Goal: Contribute content: Contribute content

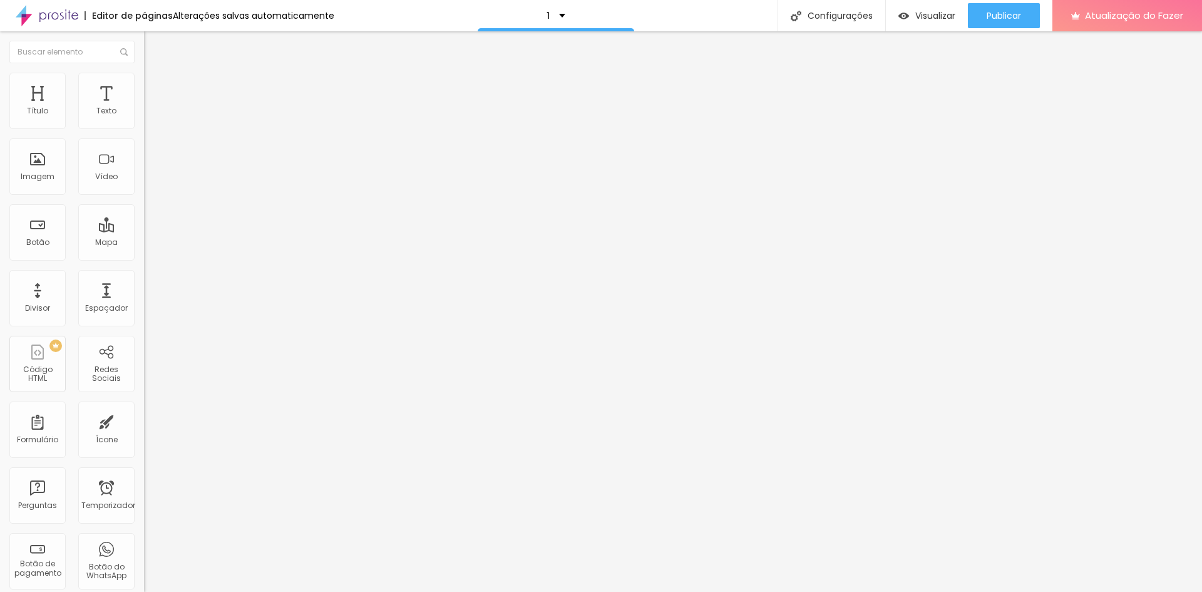
click at [152, 108] on font "Trocar imagem" at bounding box center [182, 102] width 61 height 11
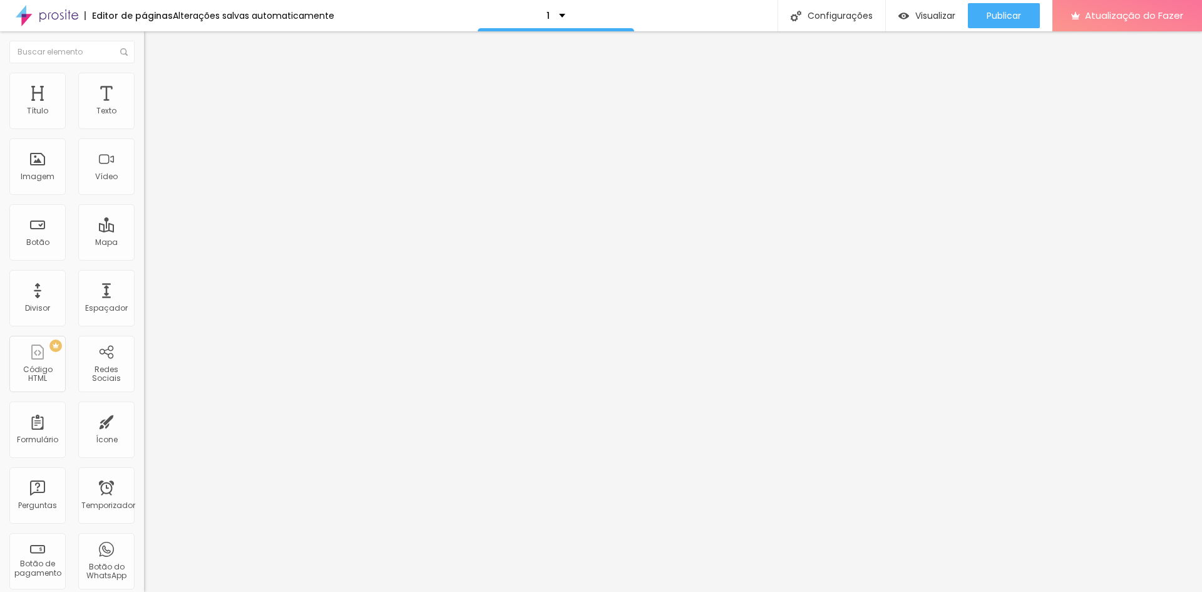
click at [144, 108] on span "Trocar imagem" at bounding box center [178, 102] width 68 height 11
click at [152, 108] on font "Trocar imagem" at bounding box center [182, 102] width 61 height 11
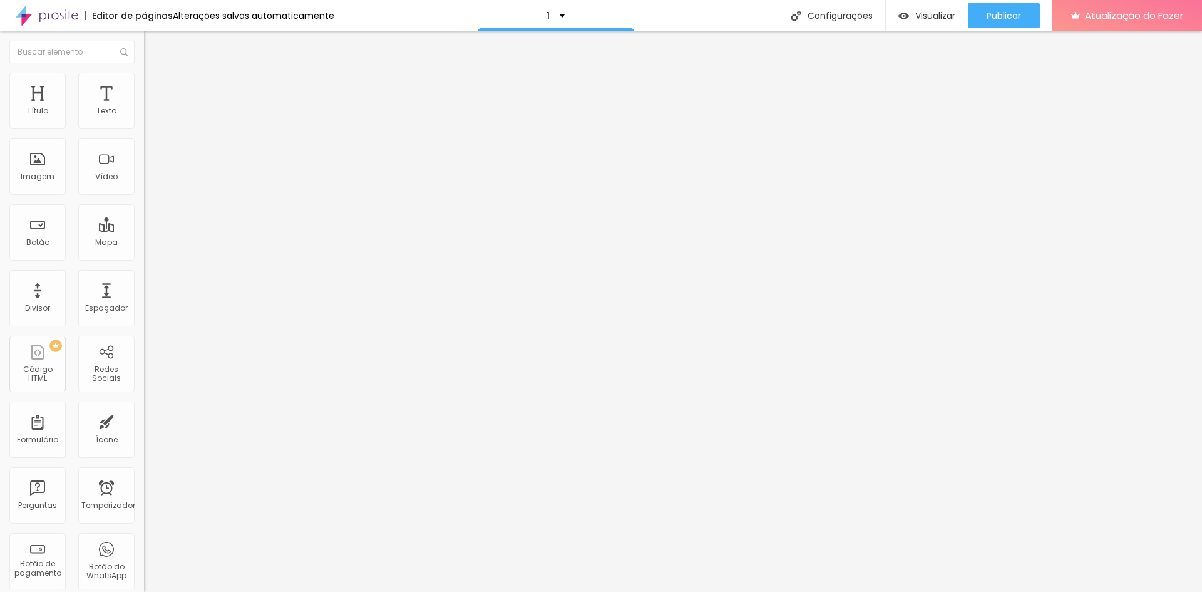
click at [152, 108] on font "Trocar imagem" at bounding box center [182, 102] width 61 height 11
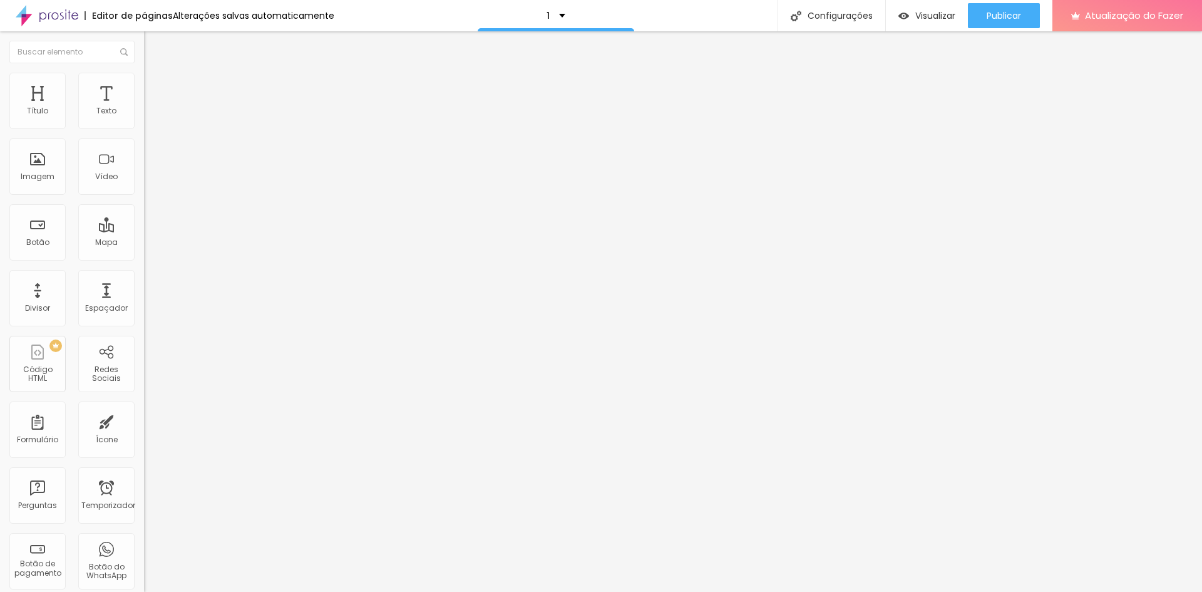
click at [152, 108] on font "Trocar imagem" at bounding box center [182, 102] width 61 height 11
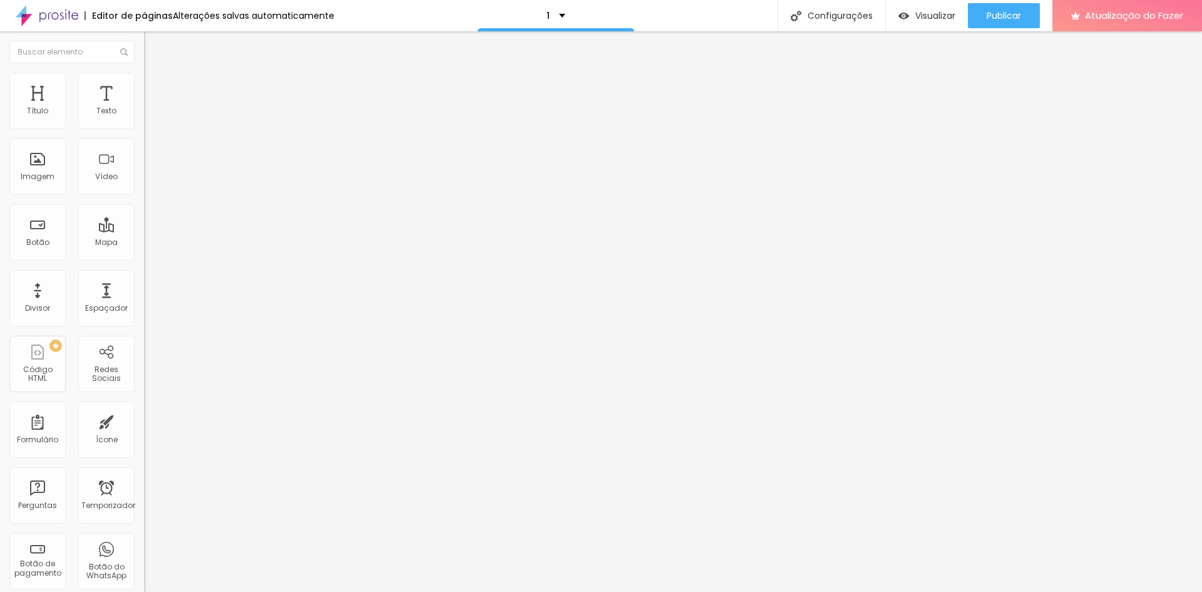
click at [152, 108] on font "Trocar imagem" at bounding box center [182, 102] width 61 height 11
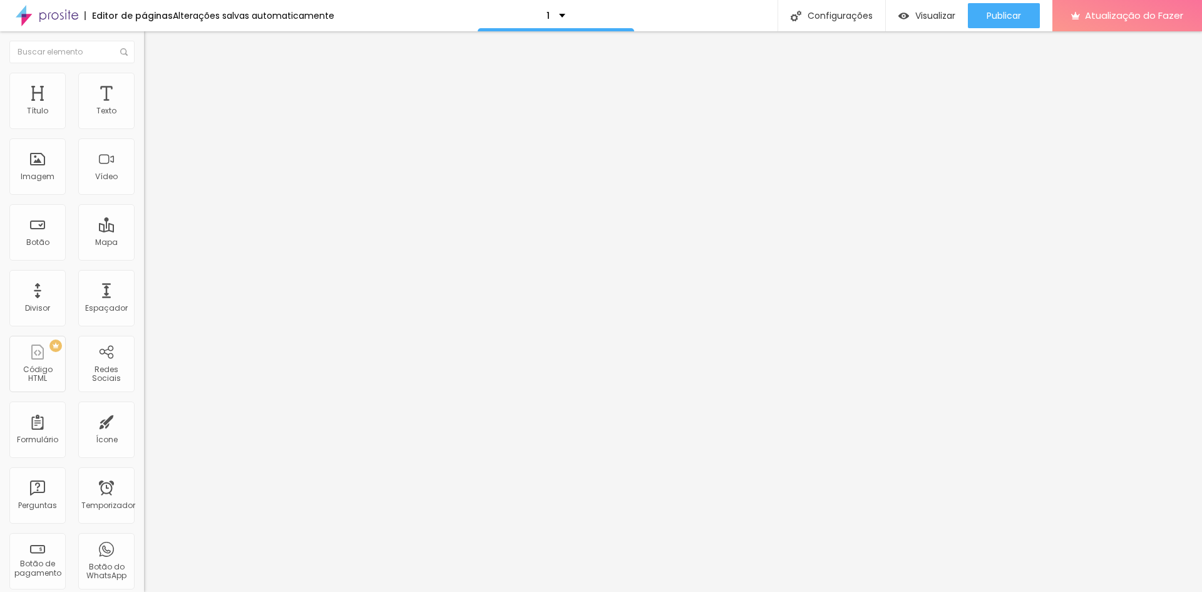
click at [152, 108] on font "Trocar imagem" at bounding box center [182, 102] width 61 height 11
click at [144, 118] on input "ver trabalho" at bounding box center [219, 111] width 150 height 13
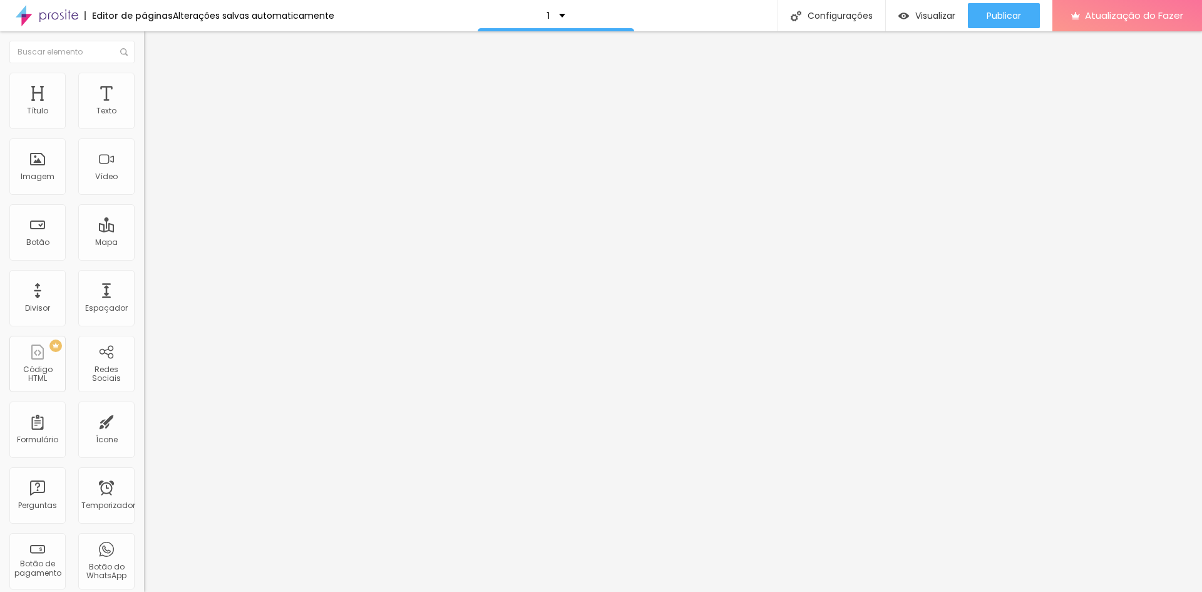
drag, startPoint x: 68, startPoint y: 140, endPoint x: 10, endPoint y: 143, distance: 57.7
click at [144, 118] on input "ver trabalho" at bounding box center [219, 111] width 150 height 13
click at [144, 195] on font "Normal" at bounding box center [158, 192] width 28 height 11
click at [144, 205] on font "Pequeno" at bounding box center [160, 199] width 33 height 11
click at [144, 224] on font "Grande" at bounding box center [158, 219] width 29 height 11
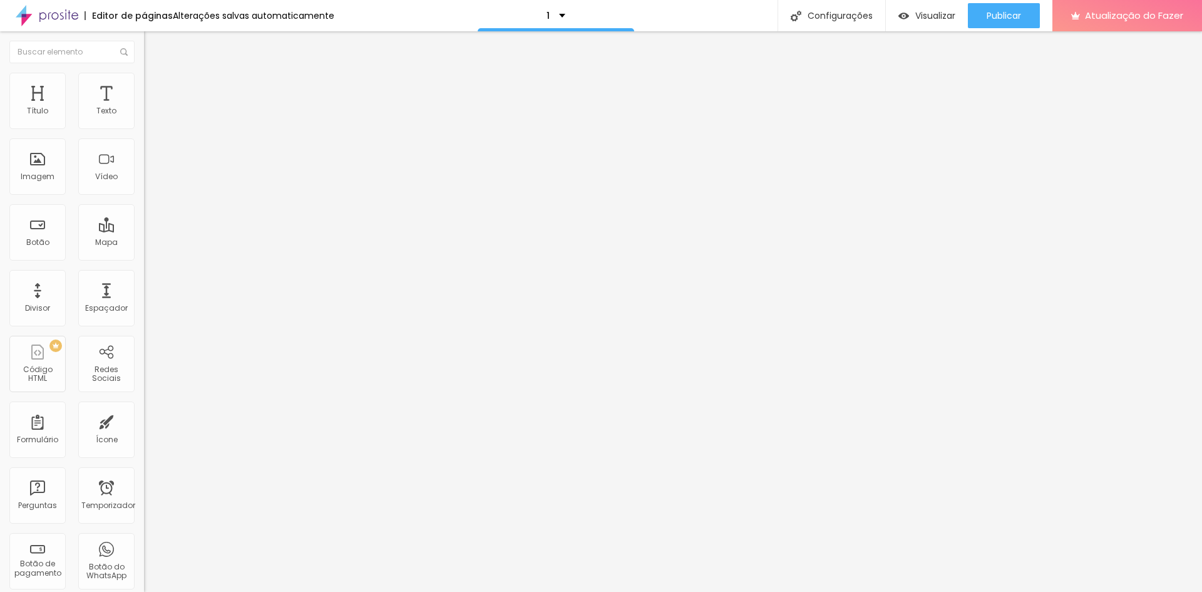
click at [144, 211] on div "Normal" at bounding box center [216, 208] width 144 height 8
click at [144, 160] on img at bounding box center [148, 155] width 9 height 9
click at [144, 118] on input "[DATE]" at bounding box center [219, 111] width 150 height 13
type input "[DATE]"
click at [155, 86] on font "Estilo" at bounding box center [164, 81] width 19 height 11
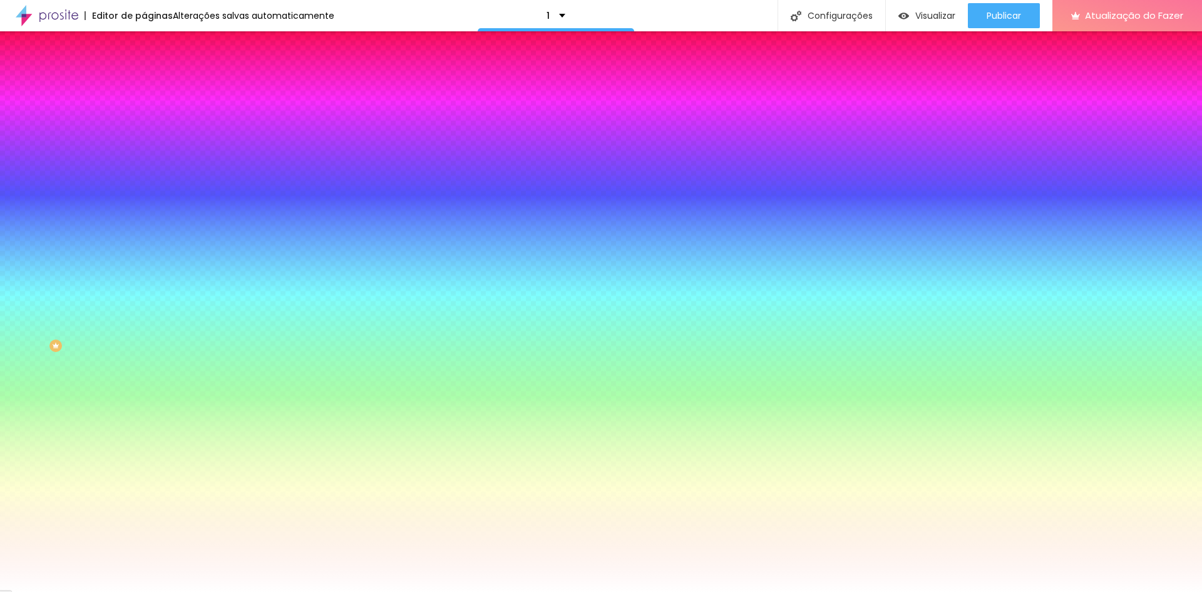
click at [144, 120] on div at bounding box center [216, 120] width 144 height 0
drag, startPoint x: 71, startPoint y: 155, endPoint x: 97, endPoint y: 153, distance: 26.4
click at [97, 153] on div at bounding box center [601, 296] width 1202 height 592
type input "#E18D0C"
click at [112, 225] on div at bounding box center [601, 296] width 1202 height 592
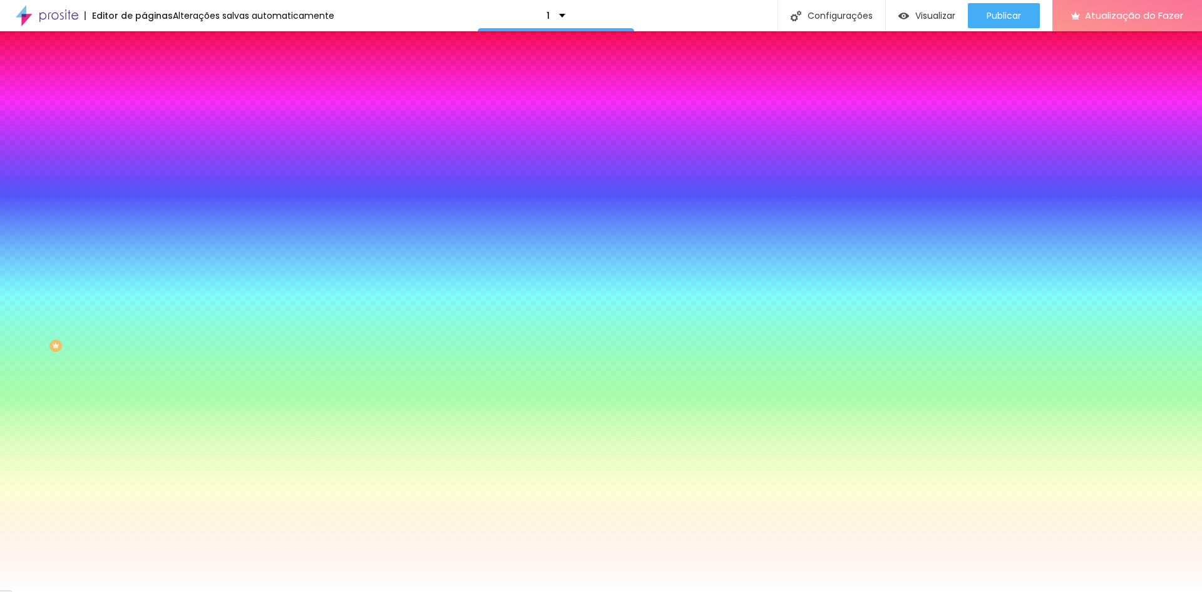
click at [155, 88] on font "Avançado" at bounding box center [175, 93] width 41 height 11
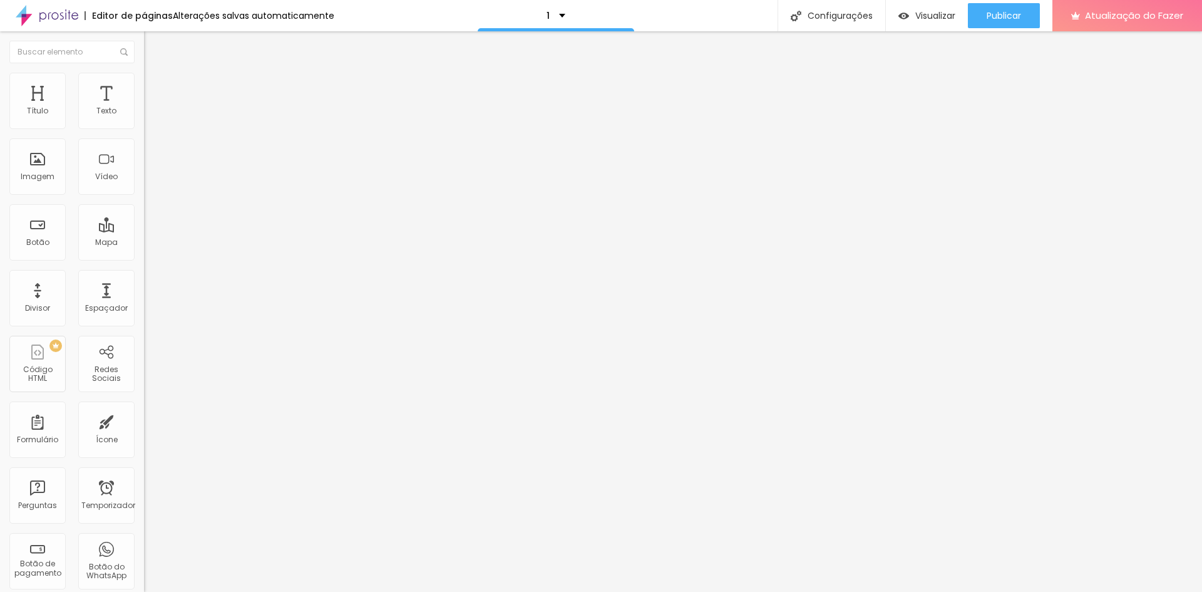
type input "21"
type input "27"
type input "30"
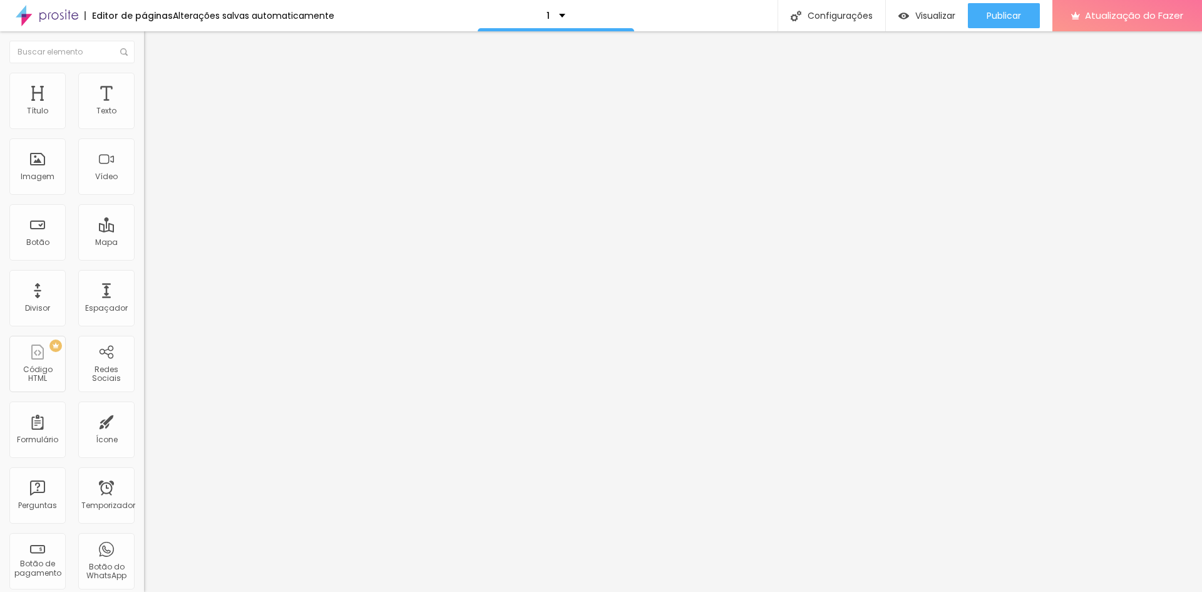
type input "30"
type input "29"
type input "0"
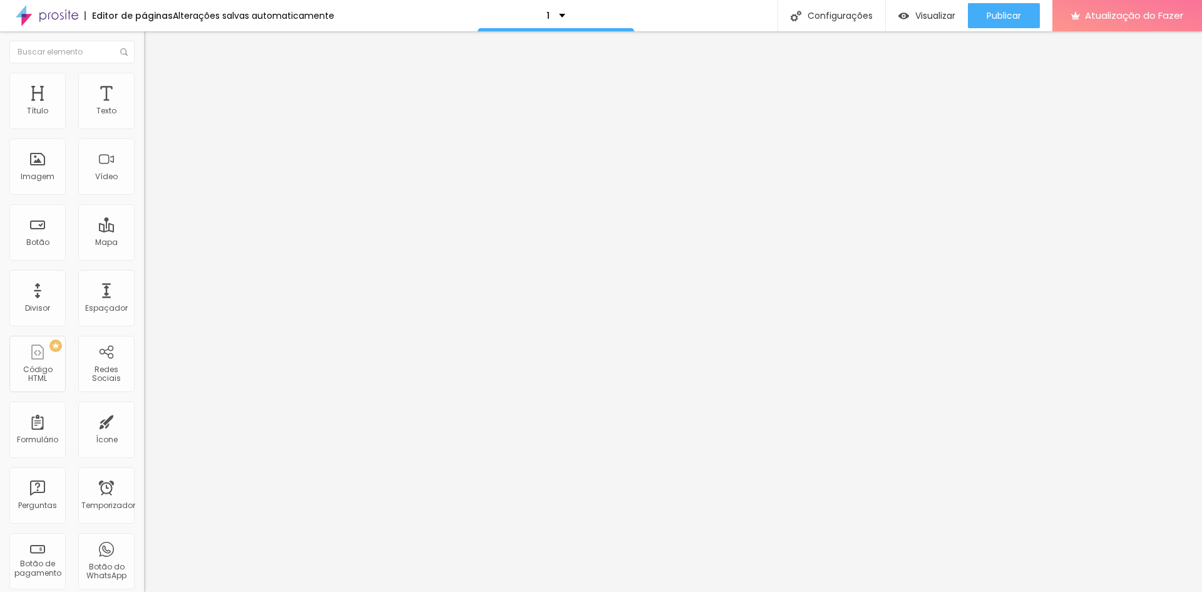
drag, startPoint x: 36, startPoint y: 126, endPoint x: 20, endPoint y: 131, distance: 16.4
type input "0"
click at [144, 243] on input "range" at bounding box center [184, 248] width 81 height 10
type input "28"
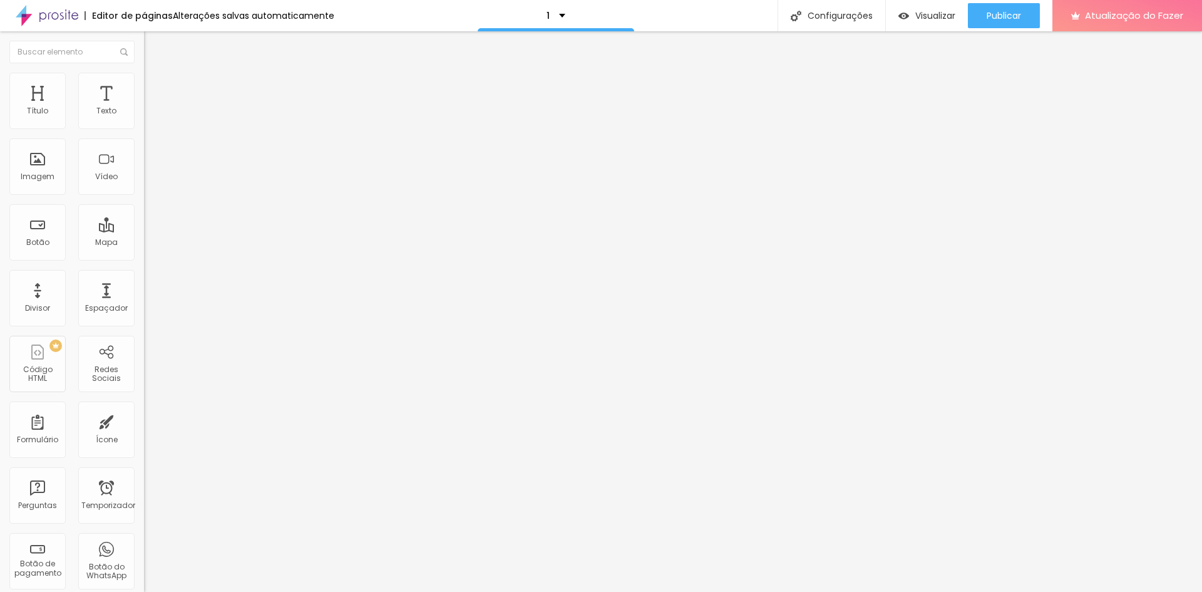
type input "34"
type input "29"
type input "14"
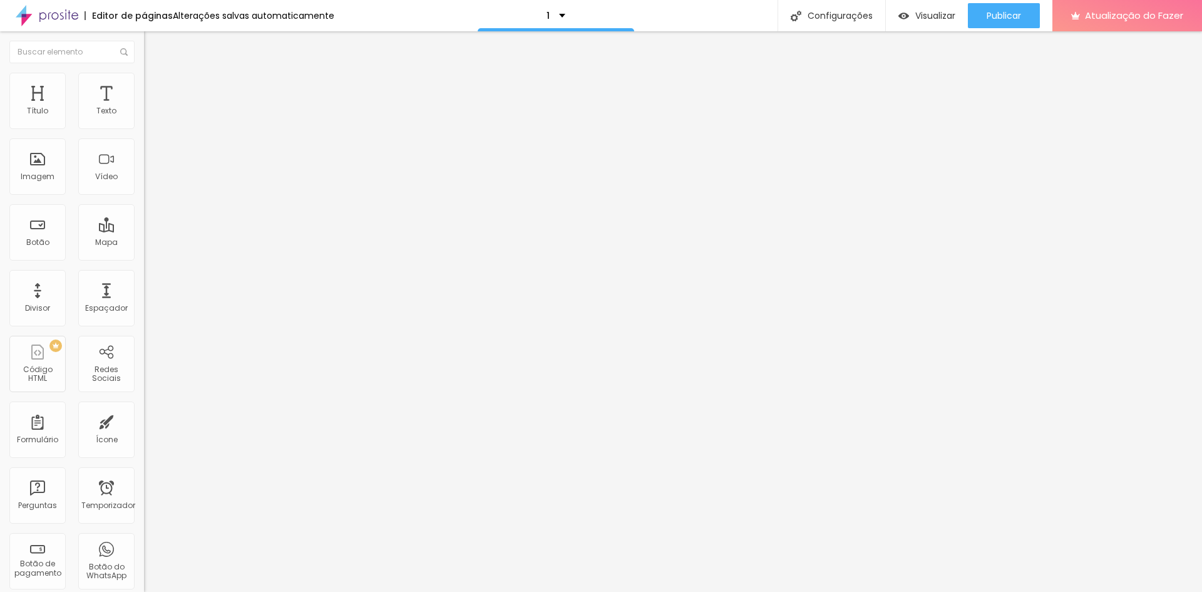
type input "14"
type input "12"
click at [144, 420] on input "range" at bounding box center [184, 425] width 81 height 10
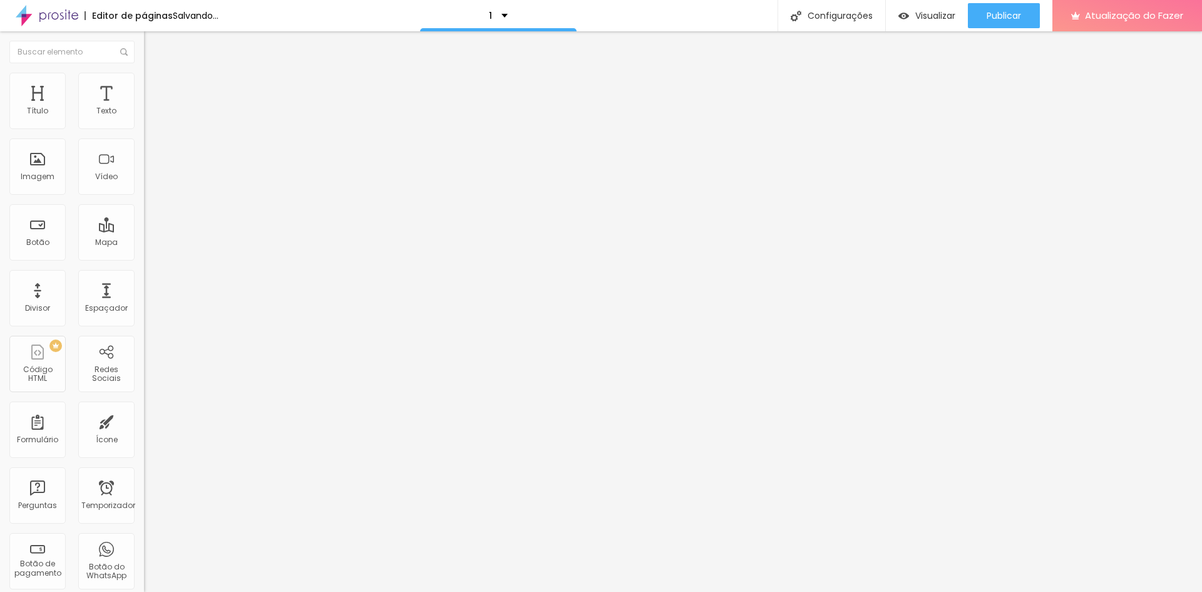
click at [144, 80] on img at bounding box center [149, 78] width 11 height 11
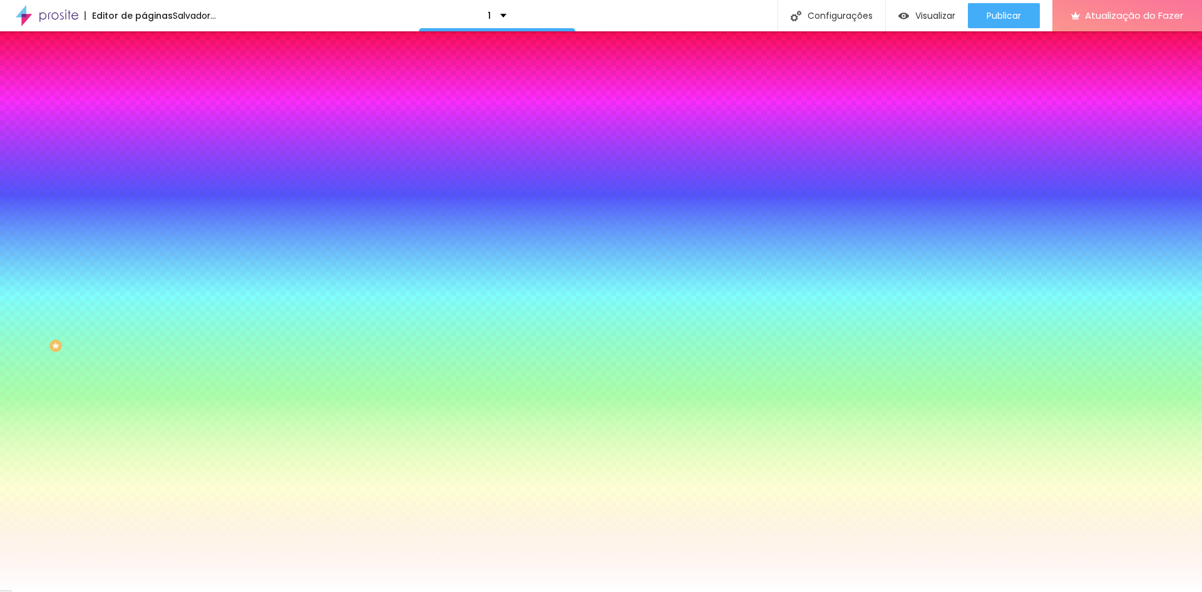
click at [144, 426] on div at bounding box center [216, 426] width 144 height 0
click at [144, 494] on button "button" at bounding box center [153, 500] width 18 height 13
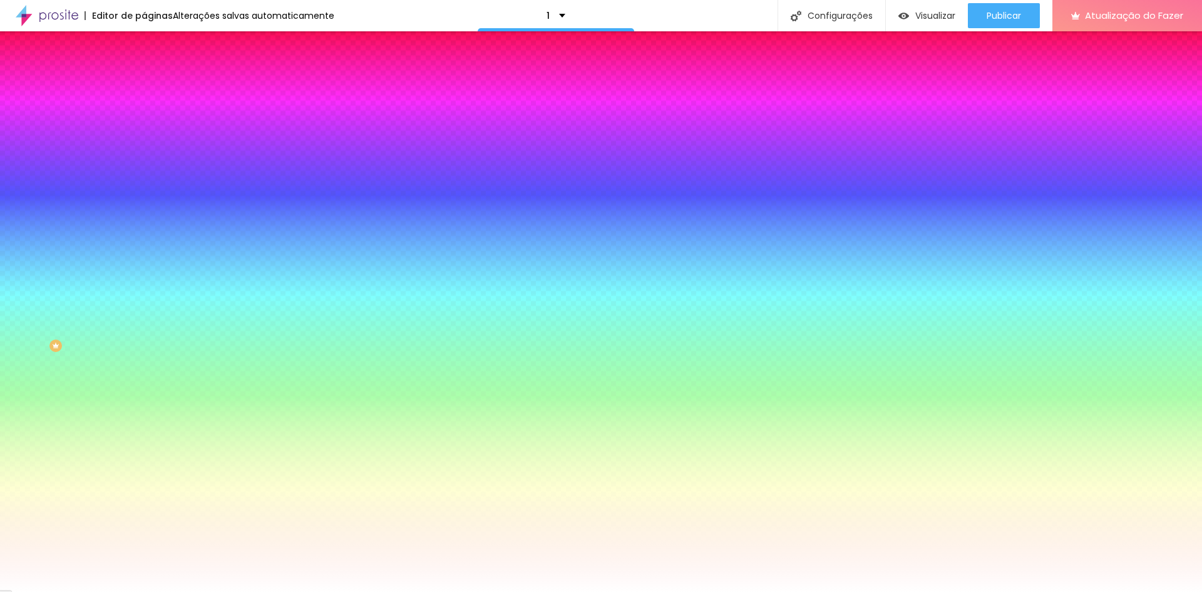
drag, startPoint x: 132, startPoint y: 376, endPoint x: 124, endPoint y: 375, distance: 7.5
click at [257, 495] on div at bounding box center [601, 296] width 1202 height 592
drag, startPoint x: 214, startPoint y: 416, endPoint x: 193, endPoint y: 437, distance: 29.7
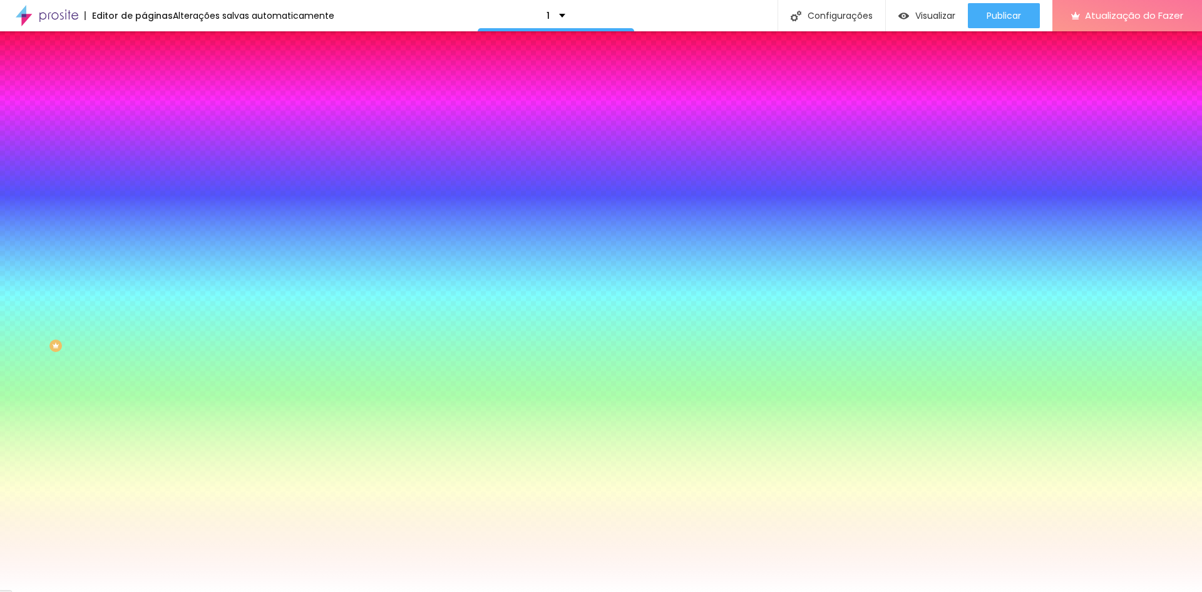
click at [193, 437] on div at bounding box center [601, 296] width 1202 height 592
click at [259, 504] on div at bounding box center [601, 296] width 1202 height 592
type input "#CF5026"
drag, startPoint x: 234, startPoint y: 435, endPoint x: 233, endPoint y: 427, distance: 8.2
click at [233, 427] on div at bounding box center [601, 296] width 1202 height 592
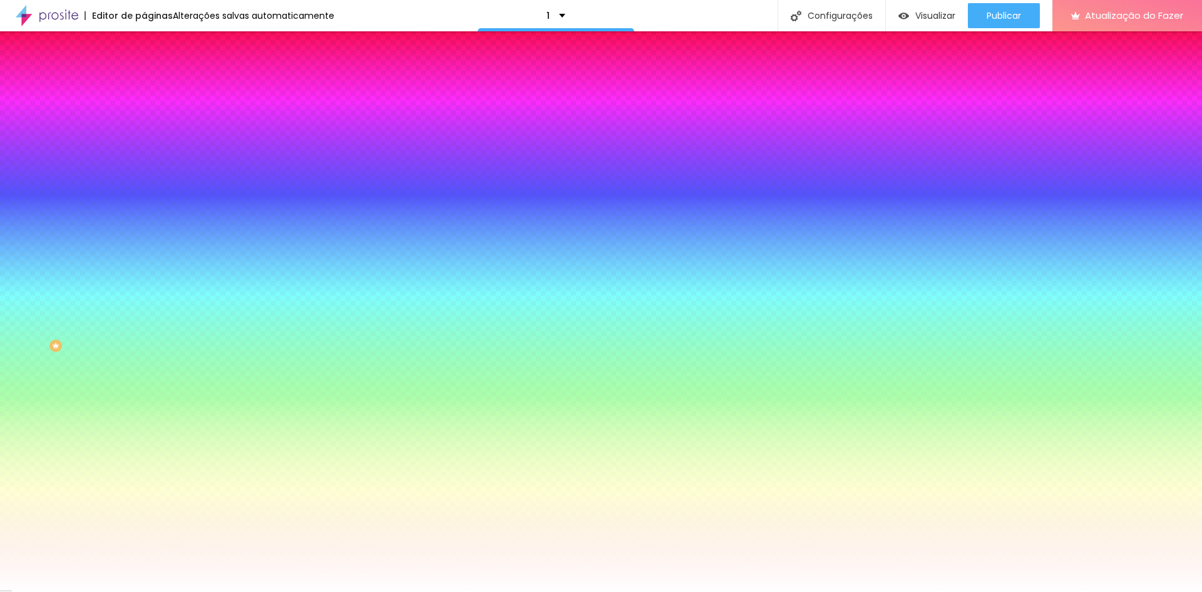
click at [231, 591] on div at bounding box center [601, 592] width 1202 height 0
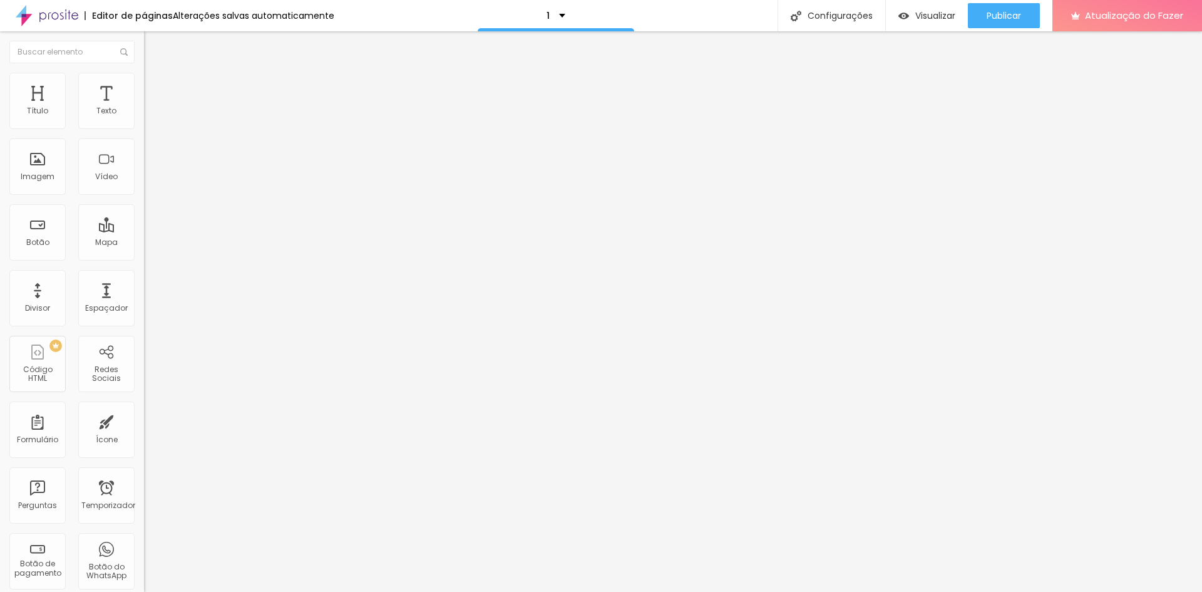
click at [144, 114] on font "Encaixotado" at bounding box center [168, 108] width 49 height 11
click at [144, 132] on div "Completo" at bounding box center [216, 129] width 144 height 8
click at [144, 124] on img at bounding box center [148, 119] width 9 height 9
click at [144, 126] on div at bounding box center [216, 130] width 144 height 10
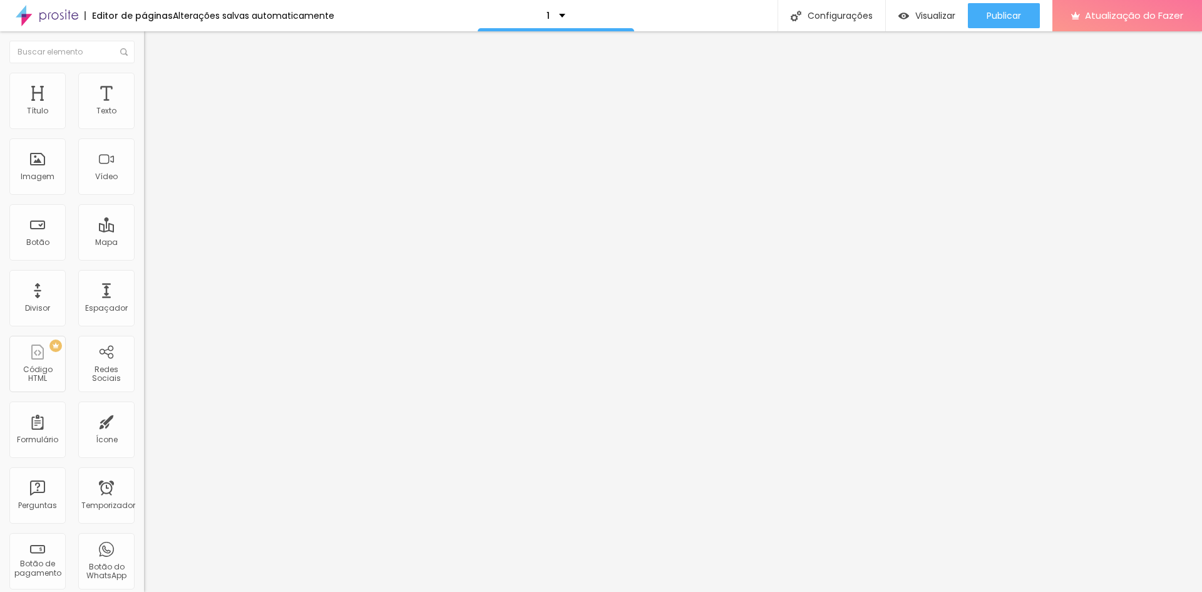
click at [144, 114] on img at bounding box center [148, 109] width 9 height 9
click at [144, 126] on img at bounding box center [148, 129] width 9 height 9
click at [144, 124] on img at bounding box center [148, 119] width 9 height 9
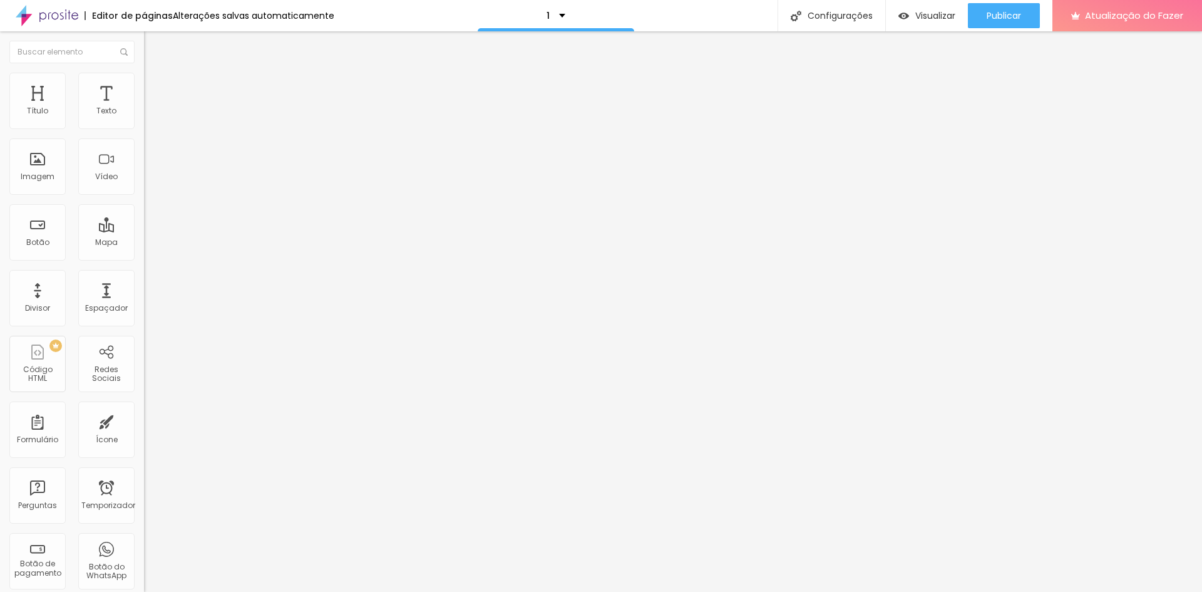
click at [155, 86] on font "Estilo" at bounding box center [164, 81] width 19 height 11
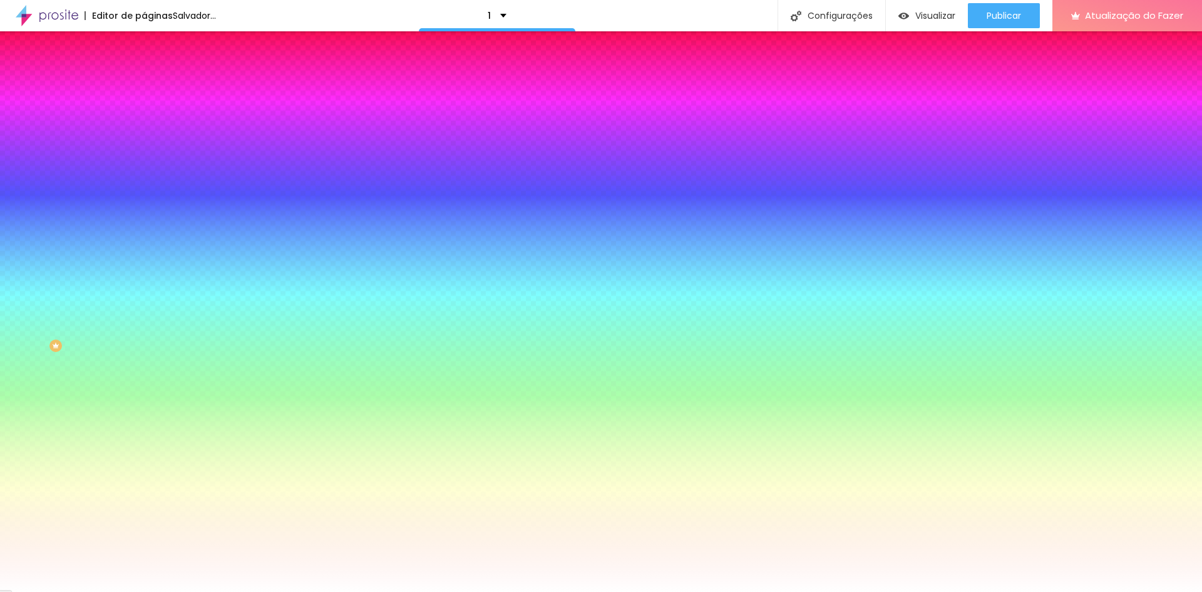
type input "72"
type input "161"
type input "170"
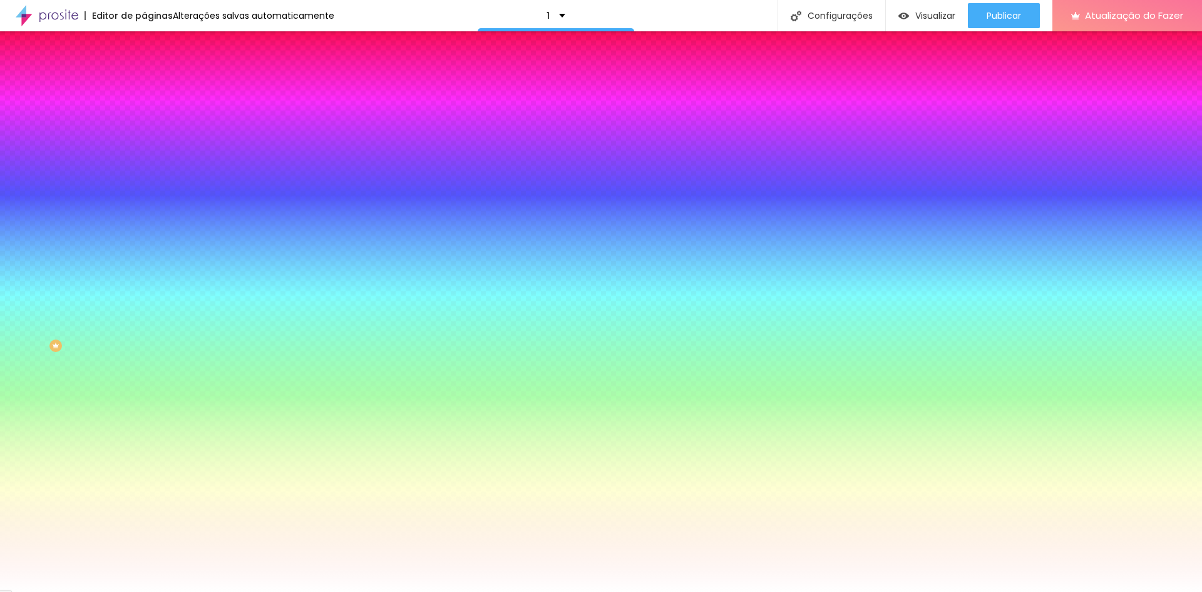
type input "170"
type input "171"
type input "0"
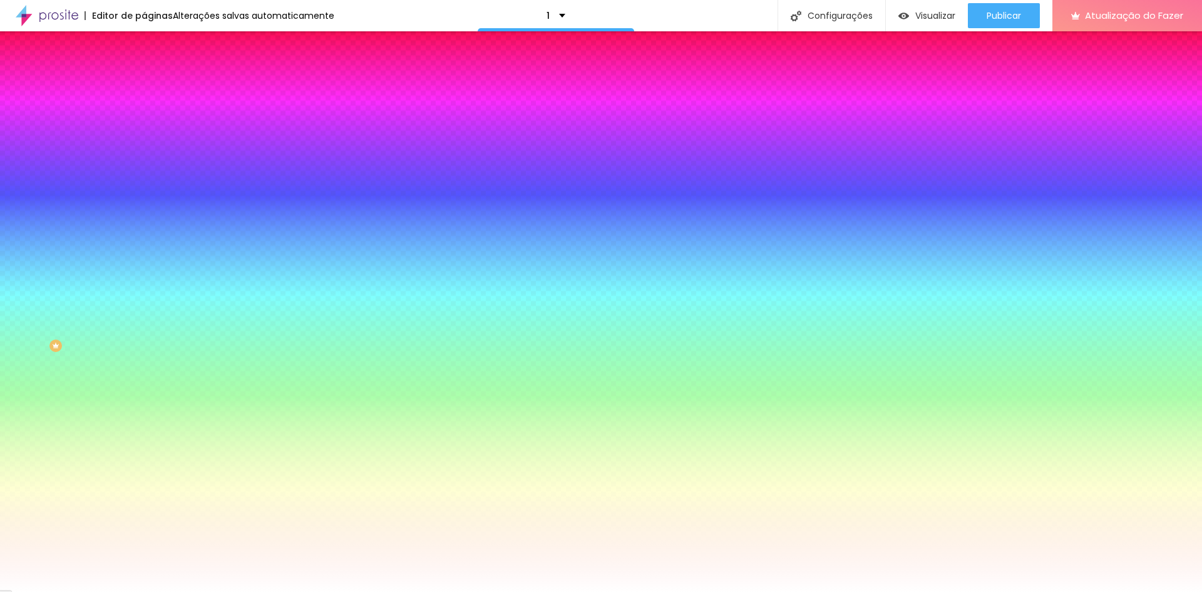
drag, startPoint x: 29, startPoint y: 152, endPoint x: 0, endPoint y: 148, distance: 29.7
click at [144, 277] on input "range" at bounding box center [184, 282] width 81 height 10
click at [155, 90] on font "Avançado" at bounding box center [175, 93] width 41 height 11
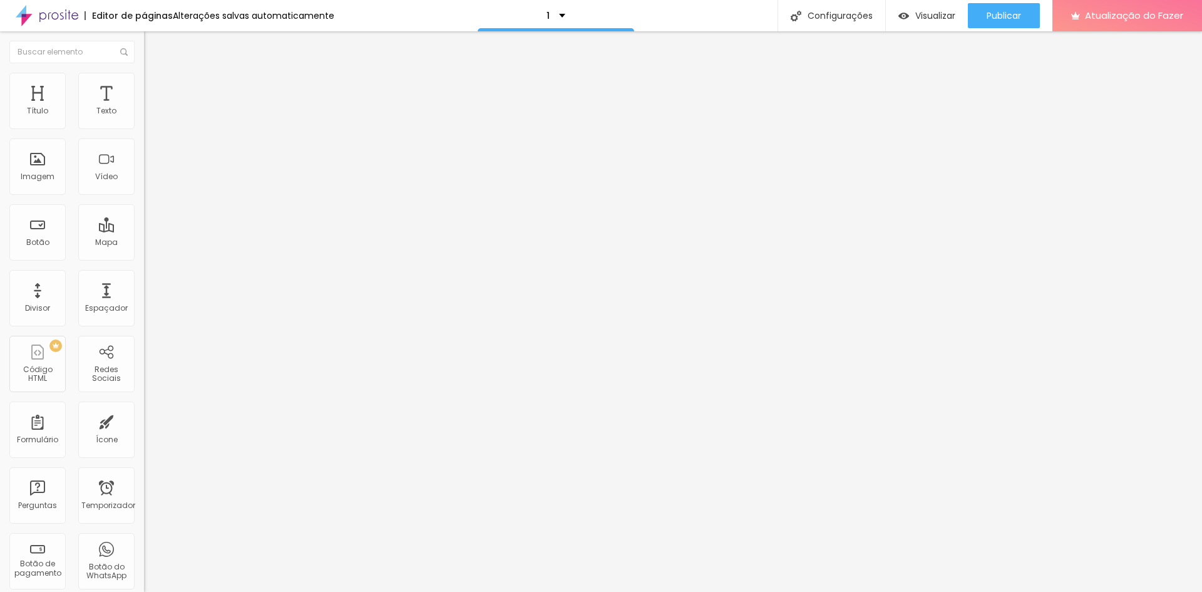
type input "40"
type input "45"
type input "50"
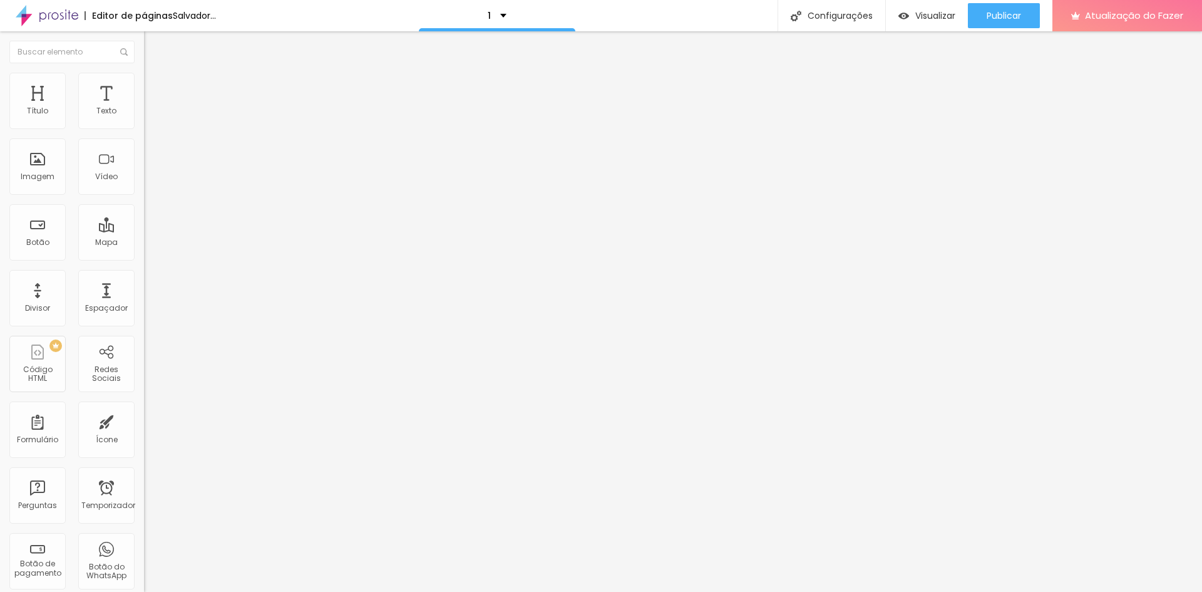
type input "50"
type input "0"
type input "50"
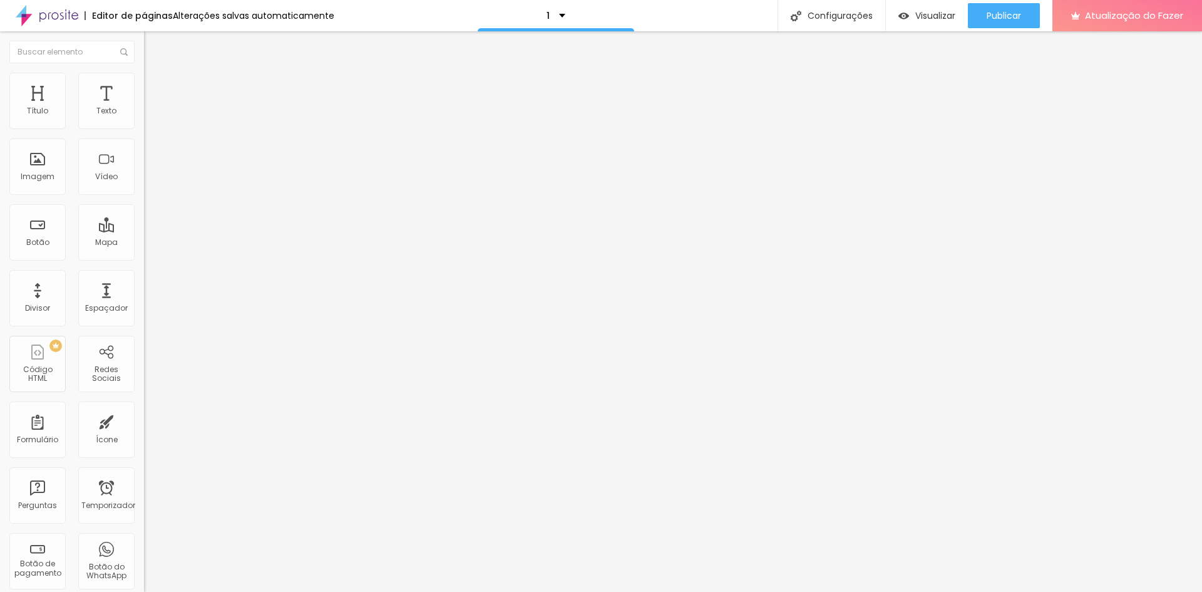
drag, startPoint x: 49, startPoint y: 125, endPoint x: 188, endPoint y: 138, distance: 139.6
type input "50"
click at [188, 243] on input "range" at bounding box center [184, 248] width 81 height 10
click at [944, 12] on font "Visualizar" at bounding box center [936, 15] width 40 height 13
click at [144, 196] on font "Cinema 16:9" at bounding box center [168, 190] width 48 height 11
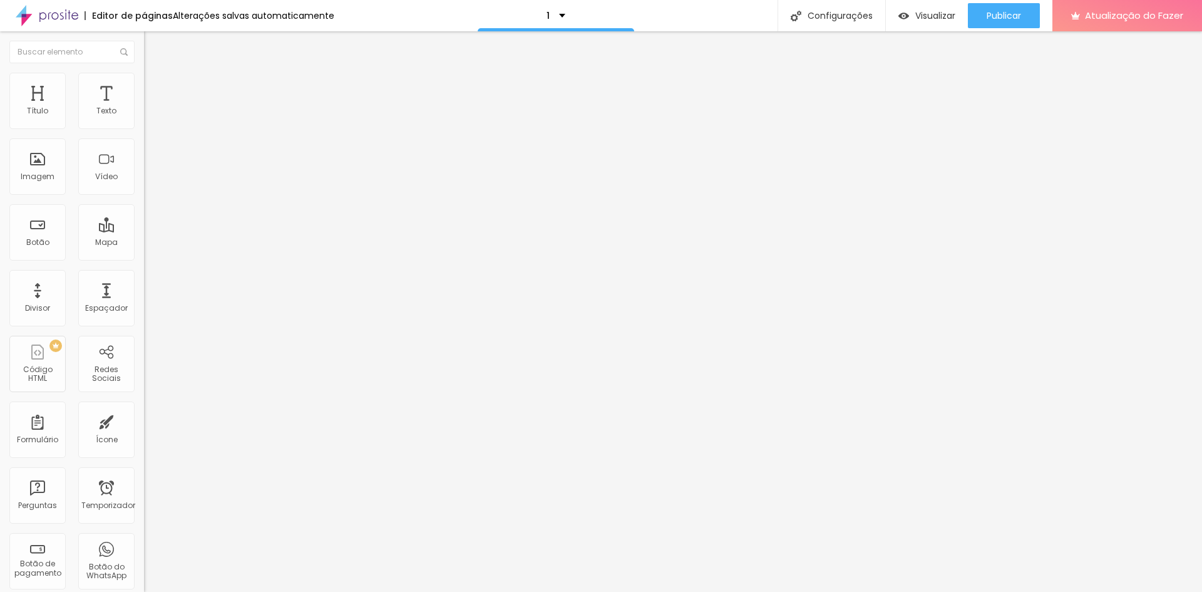
click at [144, 215] on span "Padrão" at bounding box center [158, 210] width 28 height 11
click at [144, 223] on span "Quadrado" at bounding box center [164, 217] width 41 height 11
click at [144, 230] on span "Original" at bounding box center [159, 225] width 30 height 11
click at [144, 158] on img at bounding box center [148, 154] width 9 height 9
click at [144, 253] on div "Trocar imagem Descrição da imagem (Alt) Alinhamento Proporção Cinema 16:9 Cinem…" at bounding box center [216, 192] width 144 height 188
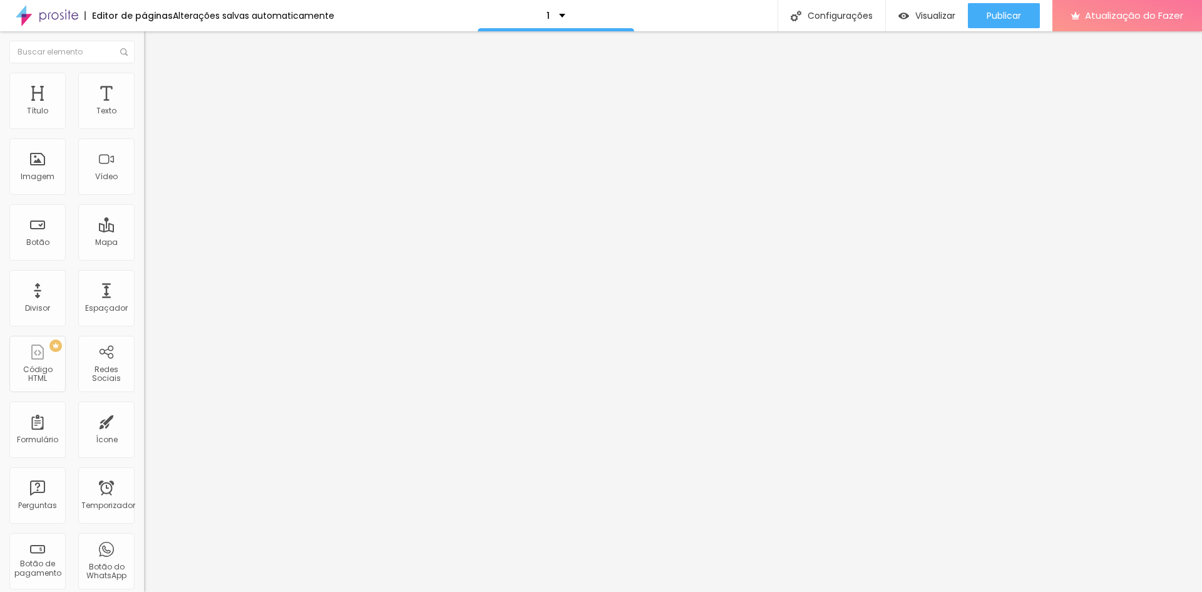
click at [144, 178] on img at bounding box center [148, 174] width 9 height 9
click at [144, 81] on li "Estilo" at bounding box center [216, 79] width 144 height 13
click at [144, 85] on img at bounding box center [149, 90] width 11 height 11
type input "3"
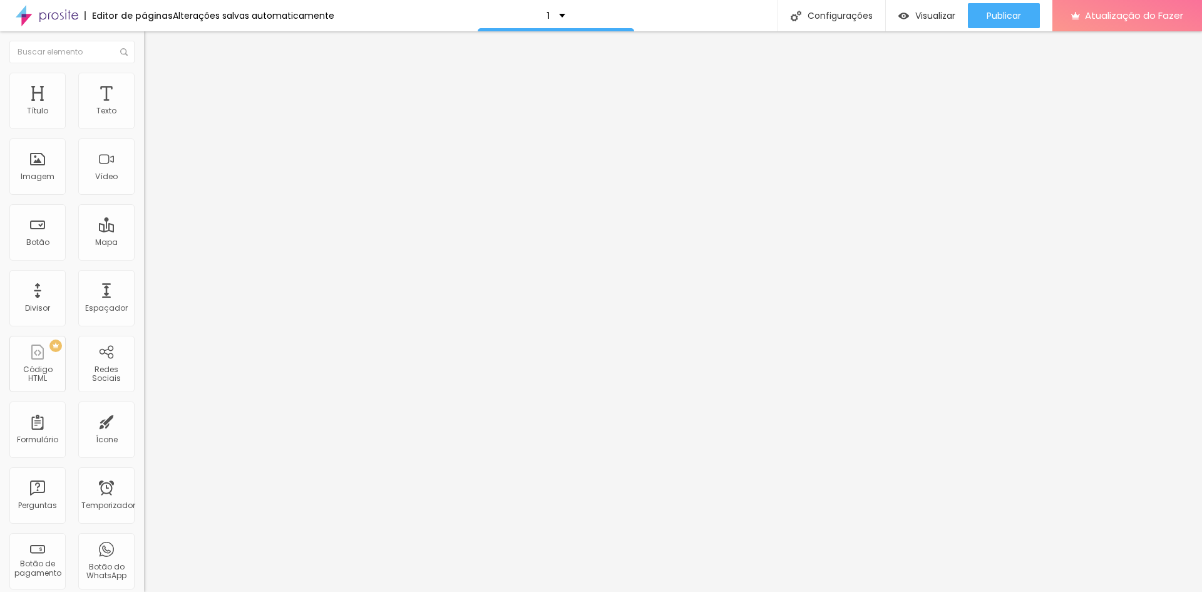
type input "0"
type input "51"
type input "53"
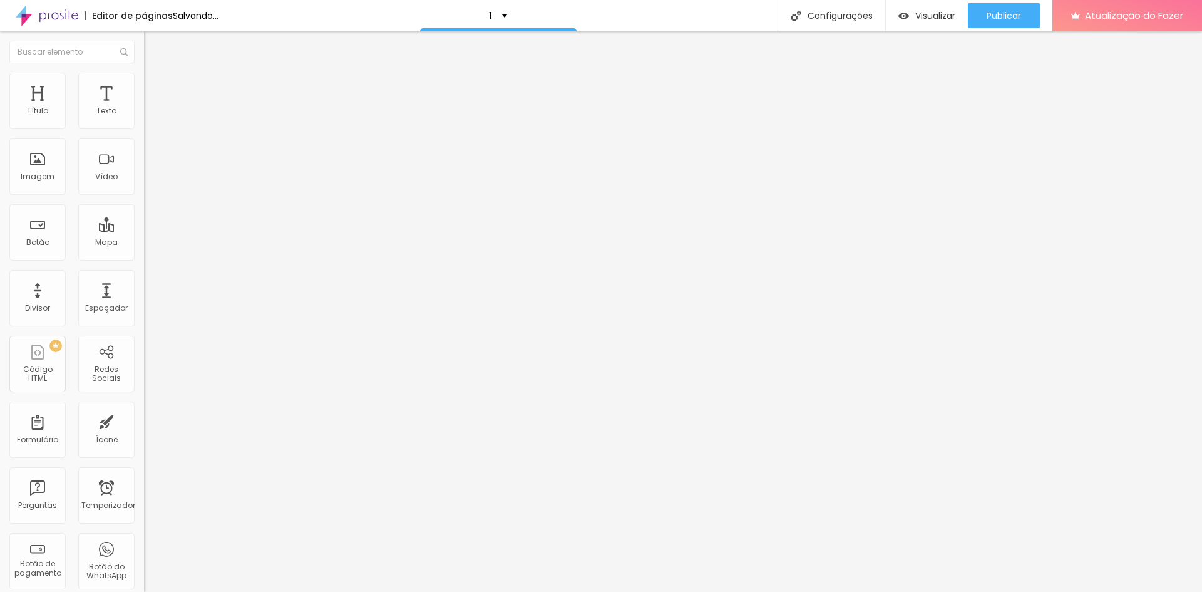
type input "53"
type input "54"
type input "52"
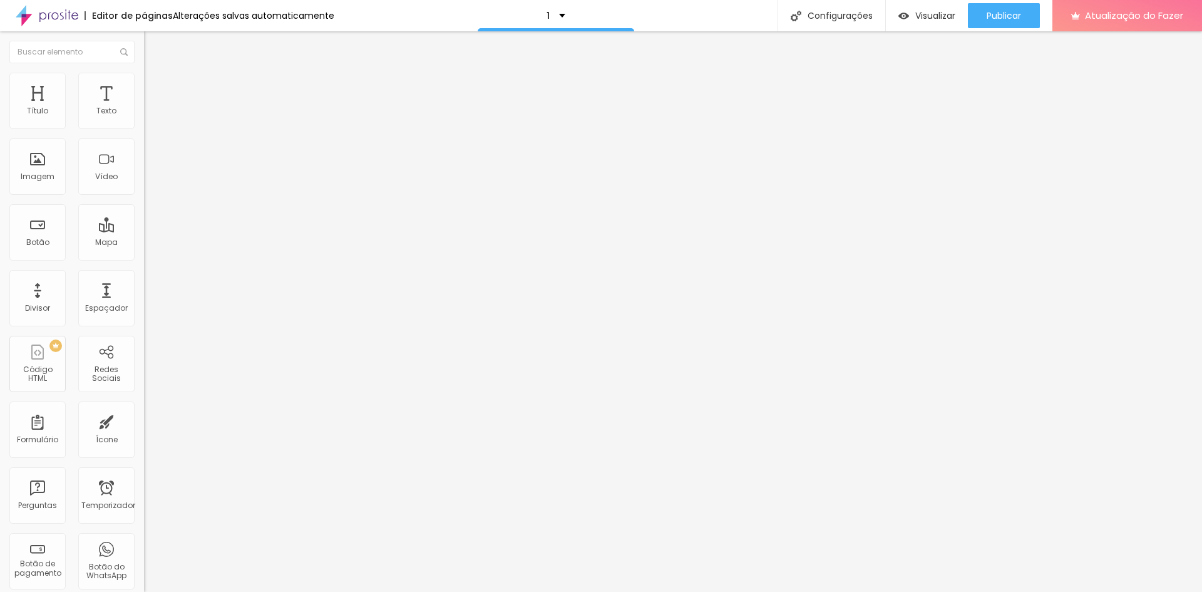
type input "0"
drag, startPoint x: 34, startPoint y: 123, endPoint x: 9, endPoint y: 132, distance: 26.5
type input "0"
click at [144, 243] on input "range" at bounding box center [184, 248] width 81 height 10
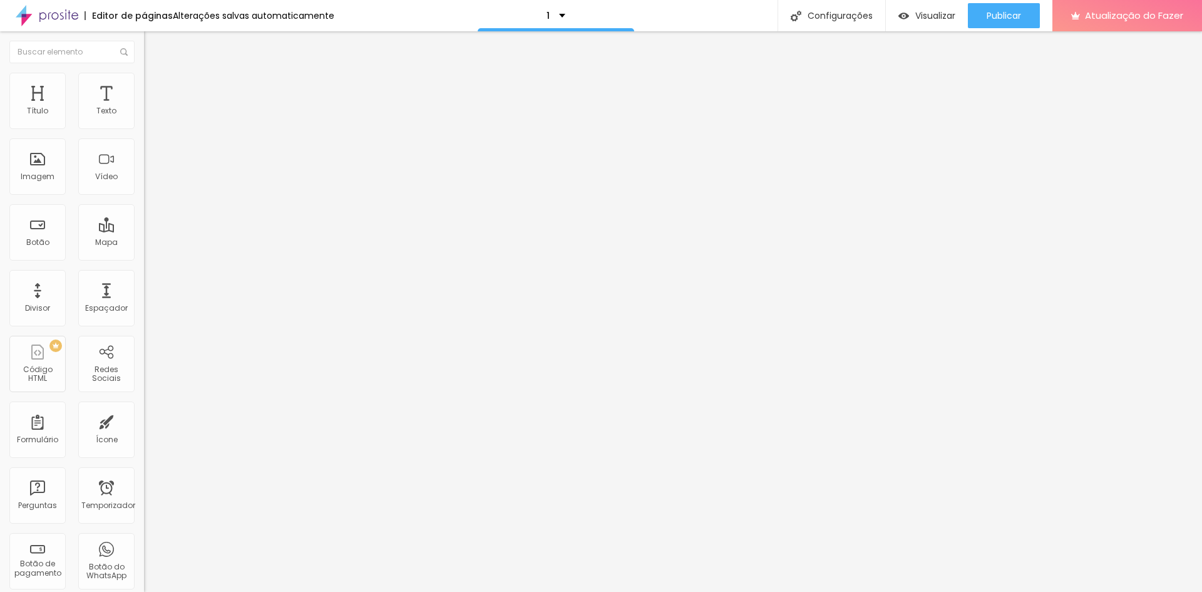
click at [155, 88] on font "Avançado" at bounding box center [175, 93] width 41 height 11
type input "1"
type input "34"
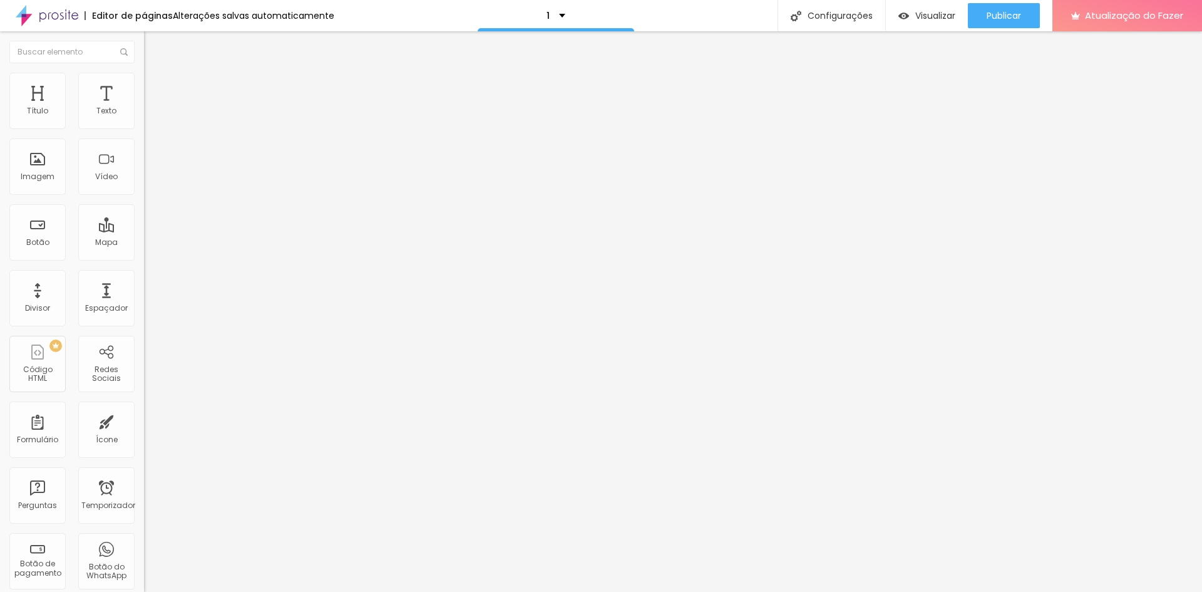
type input "35"
type input "37"
type input "0"
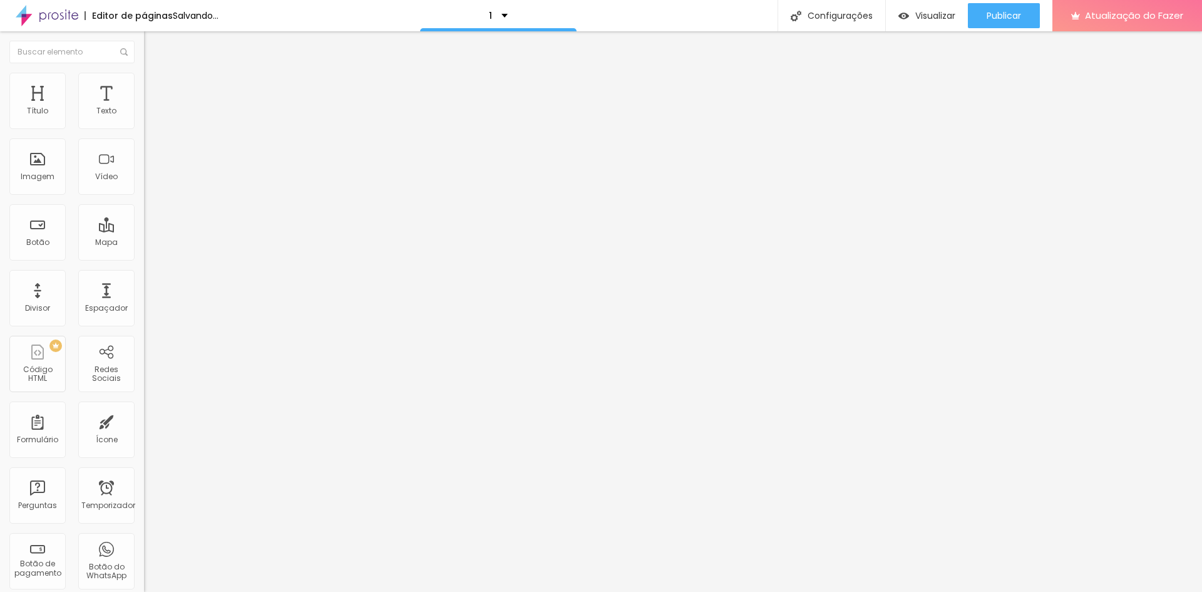
type input "0"
drag, startPoint x: 28, startPoint y: 121, endPoint x: 0, endPoint y: 131, distance: 29.7
click at [144, 243] on input "range" at bounding box center [184, 248] width 81 height 10
drag, startPoint x: 66, startPoint y: 143, endPoint x: 0, endPoint y: 144, distance: 65.8
click at [144, 144] on div "Texto Click me Alinhamento [GEOGRAPHIC_DATA] Link URL https:// Abrir em uma nov…" at bounding box center [216, 189] width 144 height 182
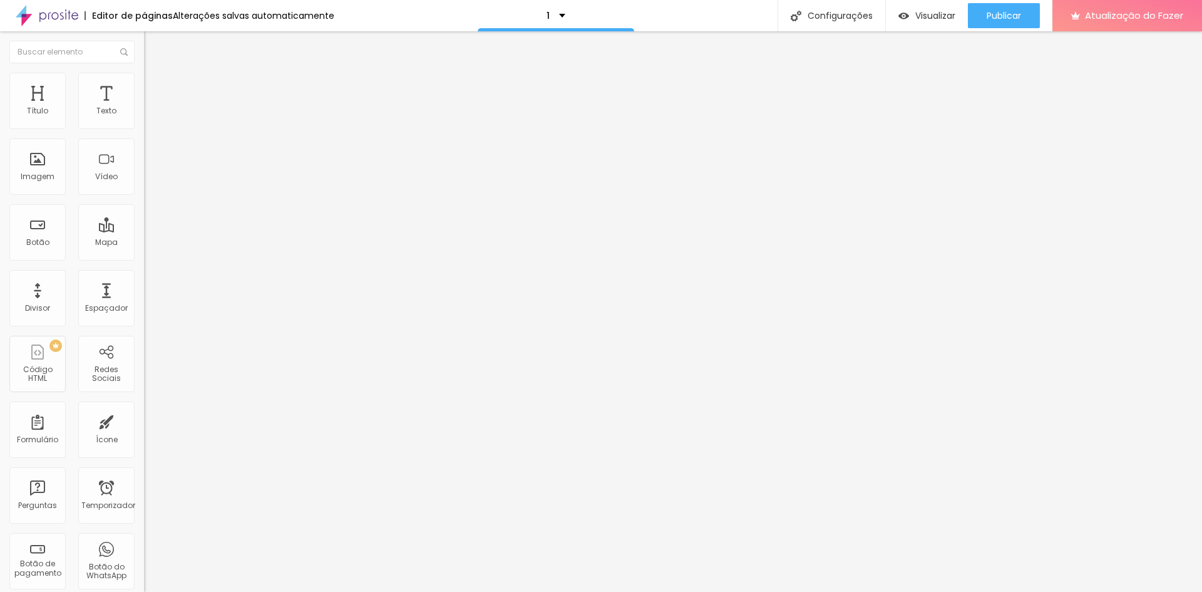
type input "[DATE]"
click at [144, 82] on li "Estilo" at bounding box center [216, 79] width 144 height 13
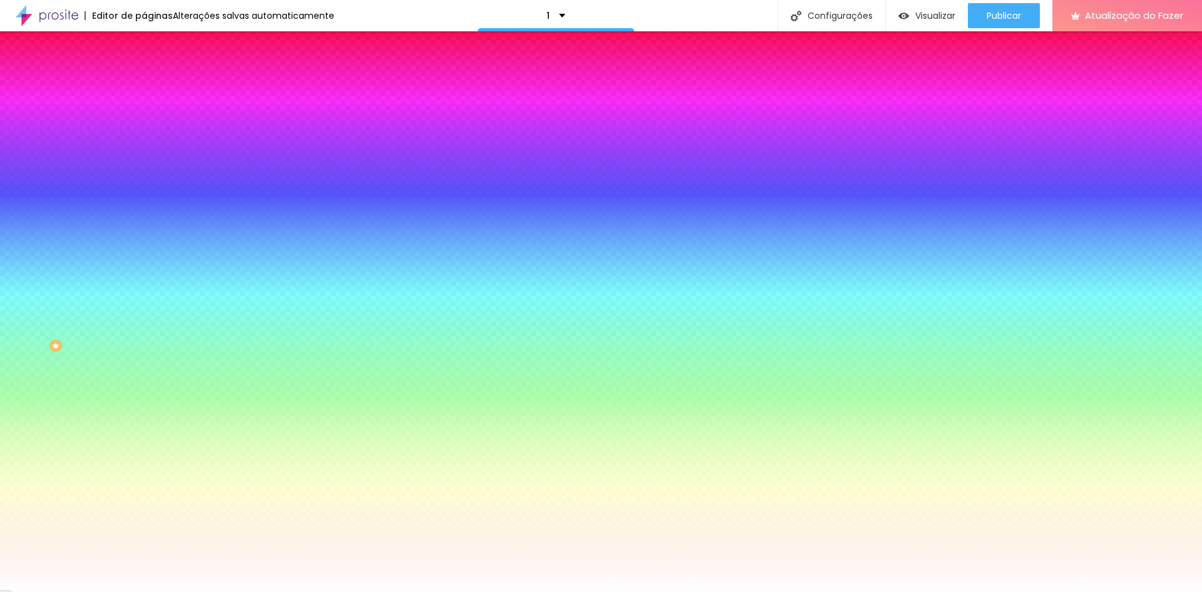
click at [144, 120] on div at bounding box center [216, 120] width 144 height 0
drag, startPoint x: 87, startPoint y: 190, endPoint x: 101, endPoint y: 163, distance: 30.5
click at [144, 132] on div at bounding box center [216, 132] width 144 height 0
drag, startPoint x: 108, startPoint y: 218, endPoint x: 116, endPoint y: 224, distance: 10.8
click at [144, 132] on div at bounding box center [216, 132] width 144 height 0
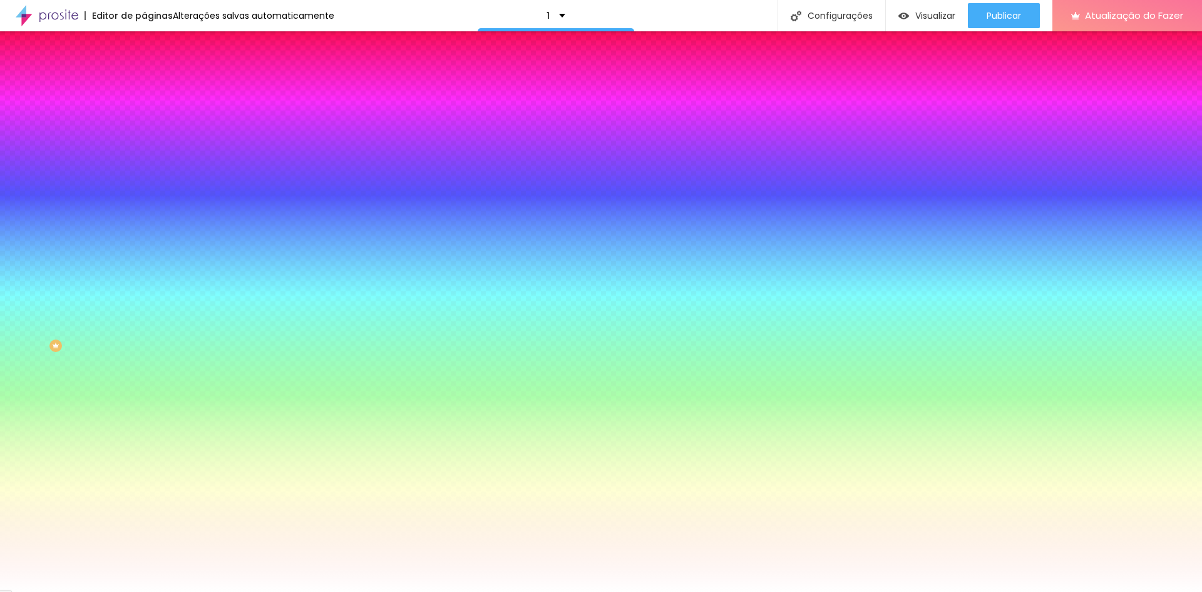
drag, startPoint x: 88, startPoint y: 163, endPoint x: 100, endPoint y: 203, distance: 41.8
click at [100, 203] on div at bounding box center [601, 296] width 1202 height 592
click at [111, 227] on div at bounding box center [601, 296] width 1202 height 592
type input "#EEB574"
drag, startPoint x: 76, startPoint y: 190, endPoint x: 63, endPoint y: 148, distance: 44.4
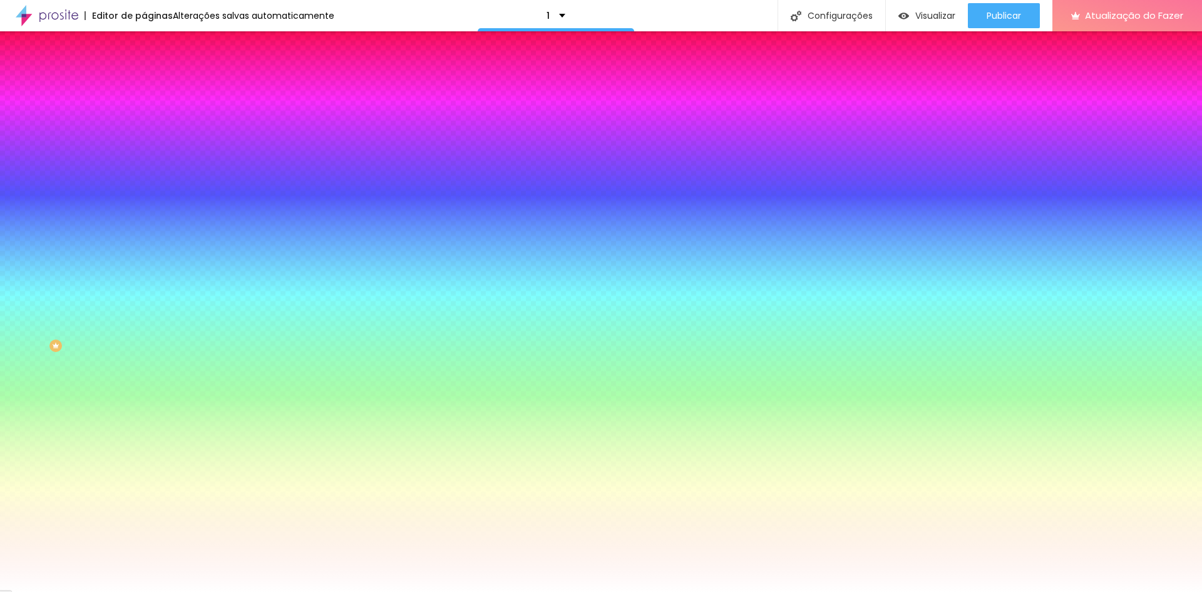
click at [63, 148] on div at bounding box center [601, 296] width 1202 height 592
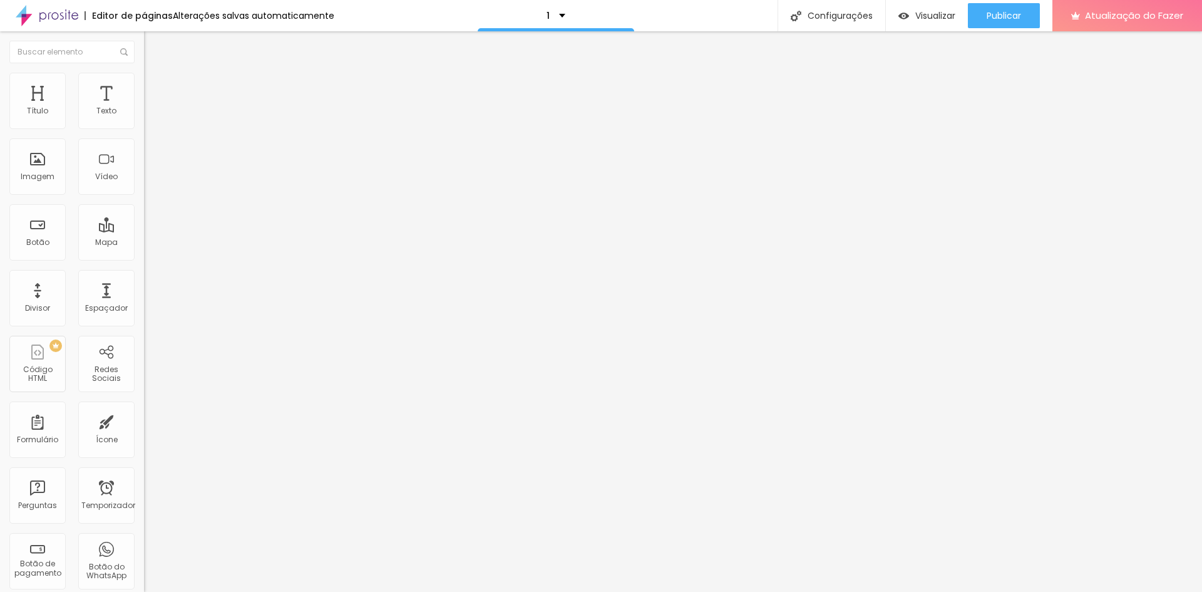
click at [144, 81] on li "Estilo" at bounding box center [216, 79] width 144 height 13
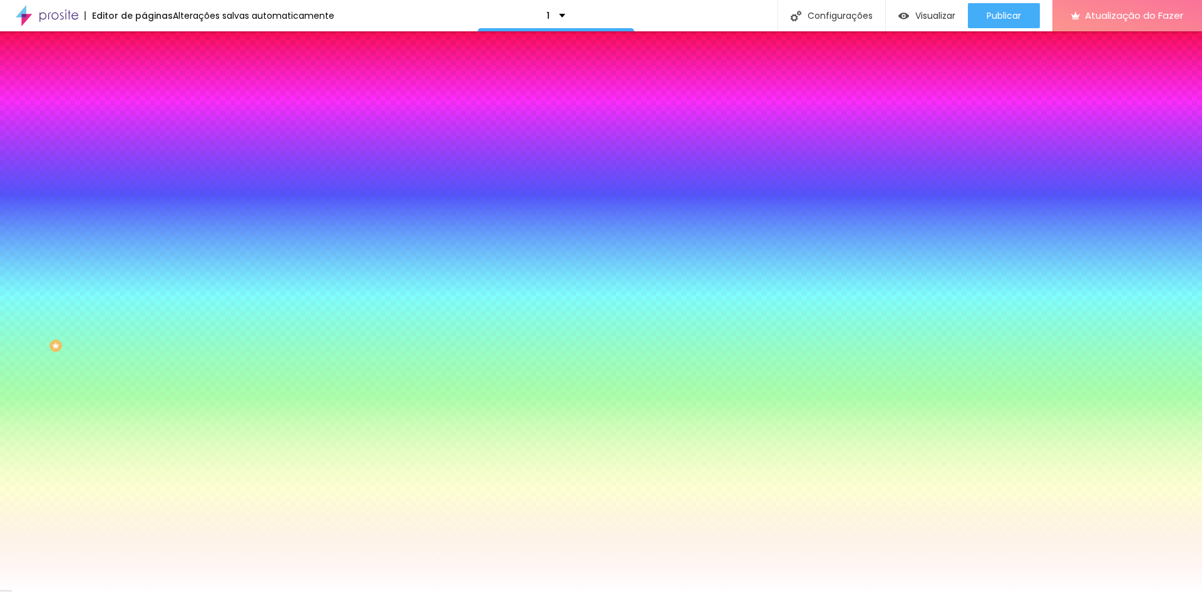
click at [144, 85] on li "Avançado" at bounding box center [216, 91] width 144 height 13
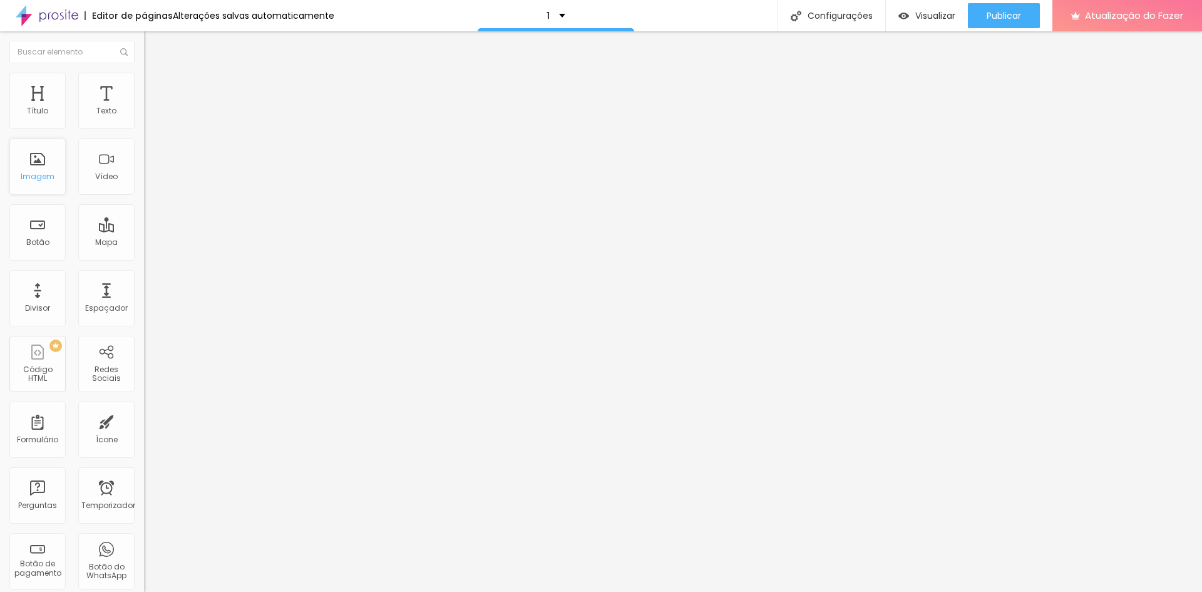
click at [49, 169] on div "Imagem" at bounding box center [37, 166] width 56 height 56
click at [155, 88] on font "Avançado" at bounding box center [175, 93] width 41 height 11
click at [152, 108] on font "Adicionar imagem" at bounding box center [188, 102] width 73 height 11
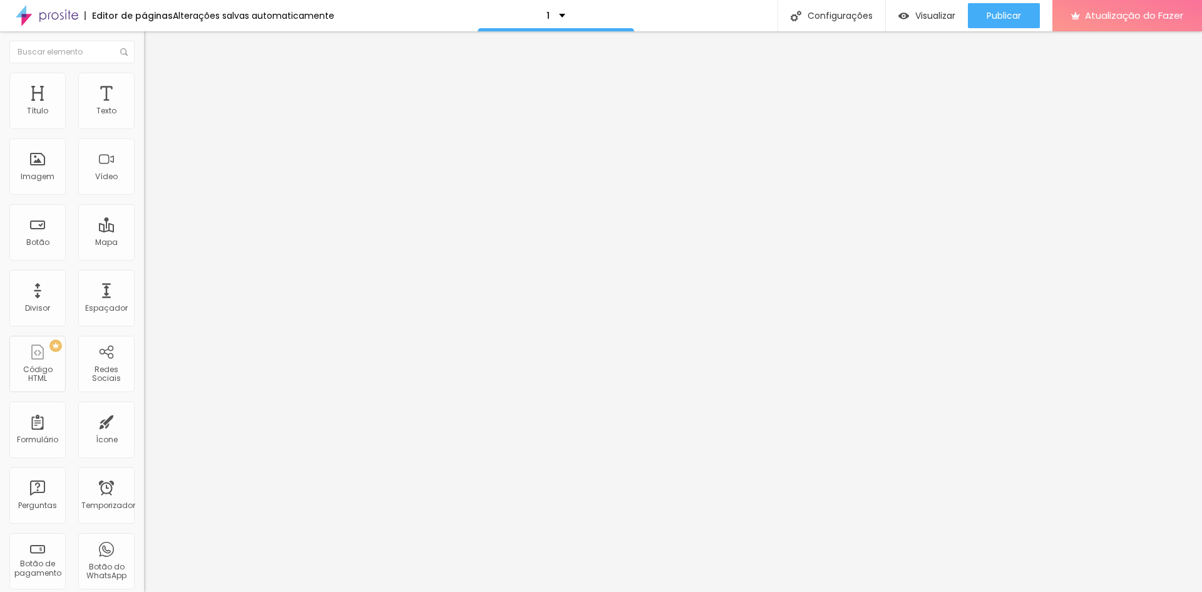
drag, startPoint x: 83, startPoint y: 143, endPoint x: 0, endPoint y: 129, distance: 84.4
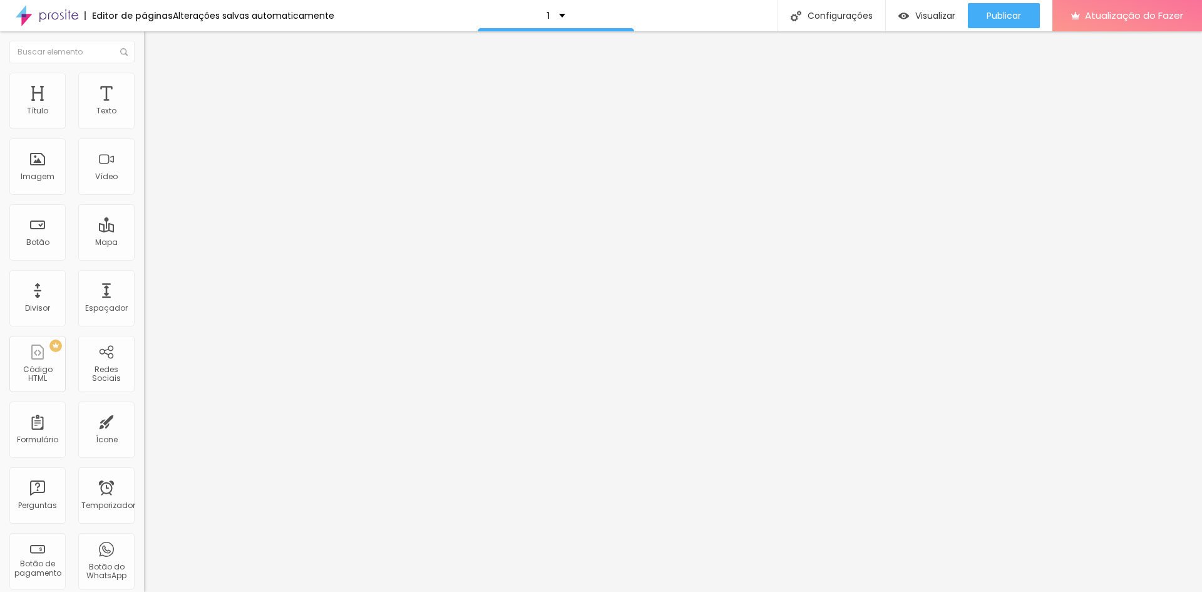
click at [144, 129] on div "Texto ver trabalho Alinhamento Tamanho Normal Pequeno Normal Grande Link URL ht…" at bounding box center [216, 189] width 144 height 182
click at [144, 118] on input "[DATE]" at bounding box center [219, 111] width 150 height 13
type input "[DATE]"
click at [152, 108] on font "Trocar imagem" at bounding box center [182, 102] width 61 height 11
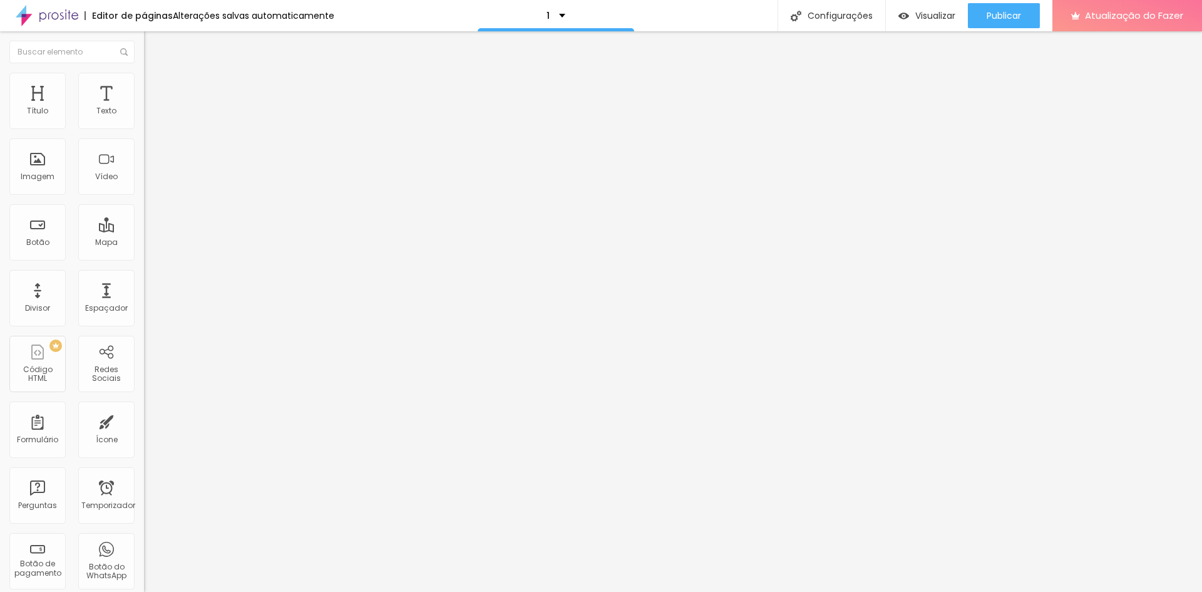
click at [144, 108] on span "Trocar imagem" at bounding box center [178, 102] width 68 height 11
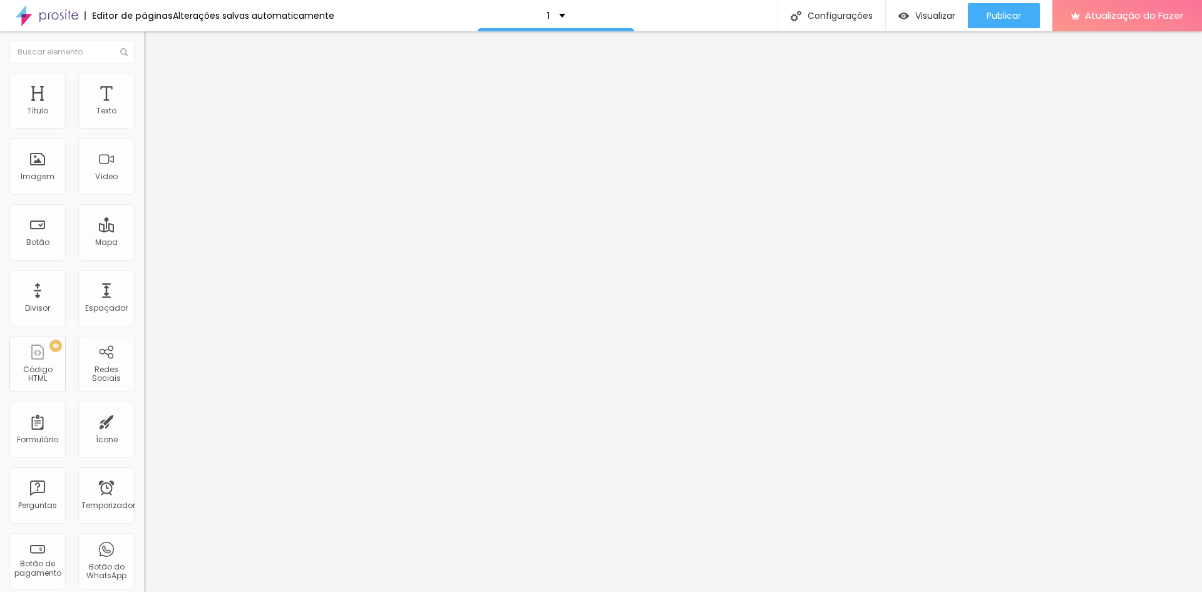
click at [152, 108] on font "Trocar imagem" at bounding box center [182, 102] width 61 height 11
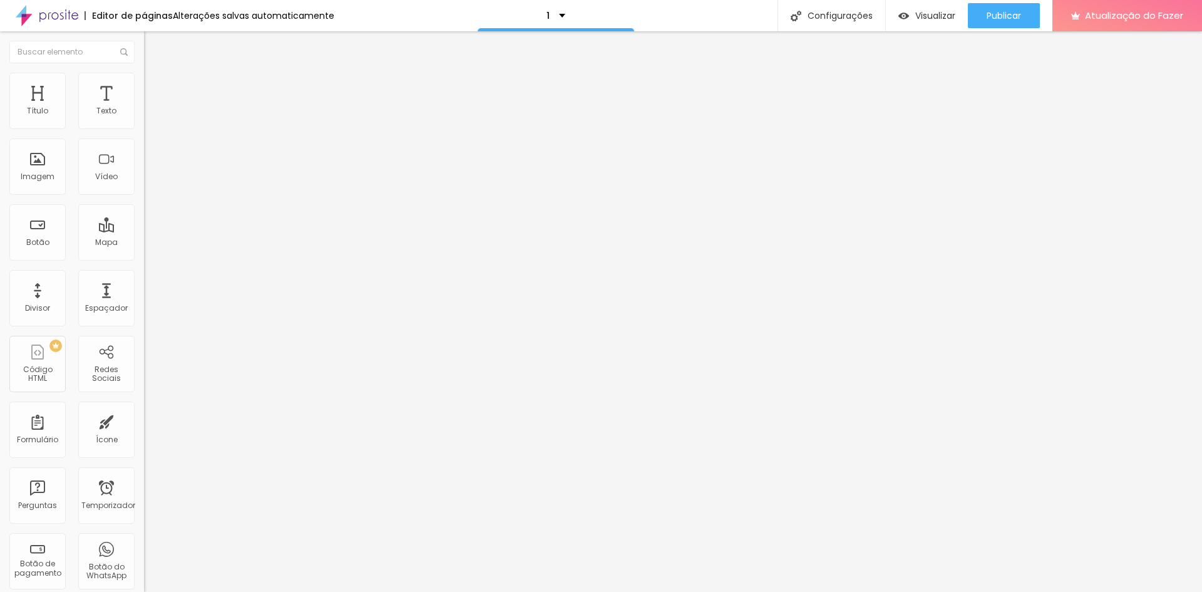
click at [152, 108] on font "Trocar imagem" at bounding box center [182, 102] width 61 height 11
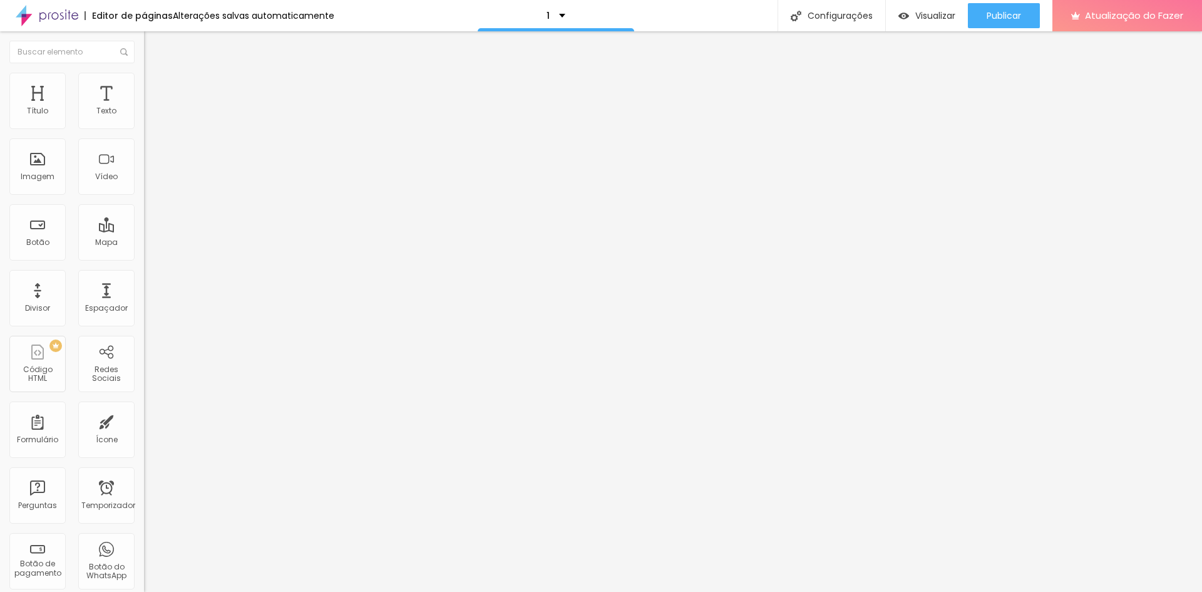
click at [152, 108] on font "Trocar imagem" at bounding box center [182, 102] width 61 height 11
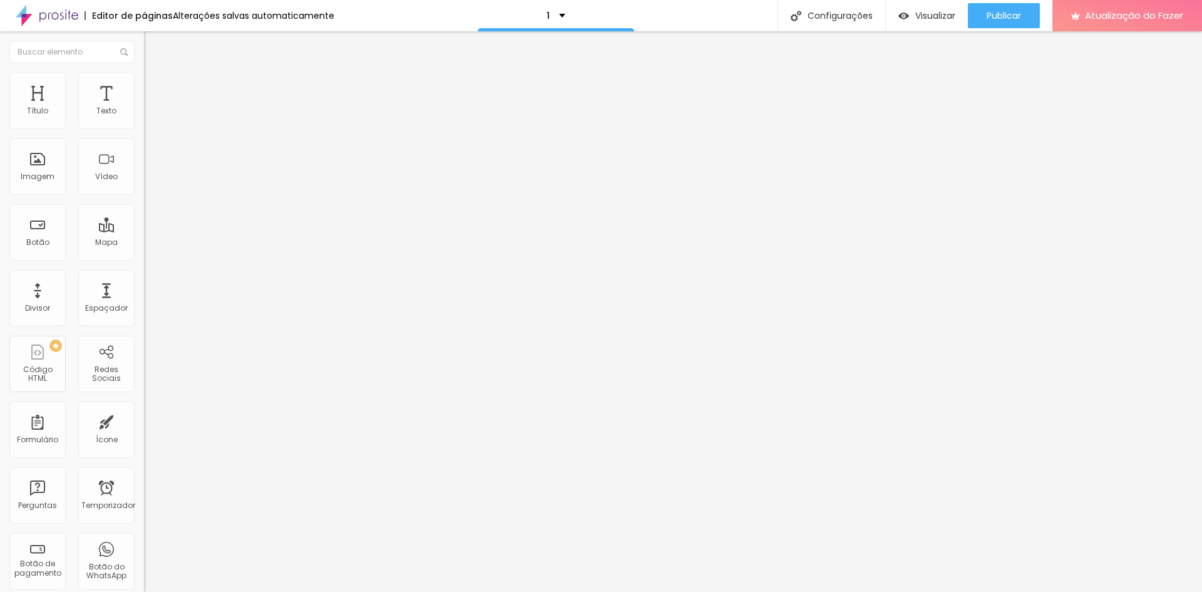
click at [155, 86] on font "Estilo" at bounding box center [164, 81] width 19 height 11
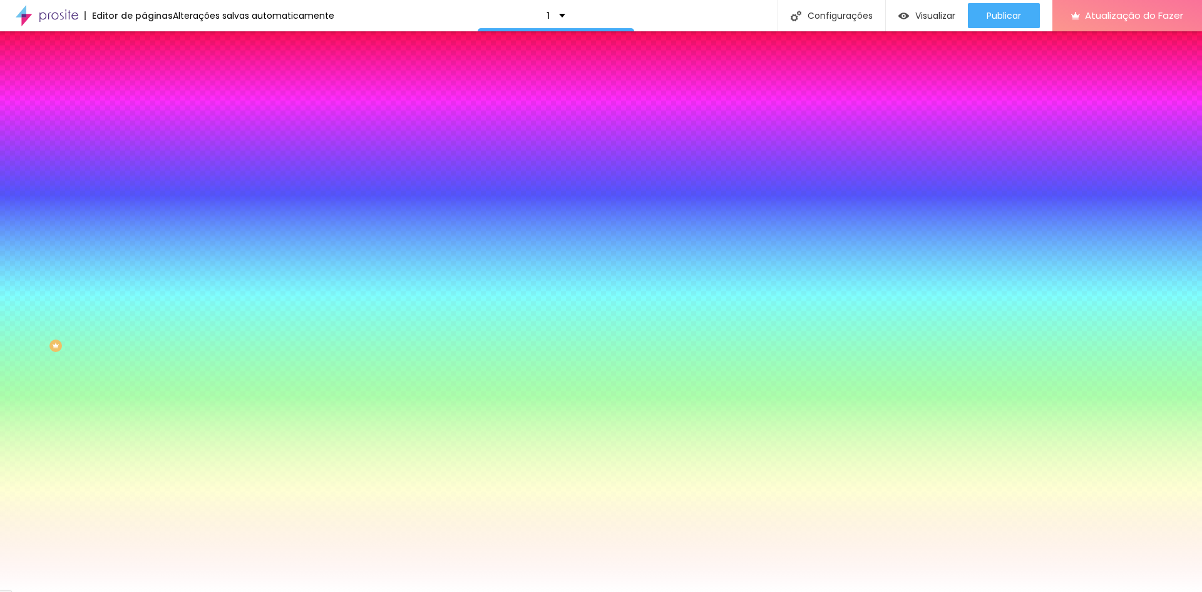
drag, startPoint x: 28, startPoint y: 152, endPoint x: 14, endPoint y: 153, distance: 13.9
click at [144, 277] on input "range" at bounding box center [184, 282] width 81 height 10
click at [155, 88] on font "Avançado" at bounding box center [175, 93] width 41 height 11
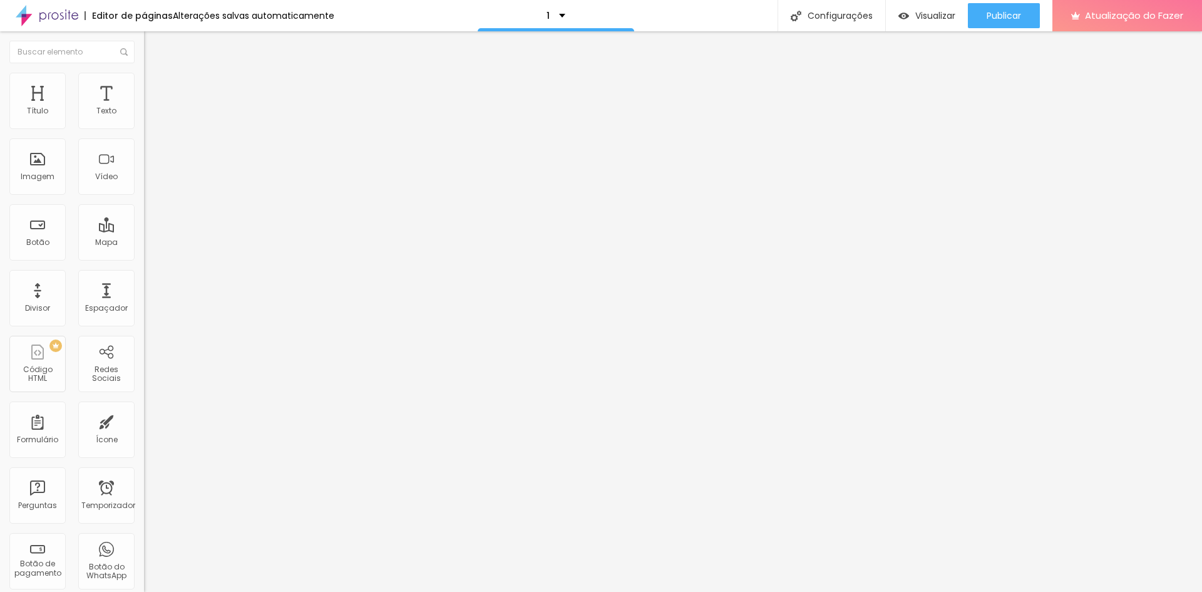
type input "15"
type input "10"
type input "5"
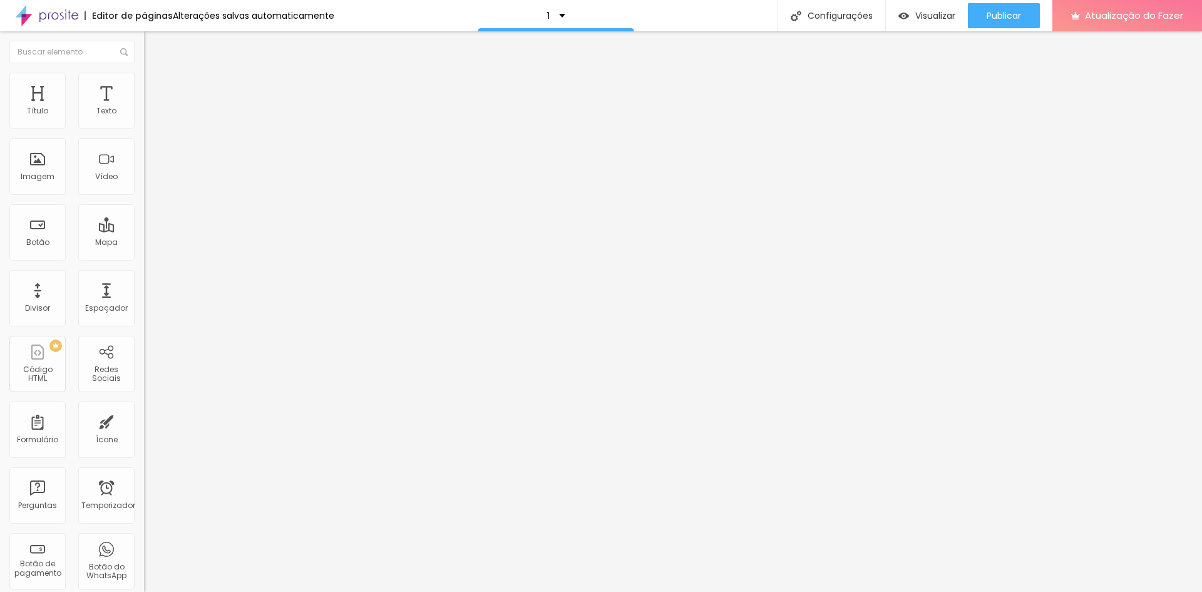
type input "5"
type input "10"
type input "35"
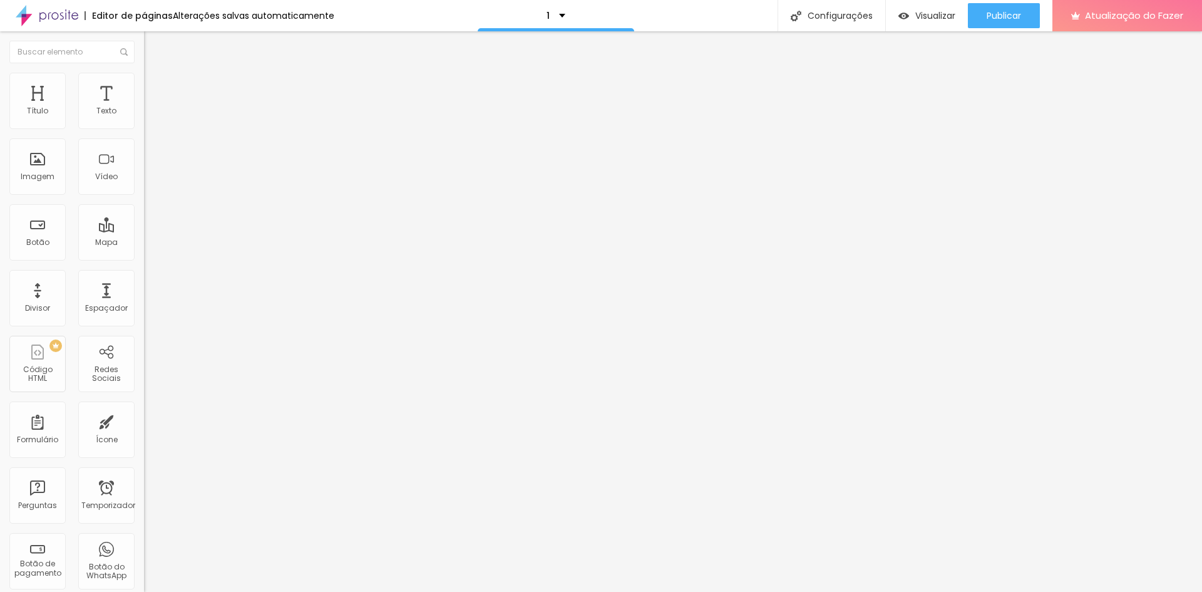
type input "40"
type input "45"
type input "50"
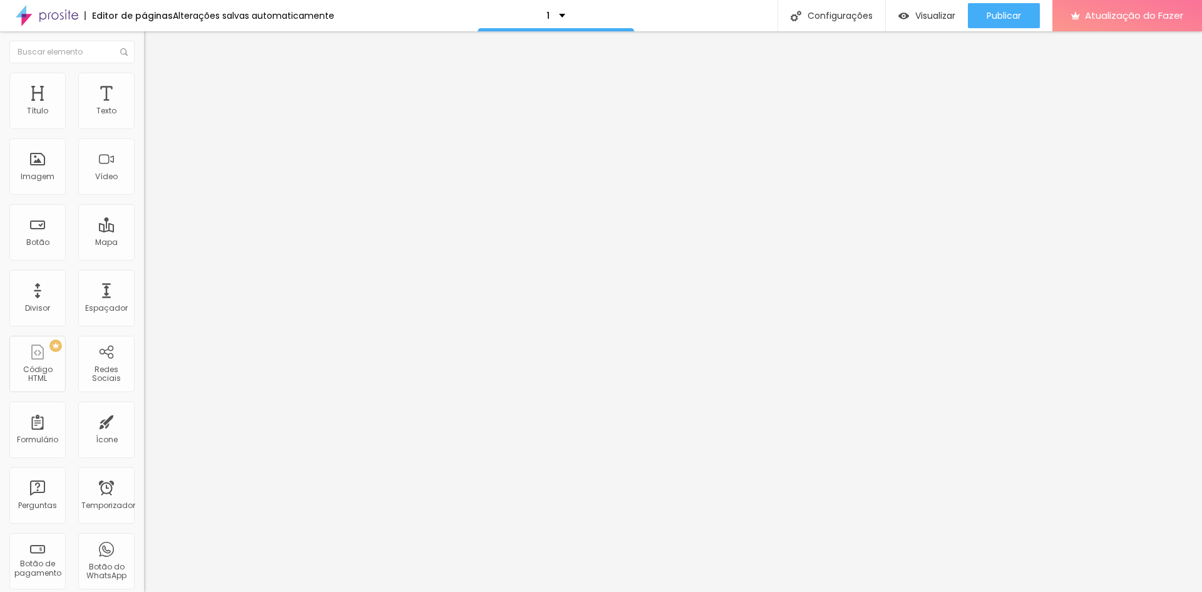
type input "50"
drag, startPoint x: 52, startPoint y: 124, endPoint x: 100, endPoint y: 159, distance: 59.1
type input "50"
click at [144, 243] on input "range" at bounding box center [184, 248] width 81 height 10
click at [927, 18] on font "Visualizar" at bounding box center [936, 15] width 40 height 13
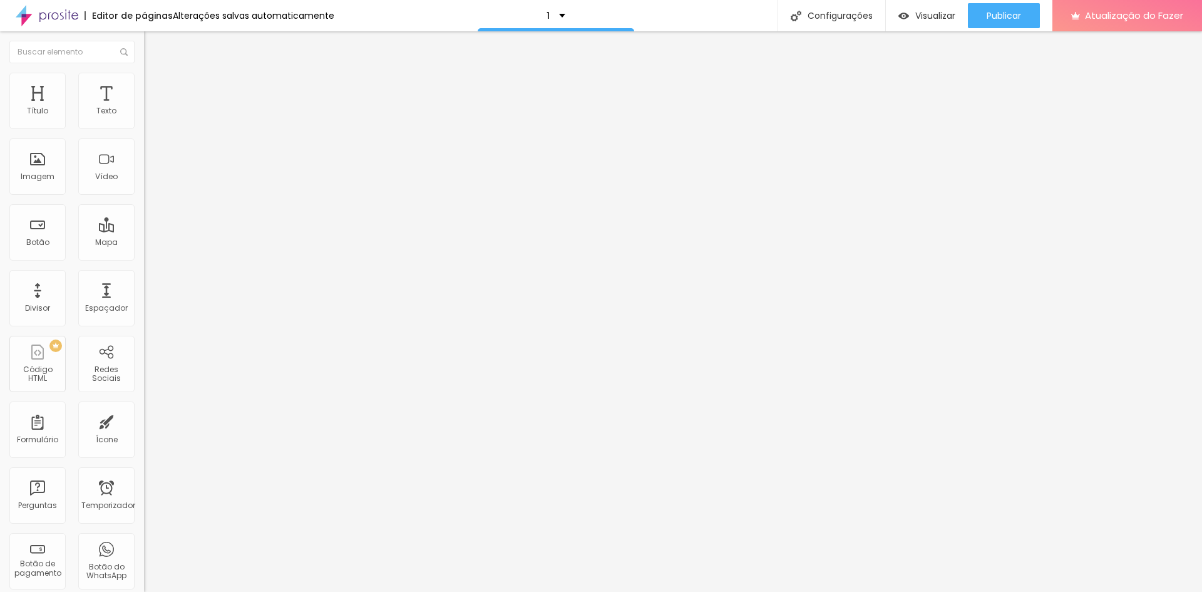
click at [144, 81] on li "Estilo" at bounding box center [216, 79] width 144 height 13
type input "16"
type input "15"
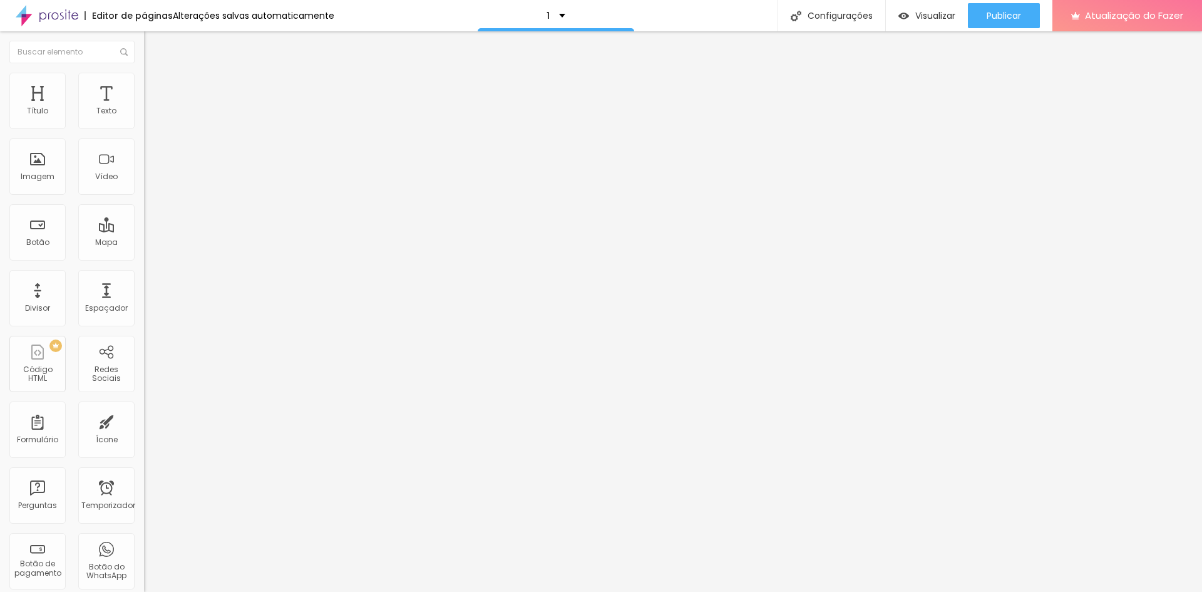
type input "14"
type input "15"
type input "16"
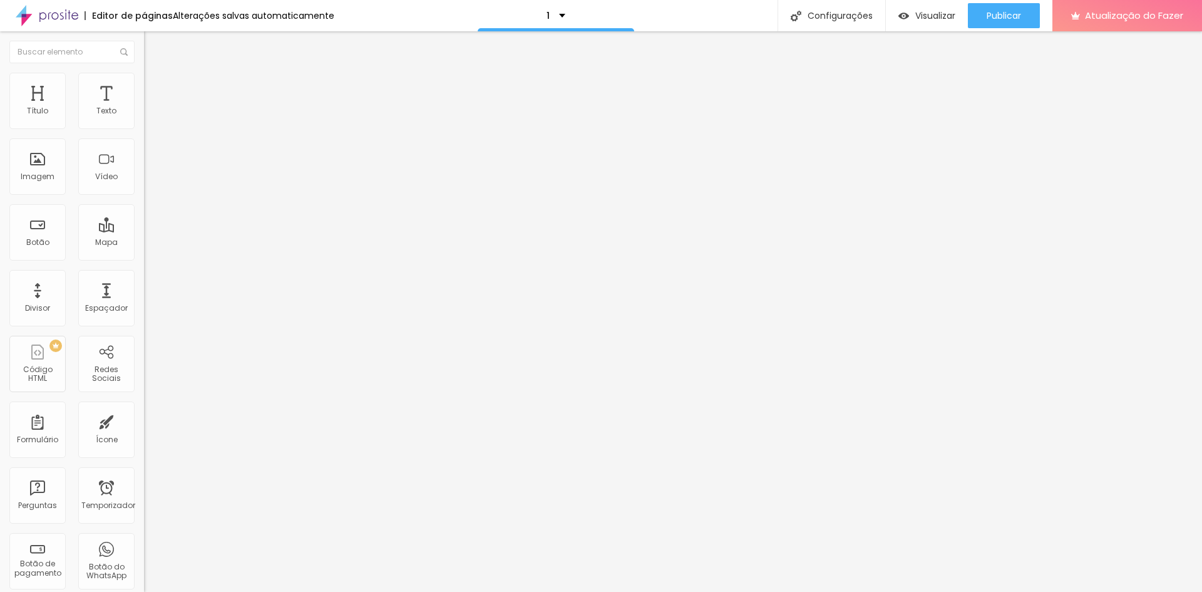
type input "16"
type input "17"
type input "18"
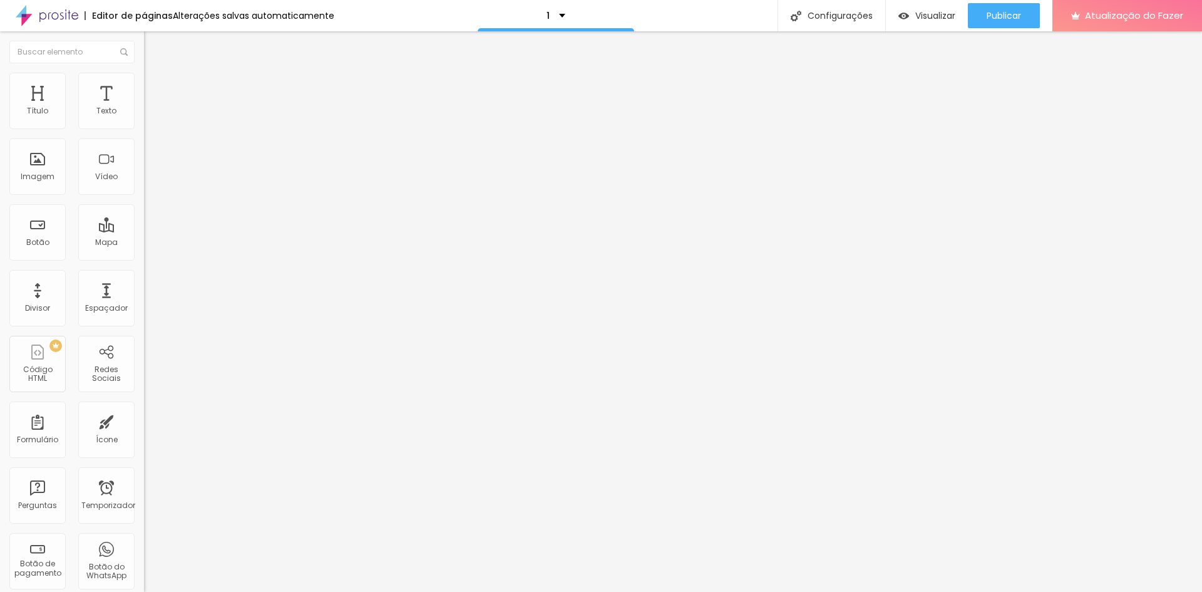
click at [144, 128] on input "range" at bounding box center [184, 123] width 81 height 10
type input "9"
type input "8"
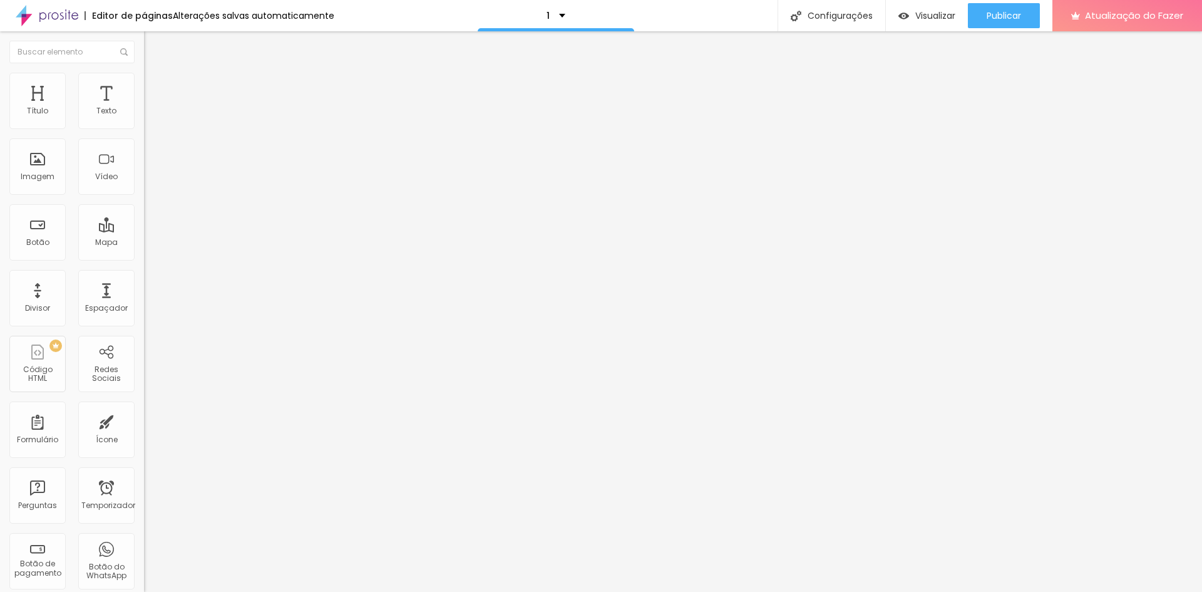
type input "7"
drag, startPoint x: 38, startPoint y: 169, endPoint x: 26, endPoint y: 168, distance: 11.3
type input "7"
click at [144, 160] on input "range" at bounding box center [184, 155] width 81 height 10
type input "14"
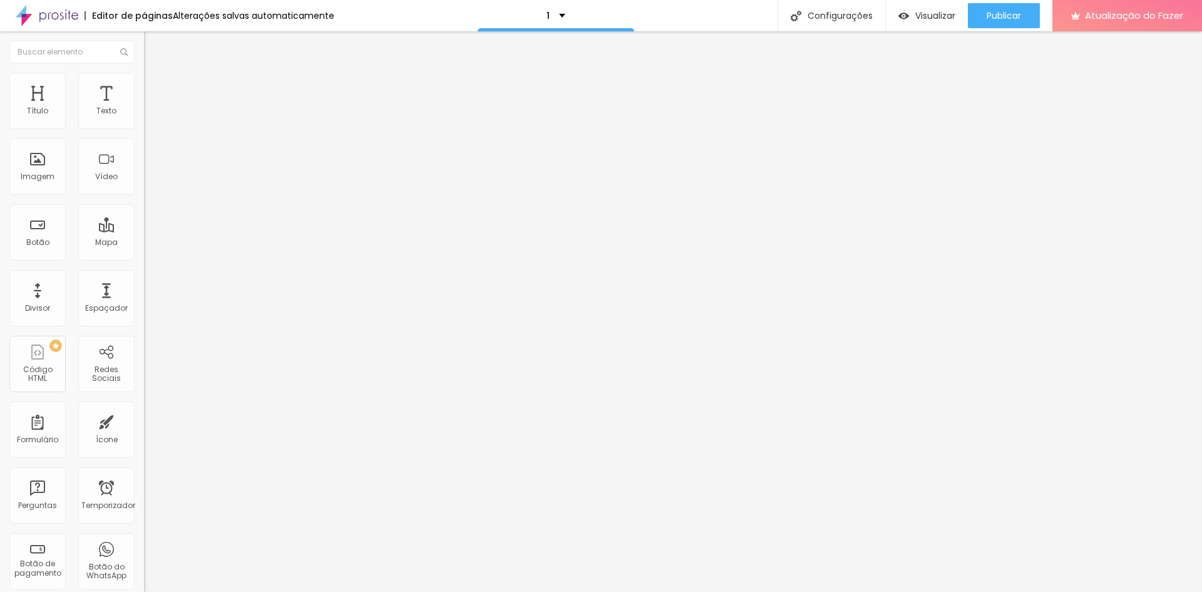
type input "14"
type input "16"
type input "17"
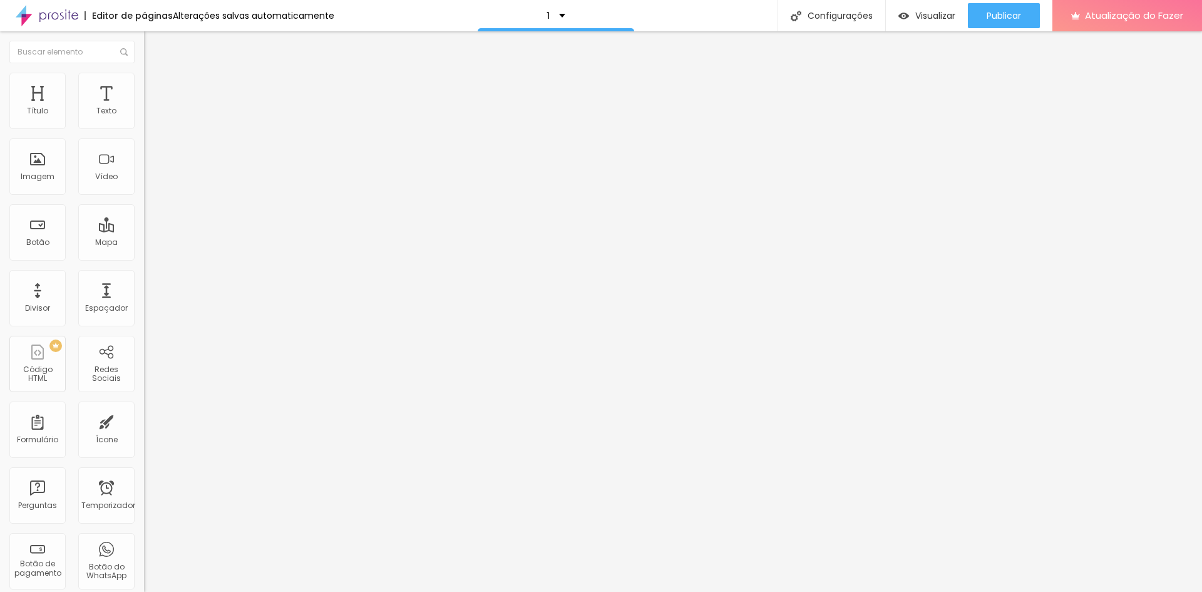
type input "13"
type input "11"
type input "12"
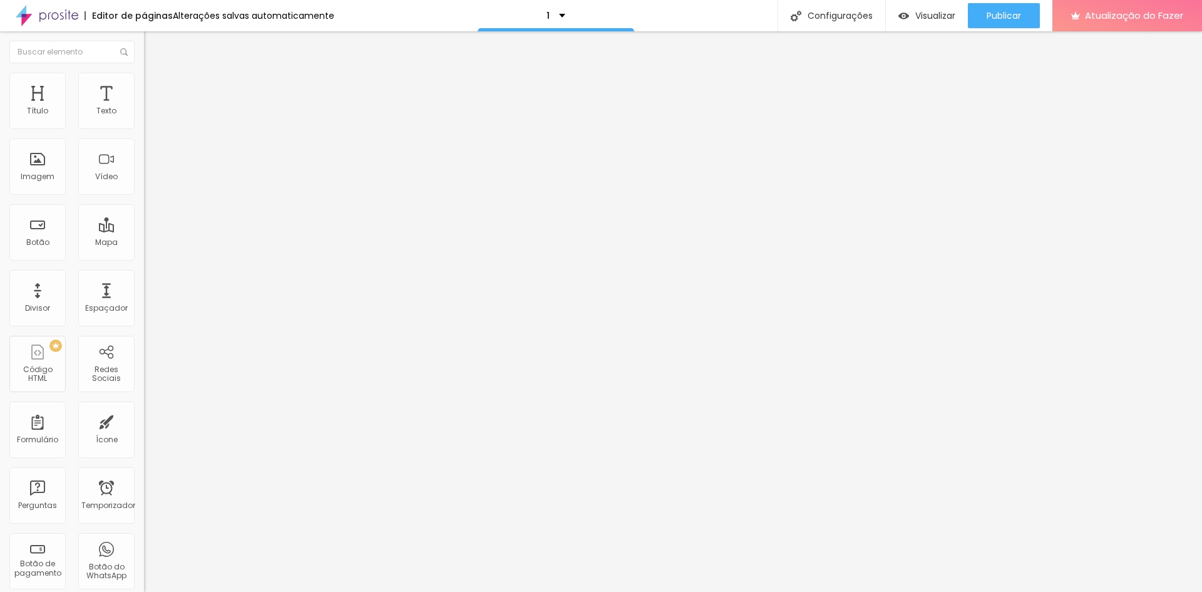
type input "12"
type input "13"
type input "14"
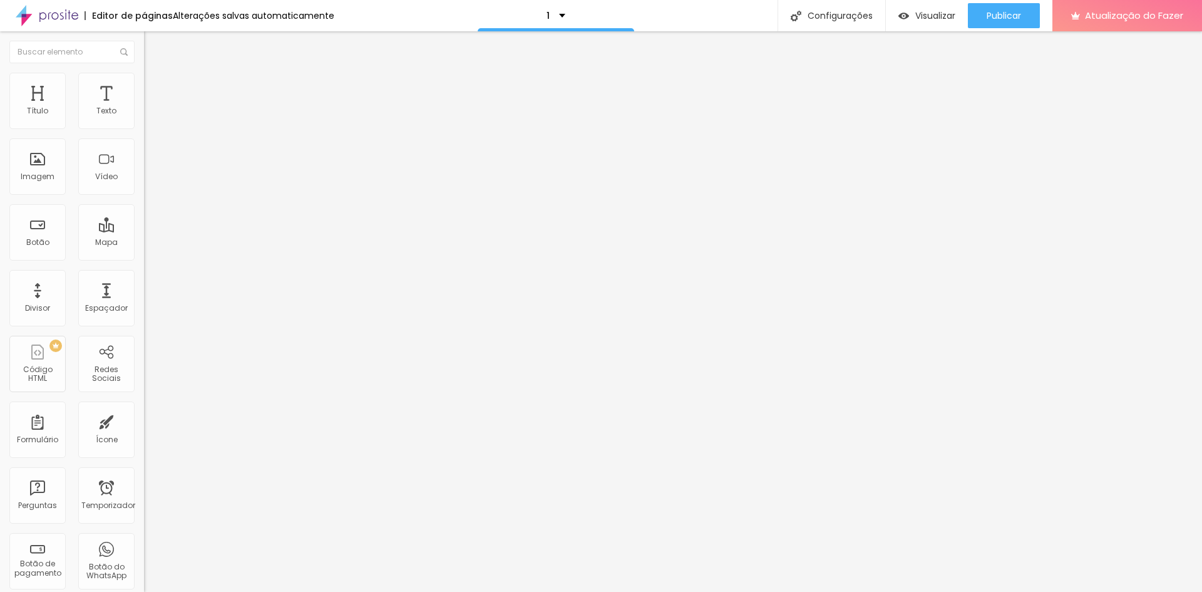
type input "15"
type input "14"
type input "13"
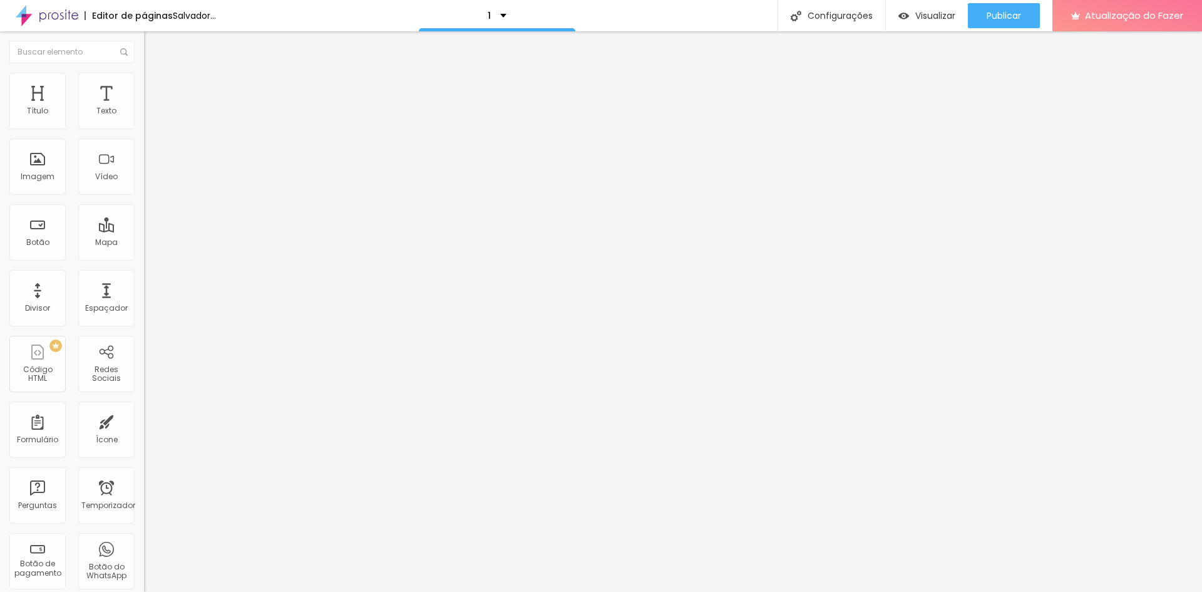
type input "13"
type input "12"
type input "11"
drag, startPoint x: 66, startPoint y: 207, endPoint x: 58, endPoint y: 203, distance: 9.0
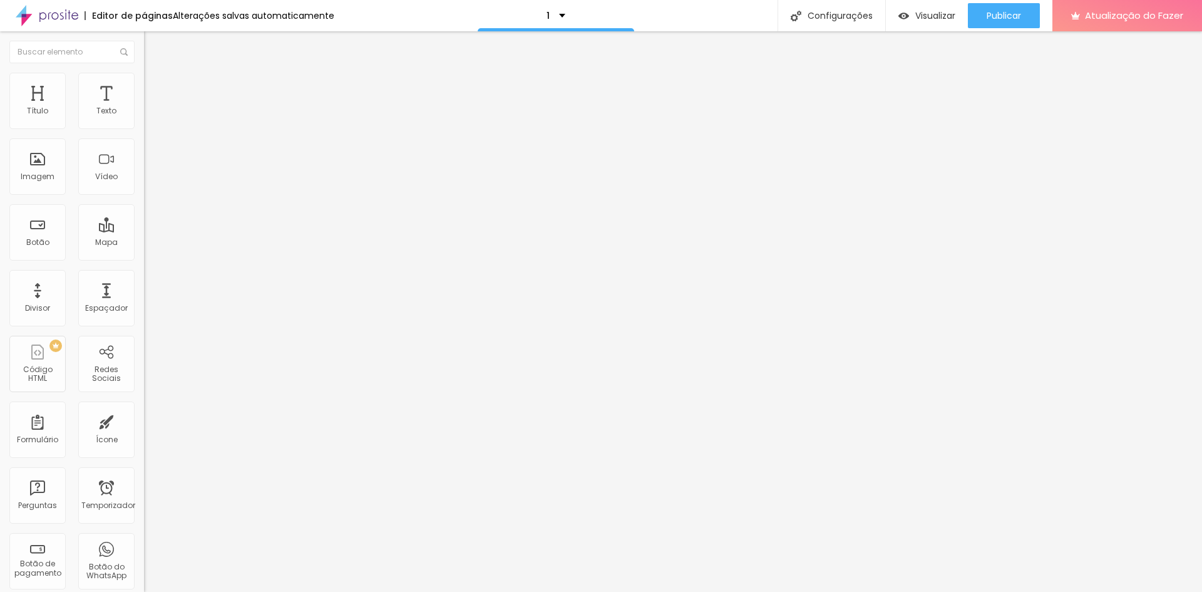
type input "11"
click at [144, 192] on input "range" at bounding box center [184, 187] width 81 height 10
click at [155, 88] on font "Avançado" at bounding box center [175, 93] width 41 height 11
type input "18"
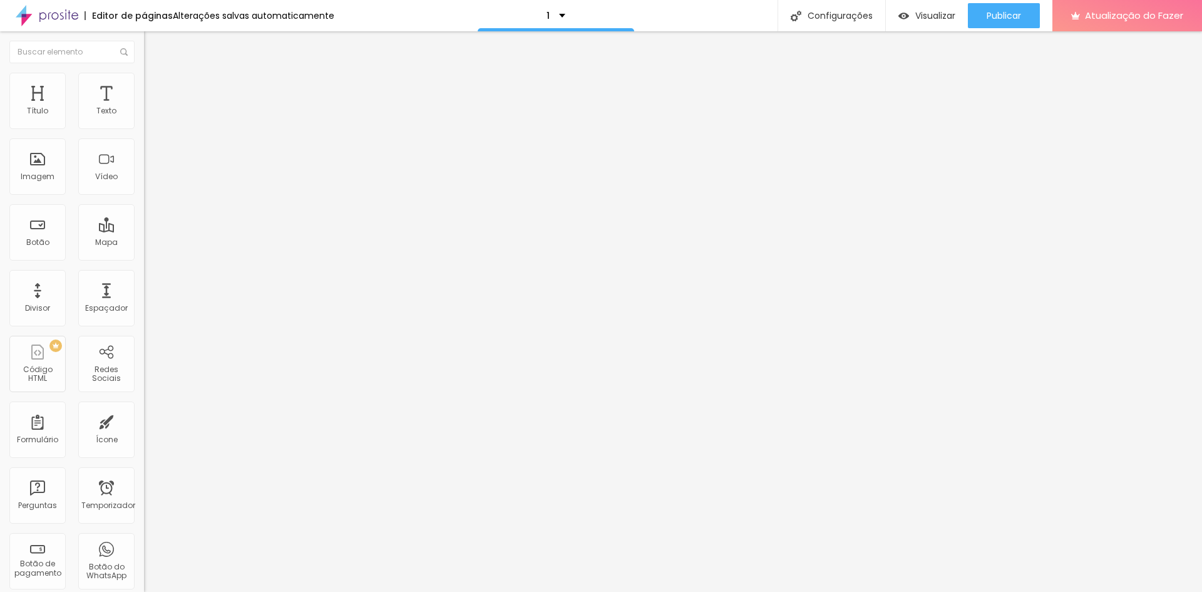
type input "20"
type input "0"
drag, startPoint x: 29, startPoint y: 124, endPoint x: 0, endPoint y: 132, distance: 30.4
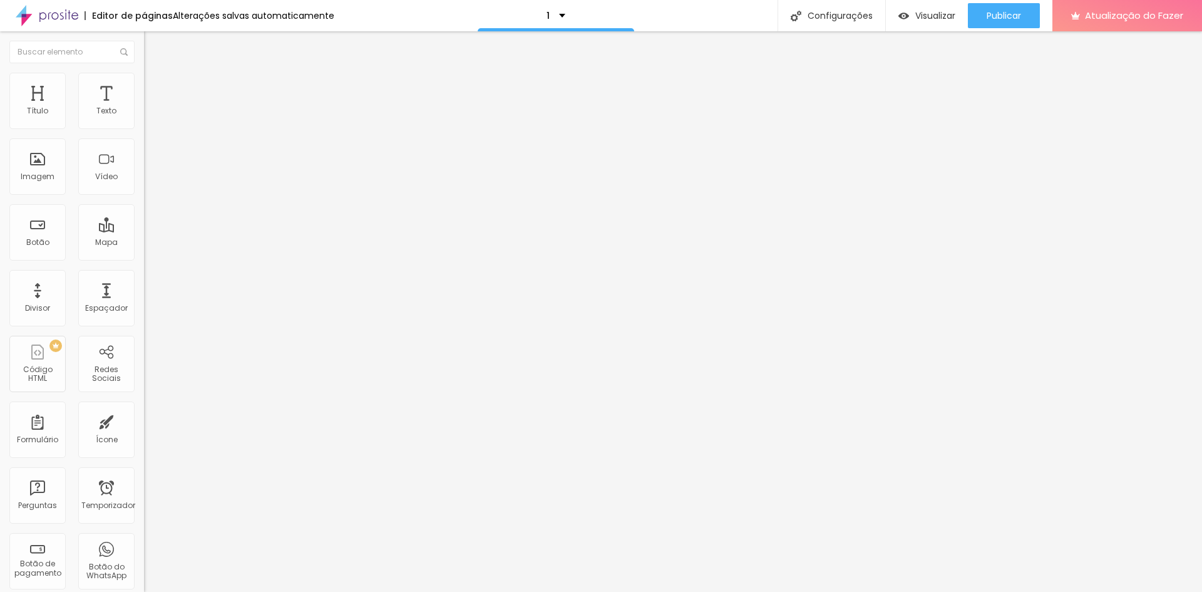
click at [144, 243] on input "range" at bounding box center [184, 248] width 81 height 10
type input "43"
type input "7"
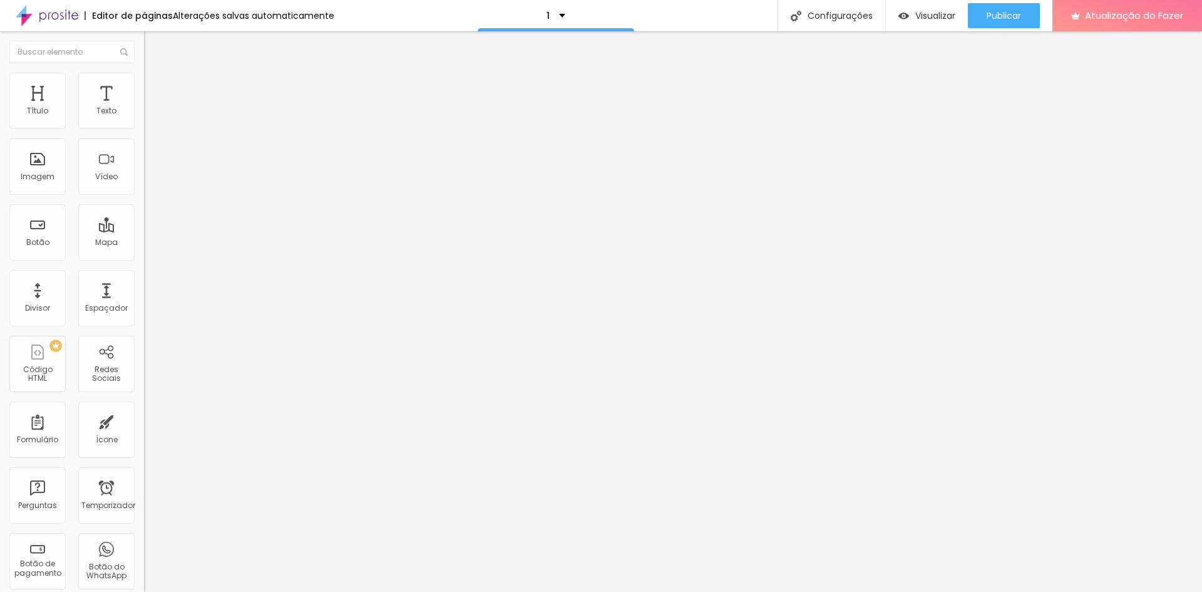
type input "0"
drag, startPoint x: 29, startPoint y: 150, endPoint x: 4, endPoint y: 153, distance: 25.2
click at [144, 420] on input "range" at bounding box center [184, 425] width 81 height 10
click at [1014, 18] on font "Publicar" at bounding box center [1004, 15] width 34 height 13
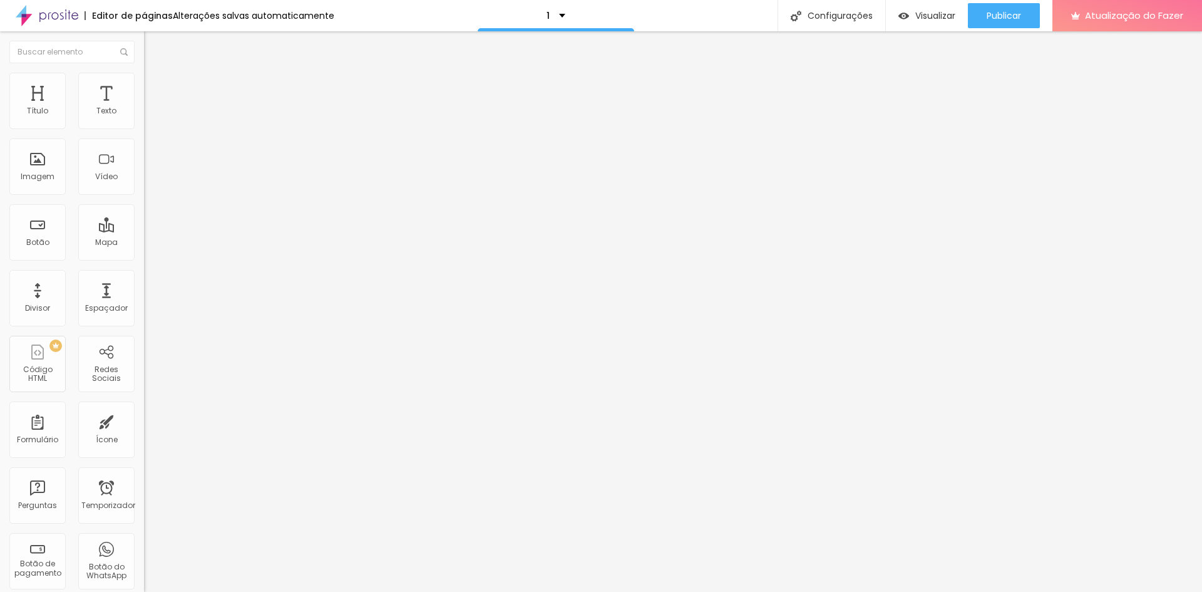
click at [144, 127] on img at bounding box center [148, 129] width 9 height 9
click at [144, 130] on div "Alinhamento" at bounding box center [216, 117] width 144 height 38
click at [144, 114] on img at bounding box center [148, 109] width 9 height 9
click at [155, 88] on font "Avançado" at bounding box center [175, 93] width 41 height 11
click at [144, 83] on li "Estilo" at bounding box center [216, 79] width 144 height 13
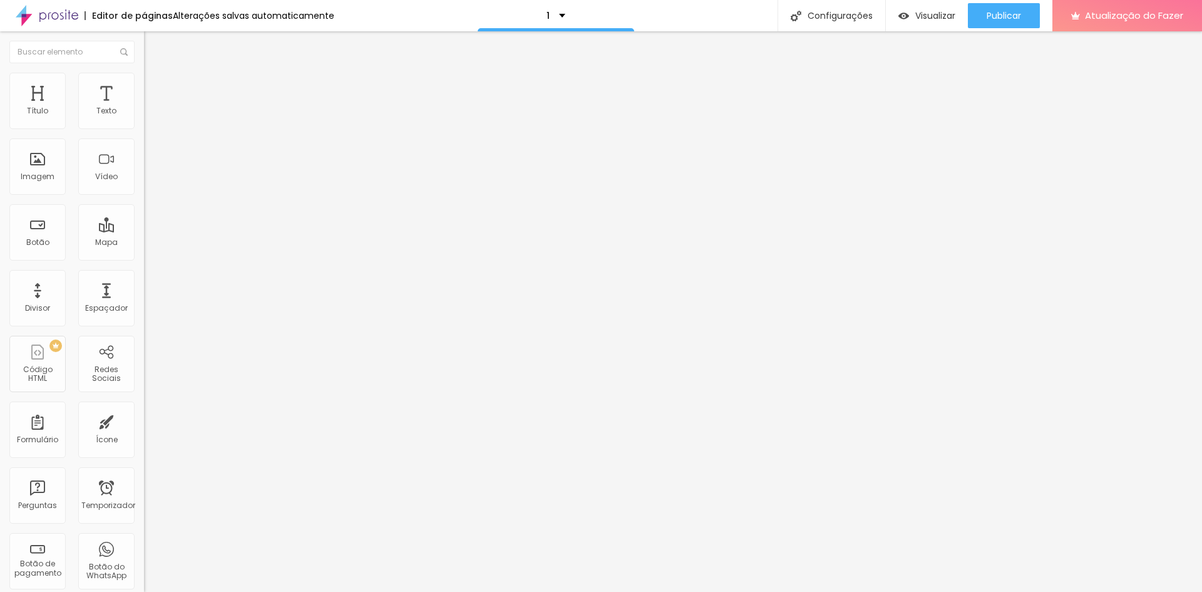
click at [155, 89] on font "Avançado" at bounding box center [175, 93] width 41 height 11
click at [155, 84] on font "Estilo" at bounding box center [164, 81] width 19 height 11
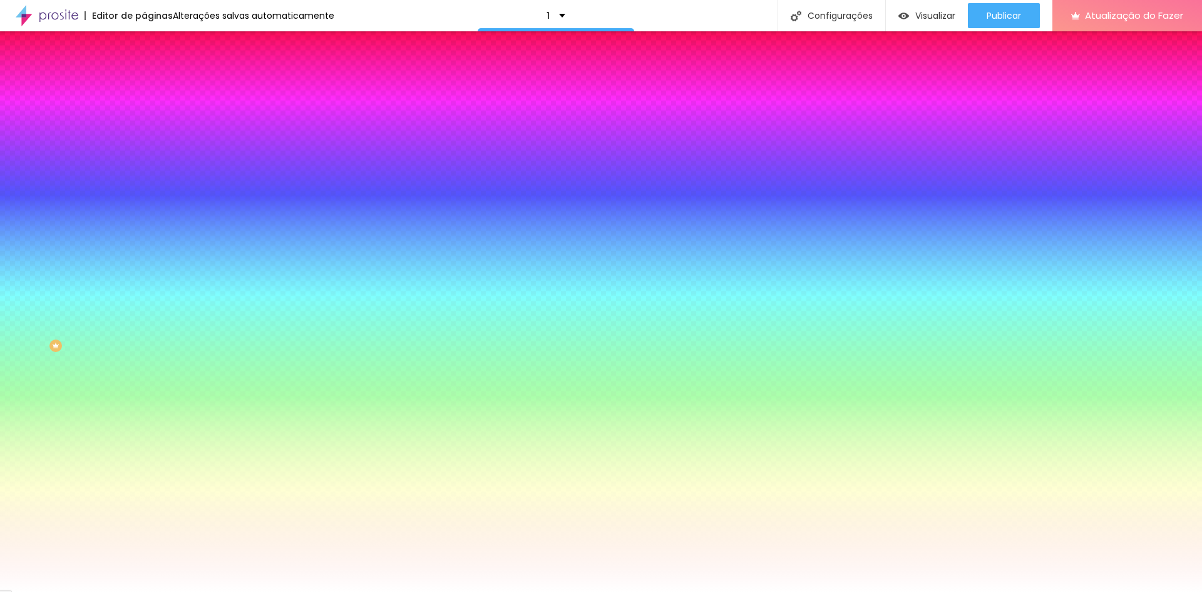
click at [144, 123] on input "#DD9605" at bounding box center [219, 126] width 150 height 13
type input "#EEB36F"
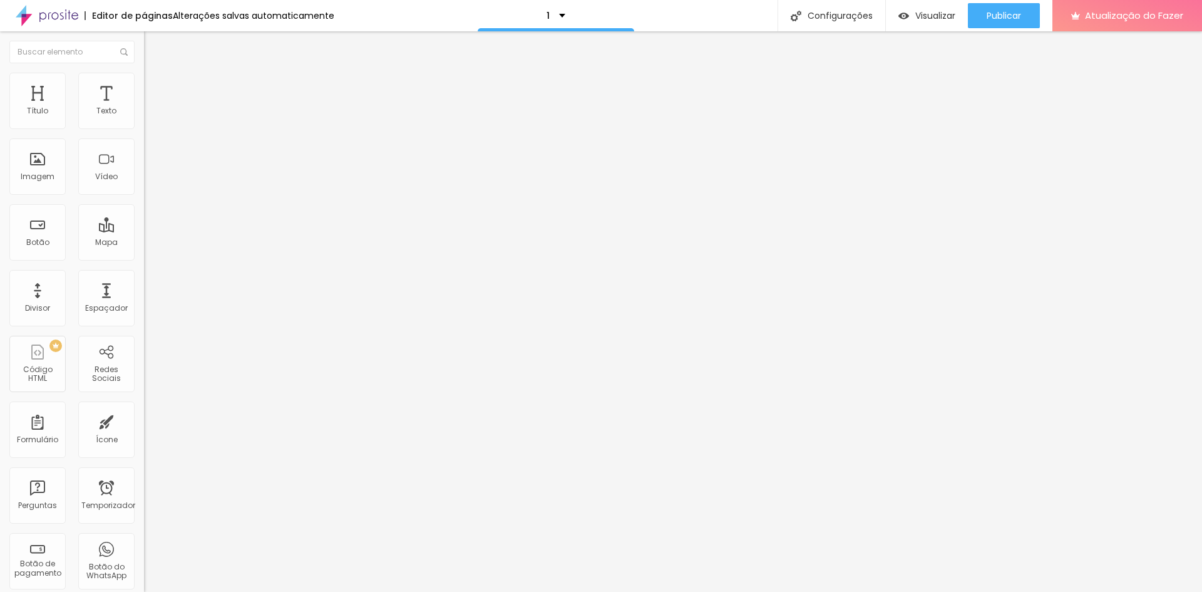
click at [144, 118] on input "[DATE]" at bounding box center [219, 111] width 150 height 13
type input "[DATE]"
click at [144, 194] on font "Normal" at bounding box center [158, 192] width 28 height 11
click at [144, 205] on font "Pequeno" at bounding box center [160, 199] width 33 height 11
click at [144, 151] on div at bounding box center [216, 146] width 144 height 10
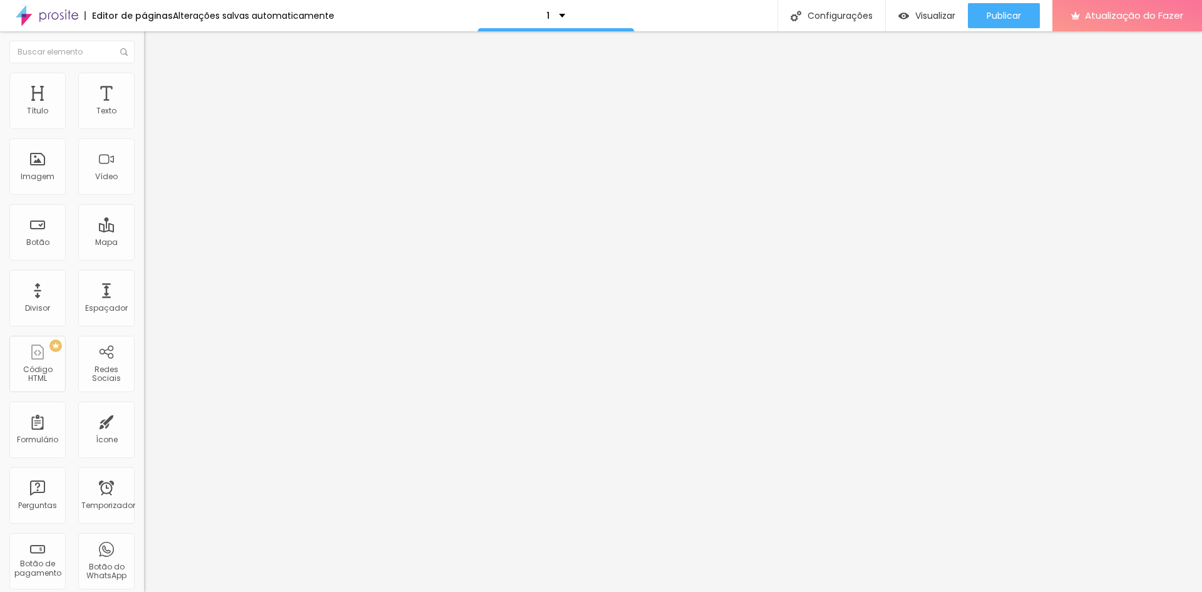
click at [144, 197] on font "Normal" at bounding box center [158, 192] width 28 height 11
click at [144, 205] on span "Pequeno" at bounding box center [160, 199] width 33 height 11
click at [144, 215] on div "Normal" at bounding box center [216, 212] width 144 height 8
click at [144, 483] on div "Editar nulo Conteúdo Estilo Avançado Texto [DATE] Alinhamento Tamanho Normal Pe…" at bounding box center [216, 311] width 144 height 560
click at [997, 16] on font "Publicar" at bounding box center [1004, 15] width 34 height 13
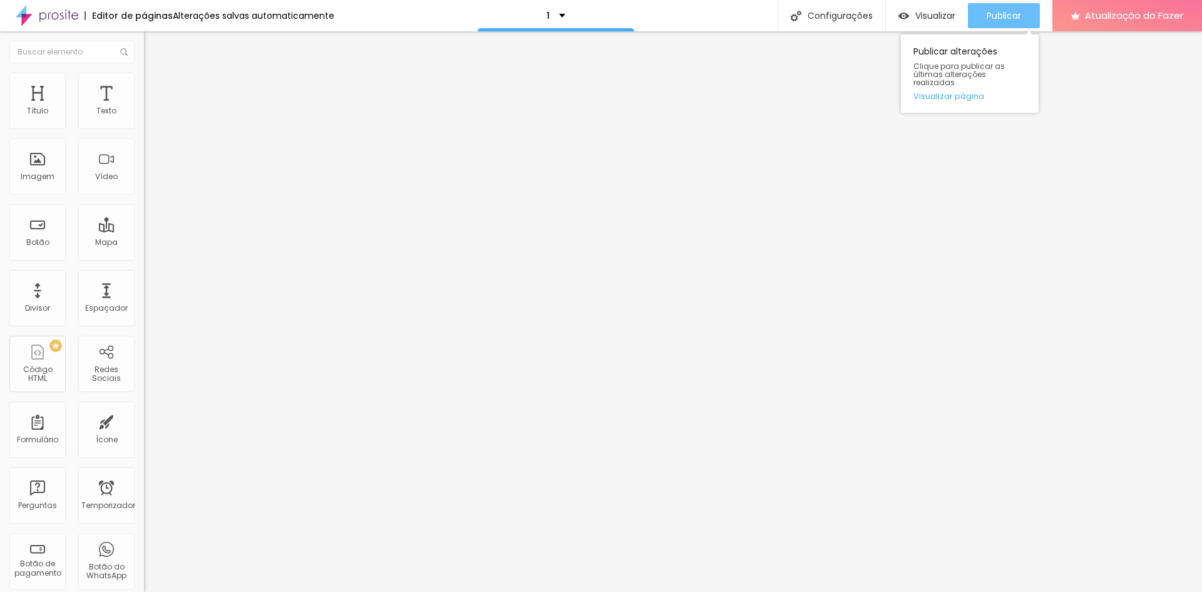
click at [996, 12] on font "Publicar" at bounding box center [1004, 15] width 34 height 13
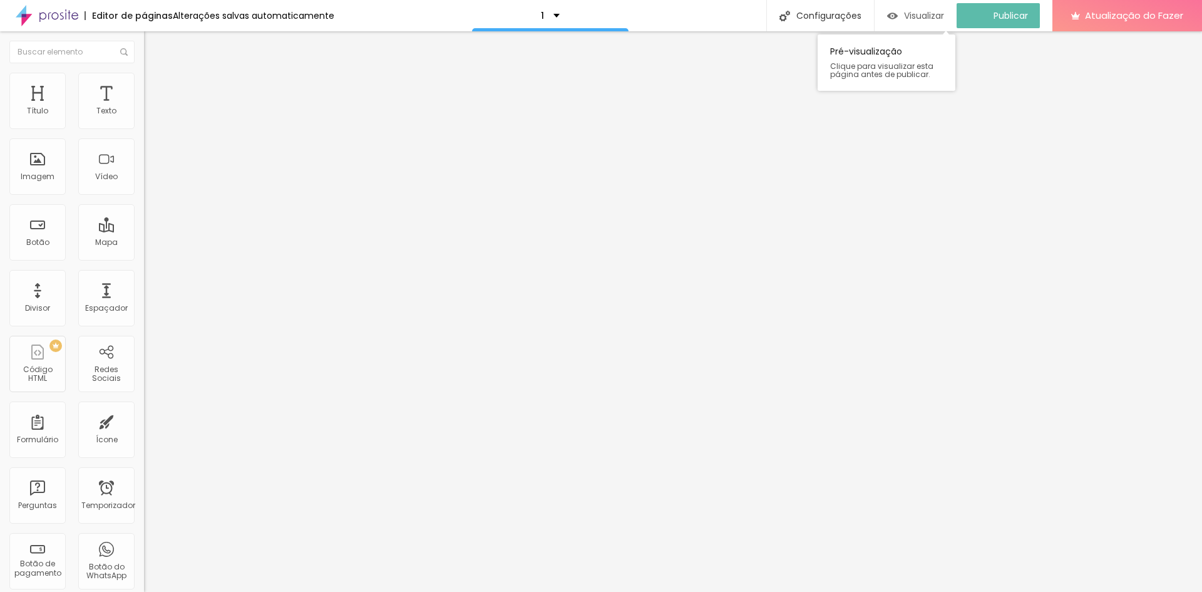
click at [921, 11] on font "Visualizar" at bounding box center [924, 15] width 40 height 13
click at [144, 118] on font "Título 2" at bounding box center [164, 111] width 41 height 16
click at [144, 106] on span "Título 1" at bounding box center [165, 100] width 42 height 11
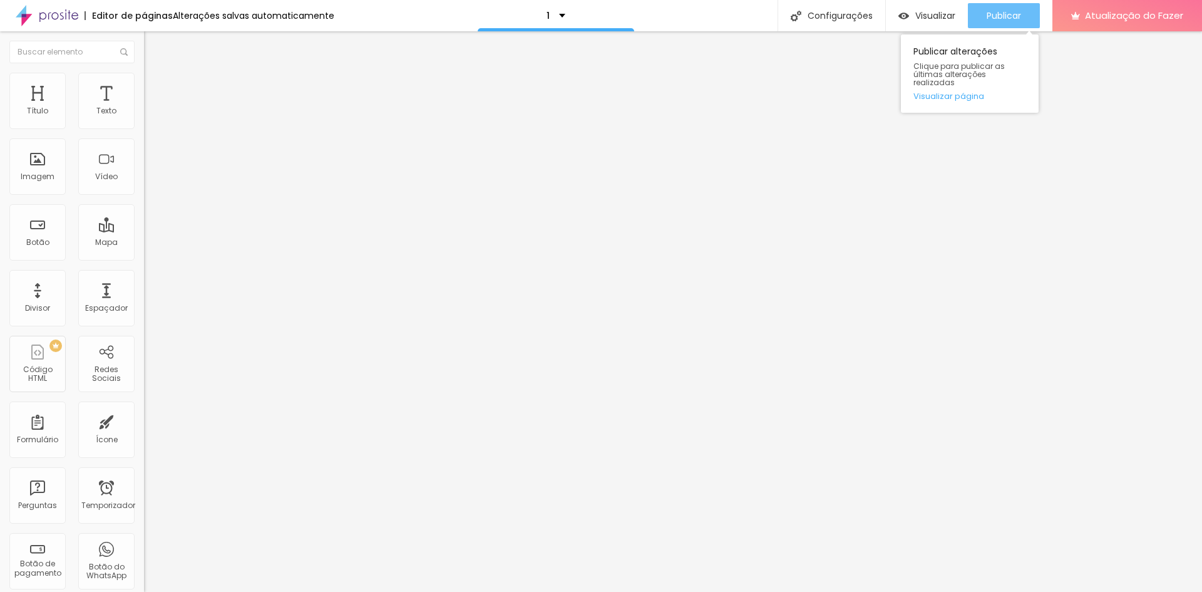
click at [991, 18] on font "Publicar" at bounding box center [1004, 15] width 34 height 13
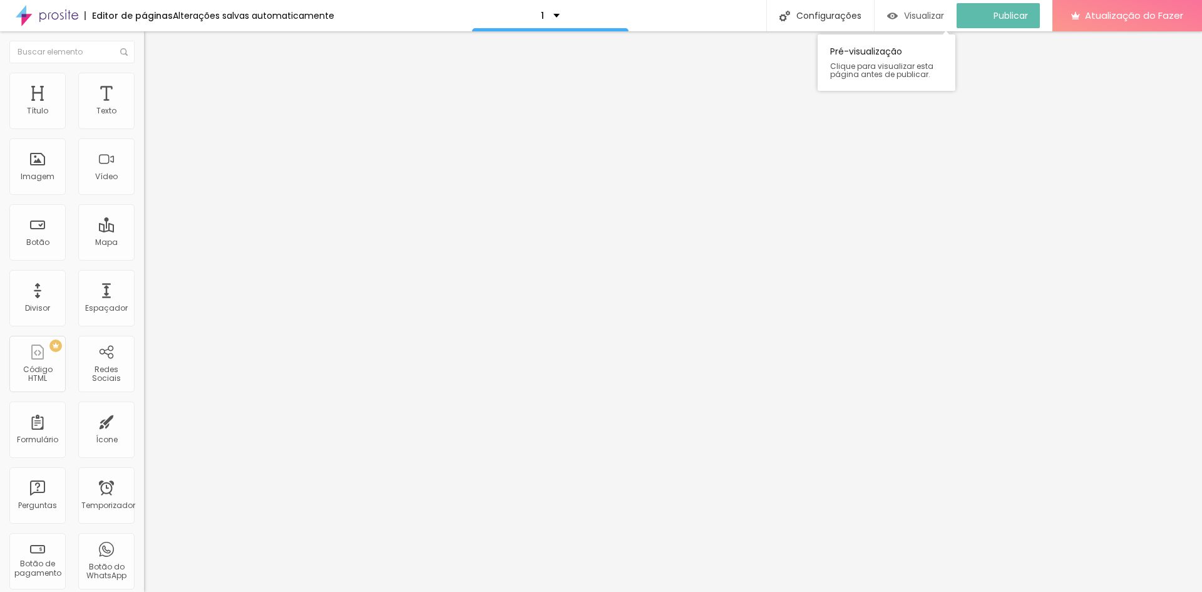
click at [926, 16] on font "Visualizar" at bounding box center [924, 15] width 40 height 13
click at [941, 16] on font "Visualizar" at bounding box center [936, 15] width 40 height 13
click at [144, 80] on img at bounding box center [149, 78] width 11 height 11
click at [144, 71] on img at bounding box center [149, 65] width 11 height 11
click at [144, 114] on div "Pacote Estrela Guia.1" at bounding box center [216, 103] width 144 height 21
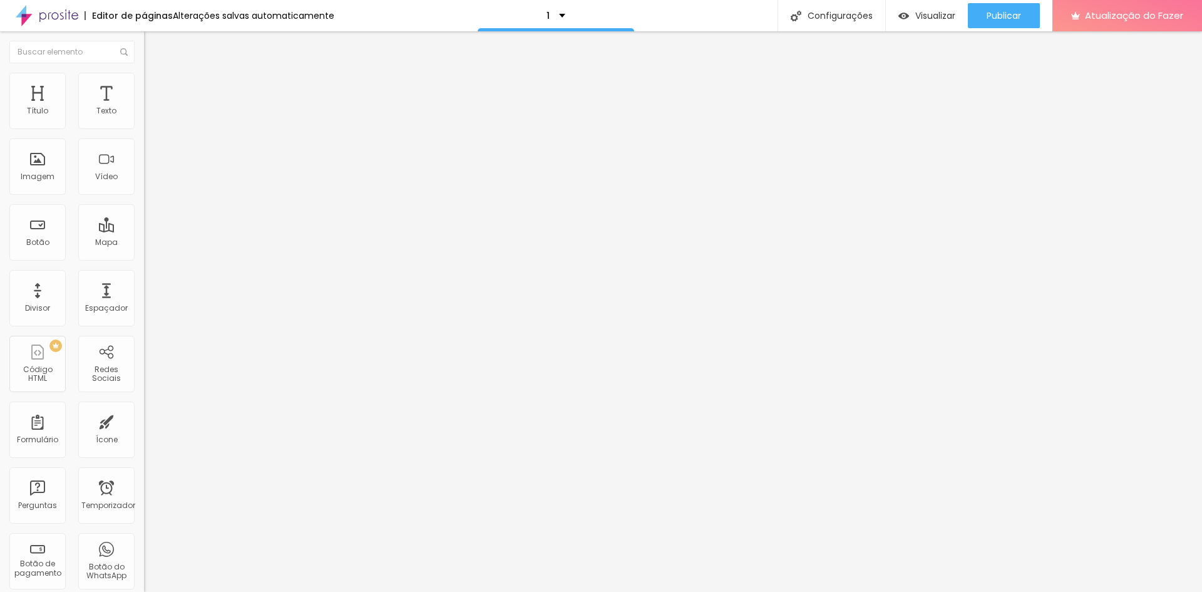
click at [152, 110] on div "Pacote Estrela Guia.1" at bounding box center [216, 103] width 128 height 11
click at [108, 591] on font "Pacote [DATE] em Família.3" at bounding box center [55, 600] width 105 height 11
click at [999, 16] on font "Publicar" at bounding box center [1004, 15] width 34 height 13
click at [999, 21] on font "Publicar" at bounding box center [1004, 15] width 34 height 13
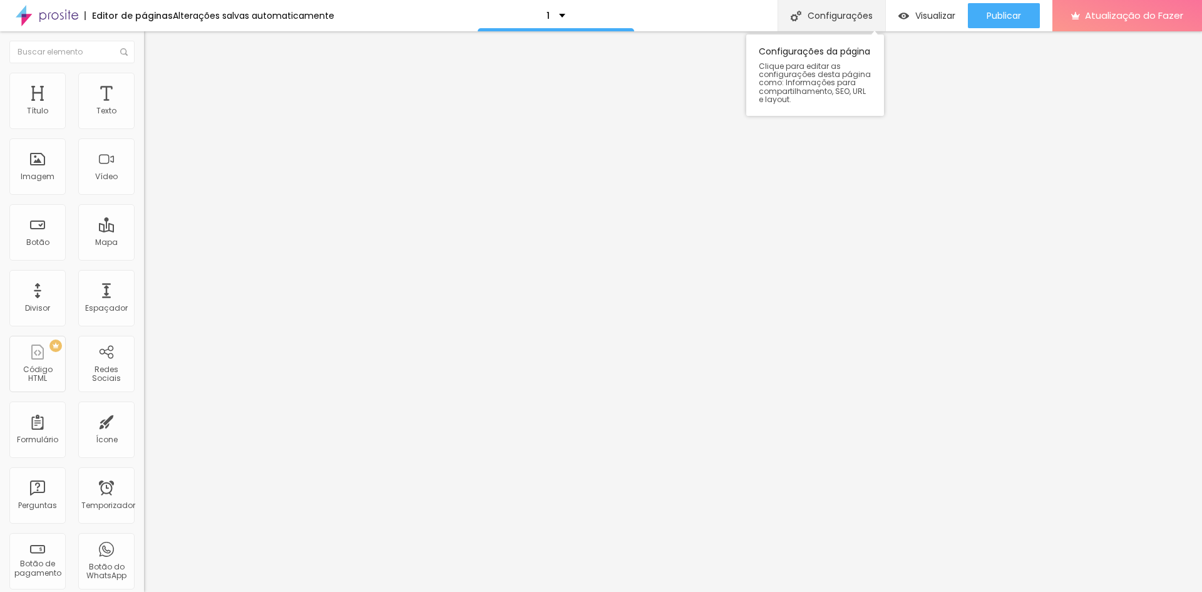
click at [857, 16] on font "Configurações" at bounding box center [840, 15] width 65 height 13
click at [927, 14] on font "Visualizar" at bounding box center [936, 15] width 40 height 13
click at [144, 172] on button "Voltar ao padrão" at bounding box center [186, 165] width 85 height 14
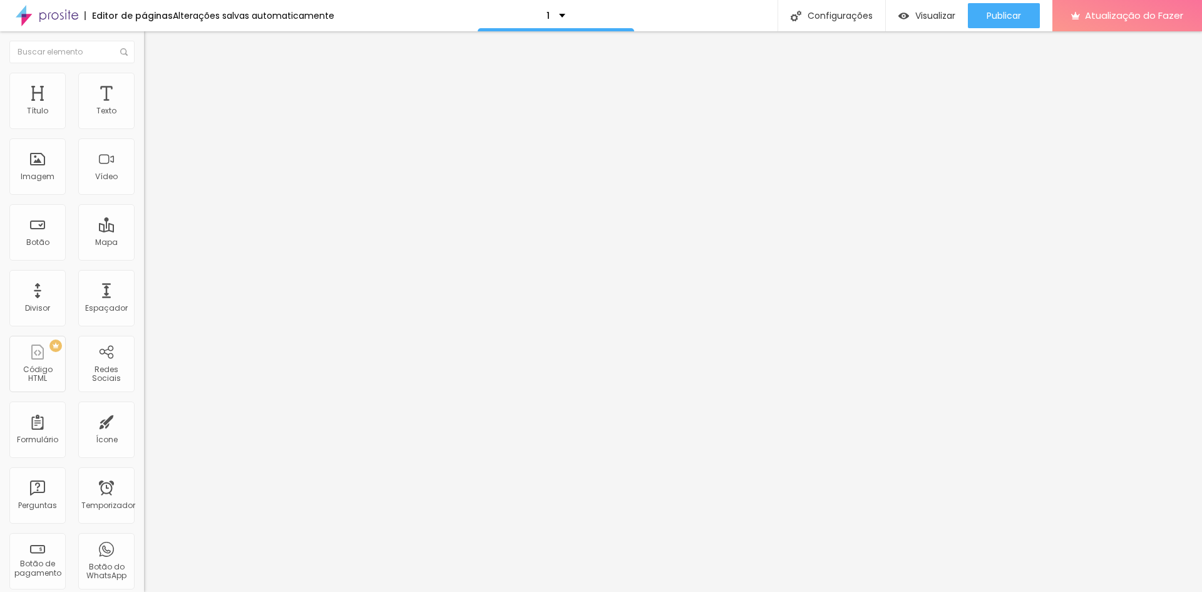
click at [144, 185] on button "button" at bounding box center [153, 178] width 18 height 13
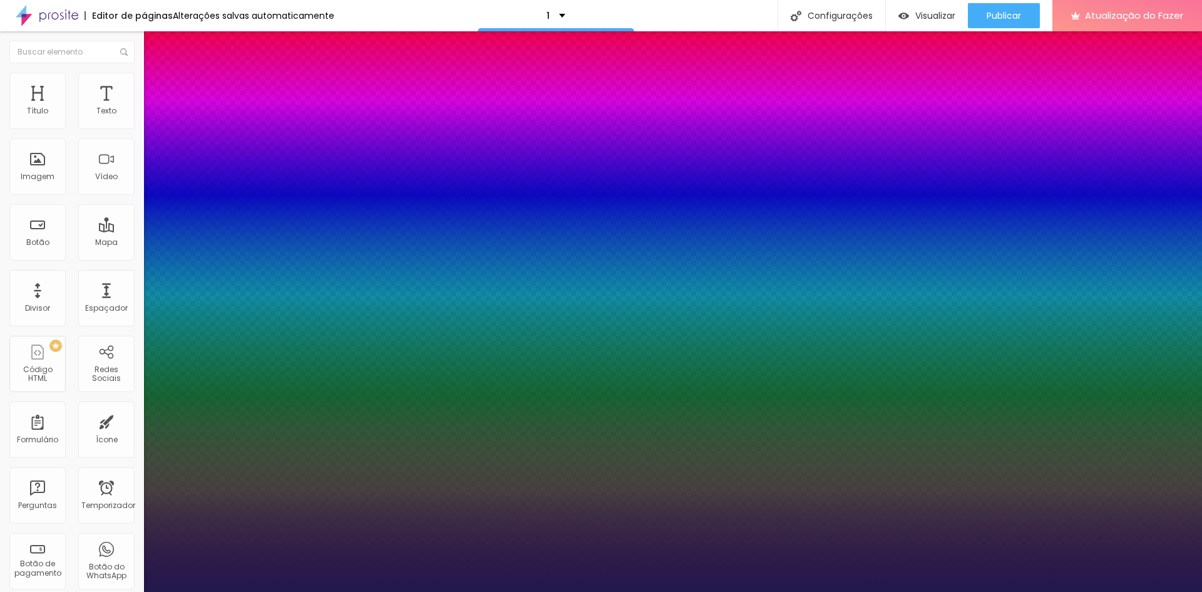
type input "1"
type input "54"
type input "1"
type input "58"
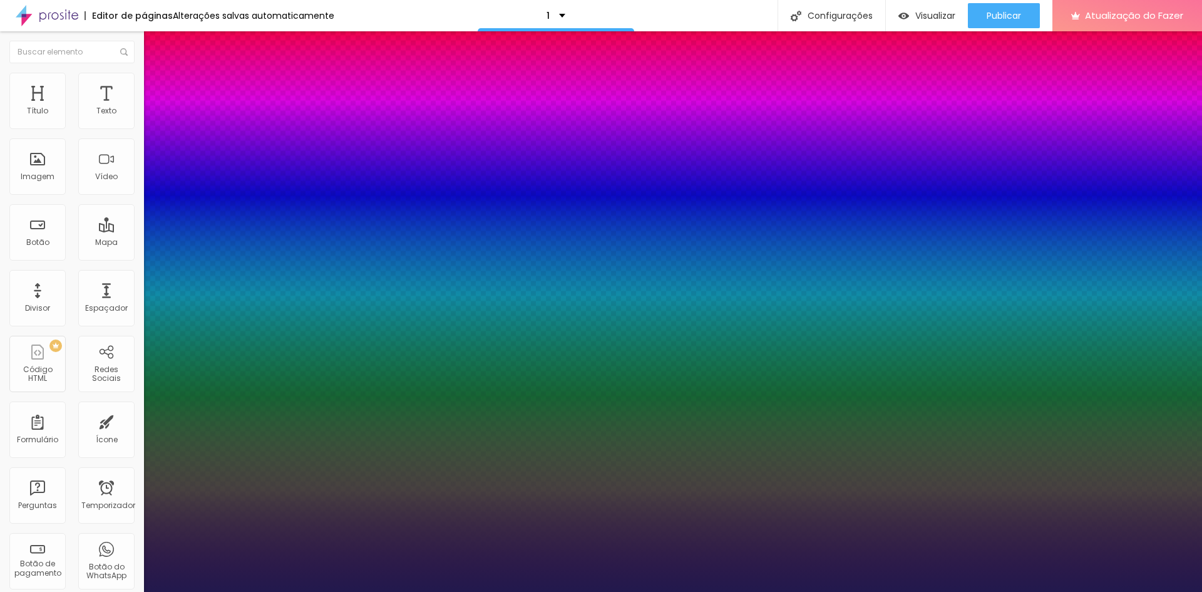
type input "58"
type input "1"
type input "60"
type input "1"
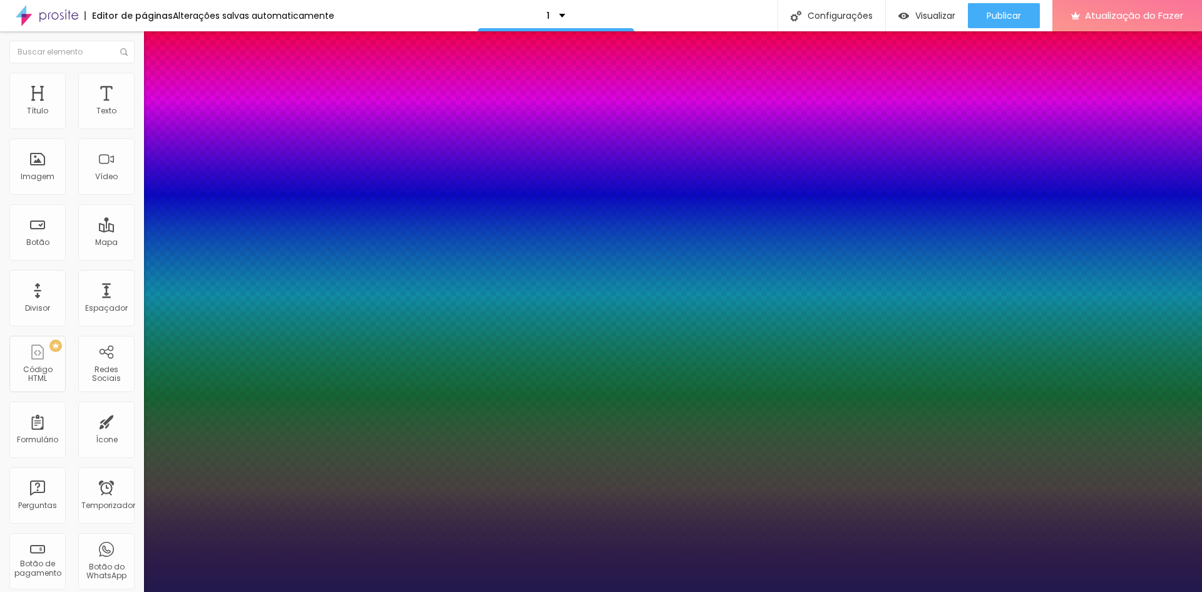
type input "57"
type input "1"
type input "49"
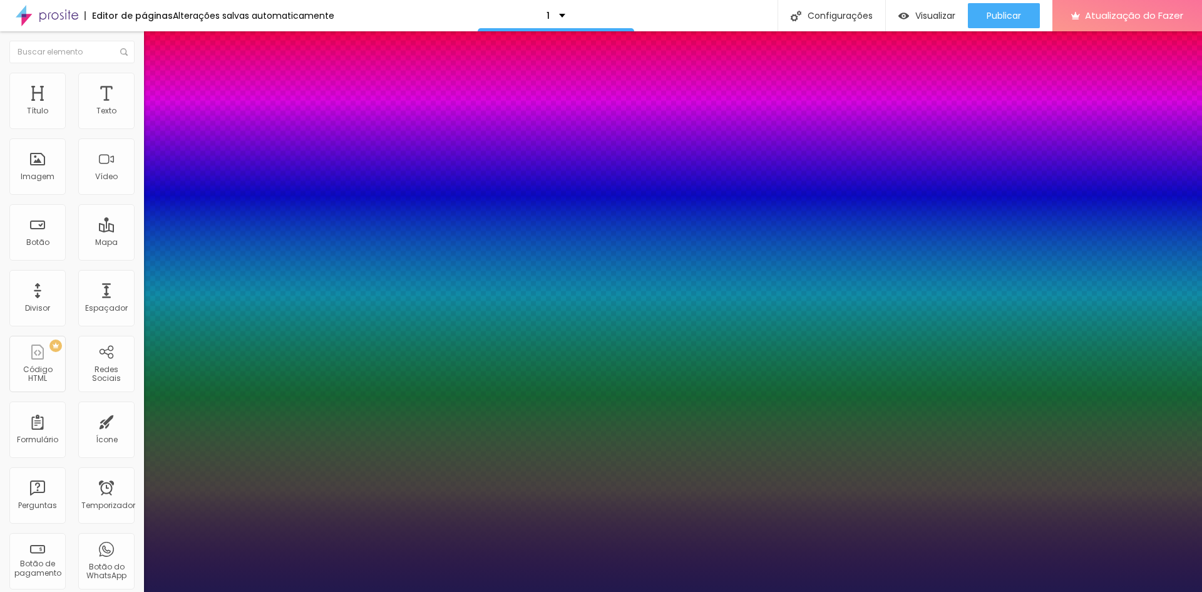
type input "1"
type input "48"
type input "1"
drag, startPoint x: 169, startPoint y: 356, endPoint x: 200, endPoint y: 359, distance: 30.8
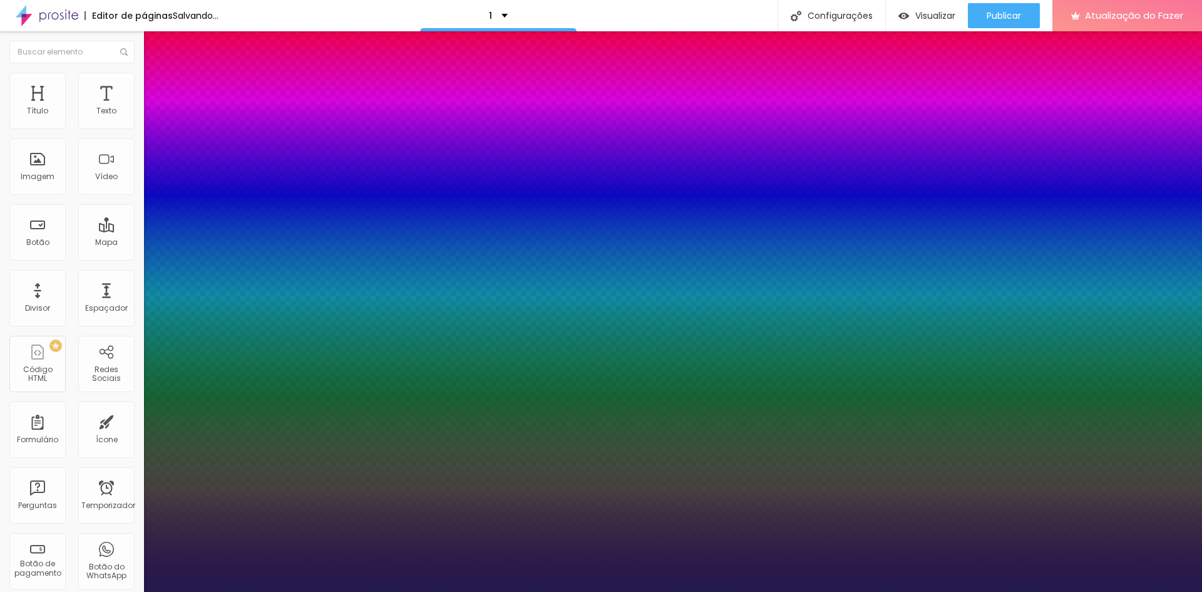
type input "48"
type input "1"
type input "2.4"
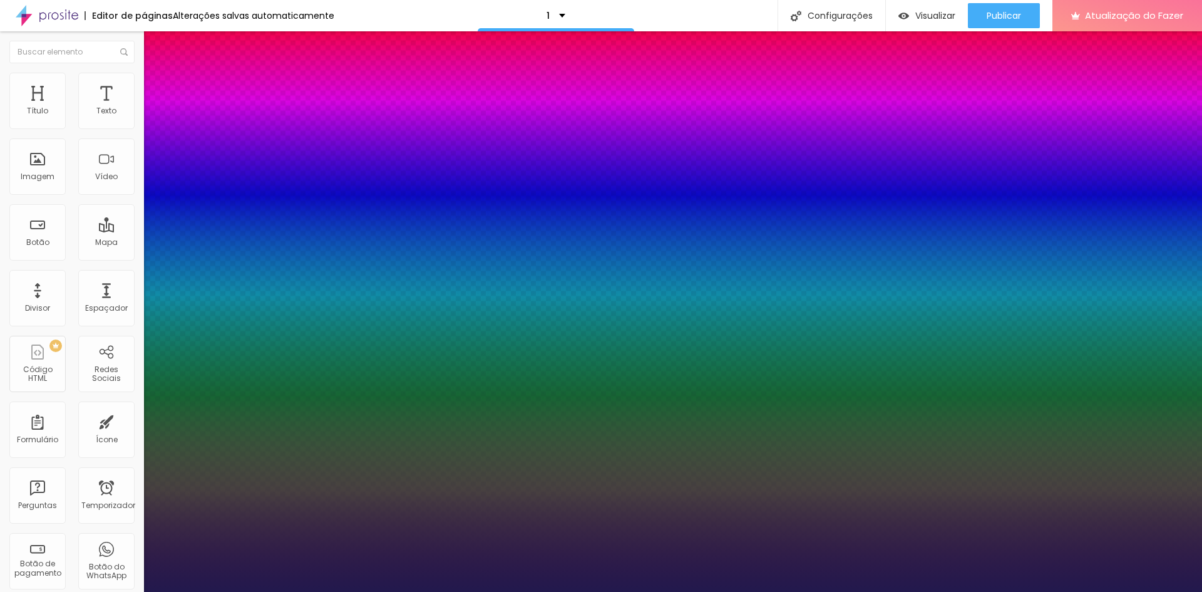
type input "1"
type input "2.5"
type input "1"
type input "1.3"
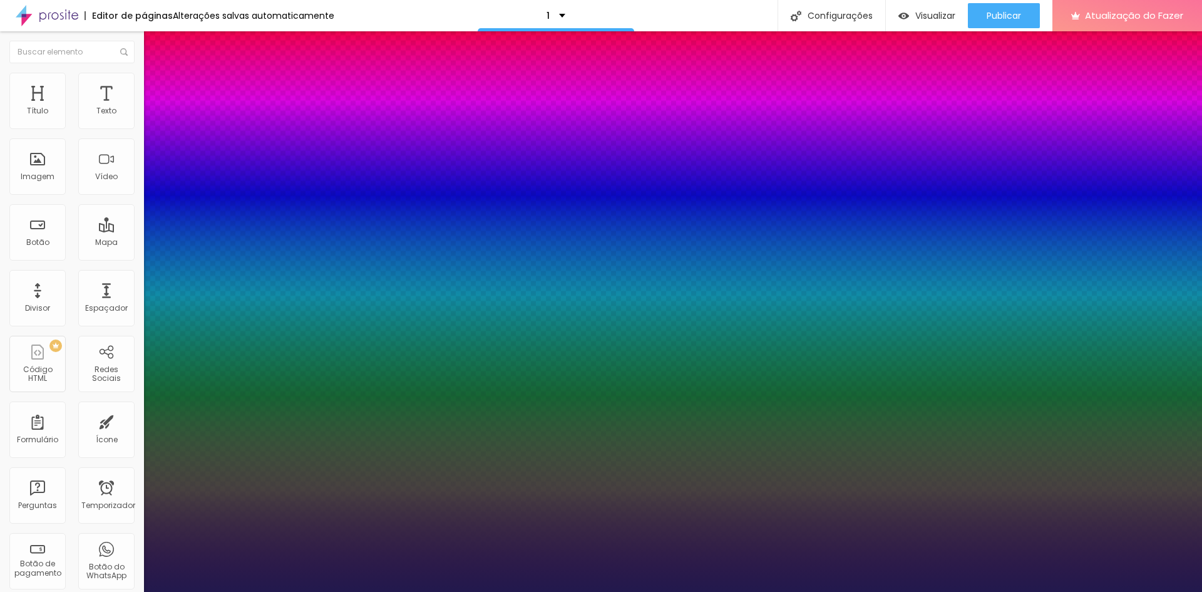
type input "1.3"
type input "1"
type input "0.5"
type input "1"
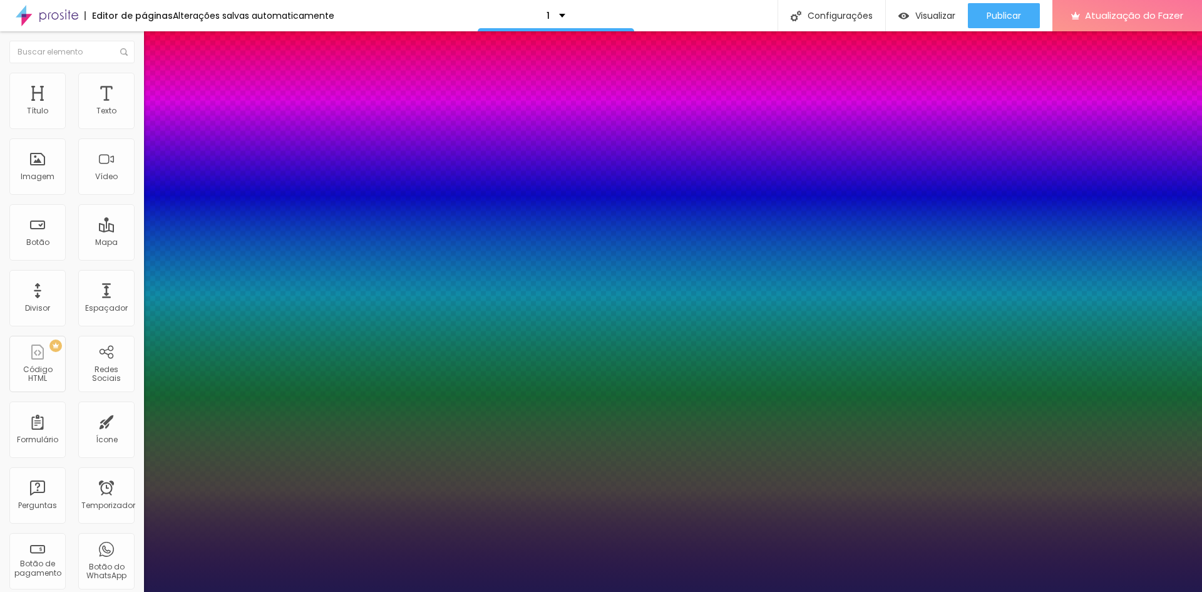
type input "0.4"
type input "1"
type input "0.4"
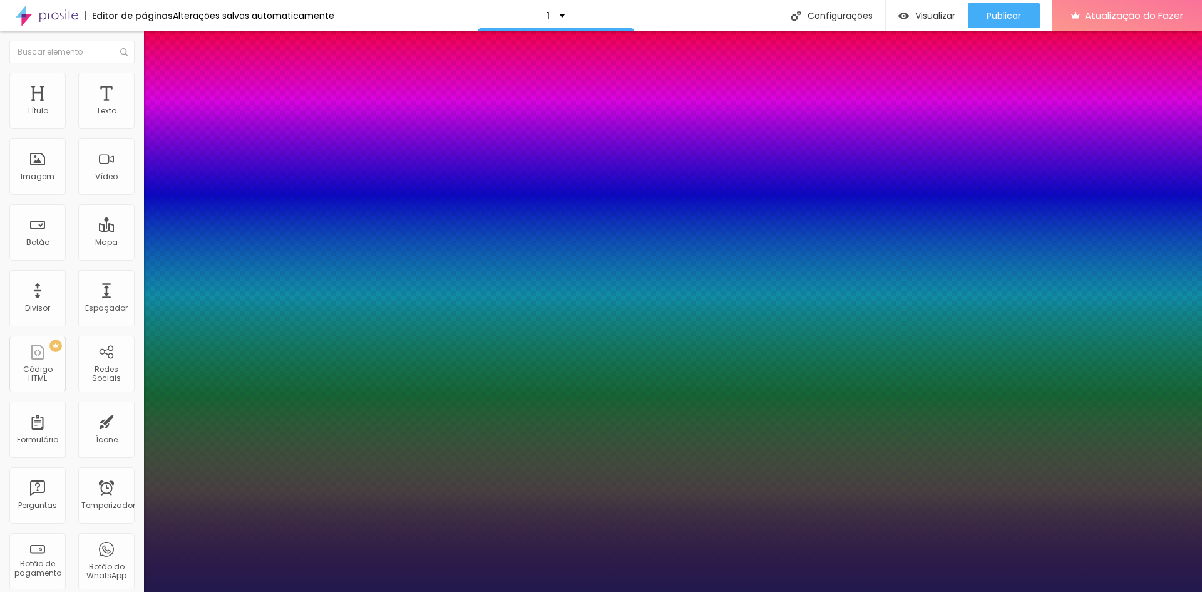
type input "22"
type input "23"
type input "24"
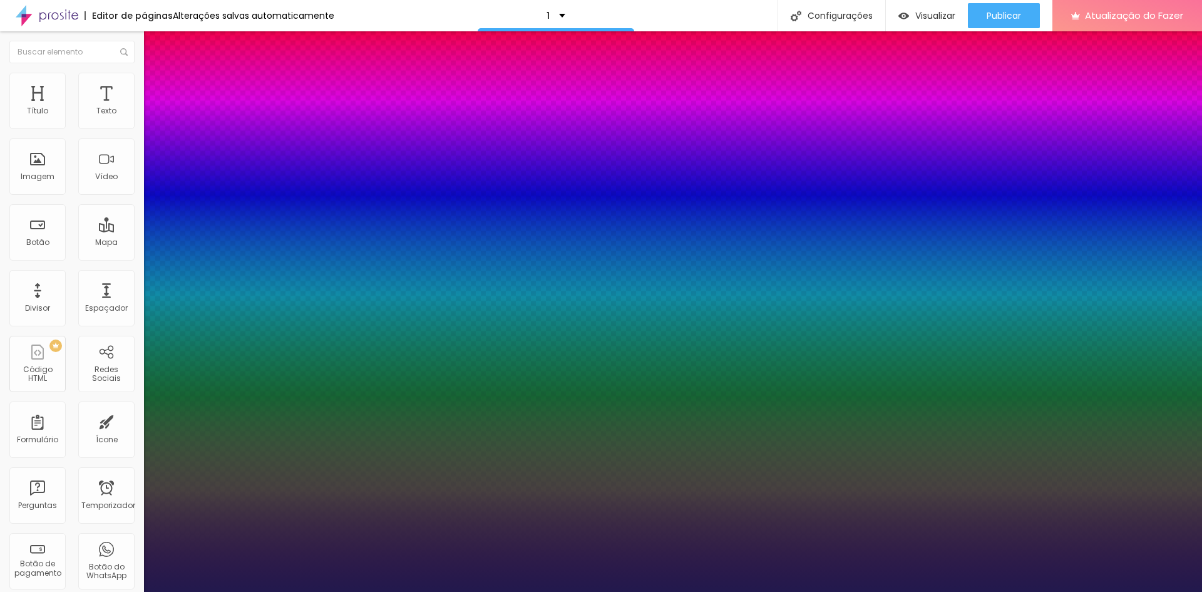
type input "24"
type input "28"
type input "35"
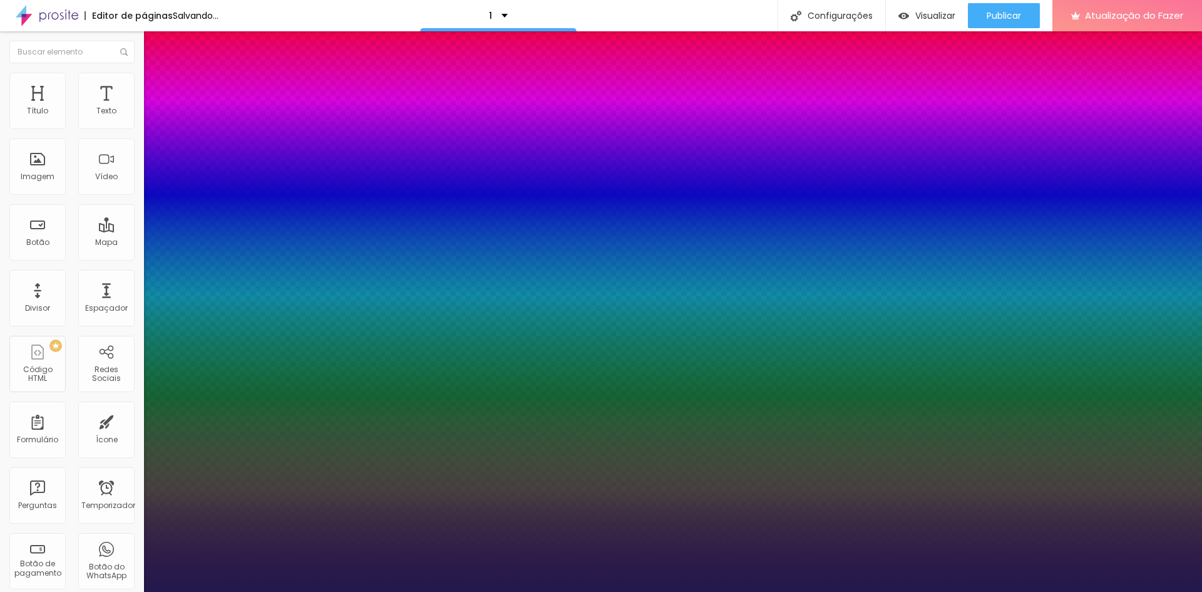
type input "29"
drag, startPoint x: 164, startPoint y: 413, endPoint x: 182, endPoint y: 424, distance: 21.1
drag, startPoint x: 173, startPoint y: 441, endPoint x: 187, endPoint y: 436, distance: 15.2
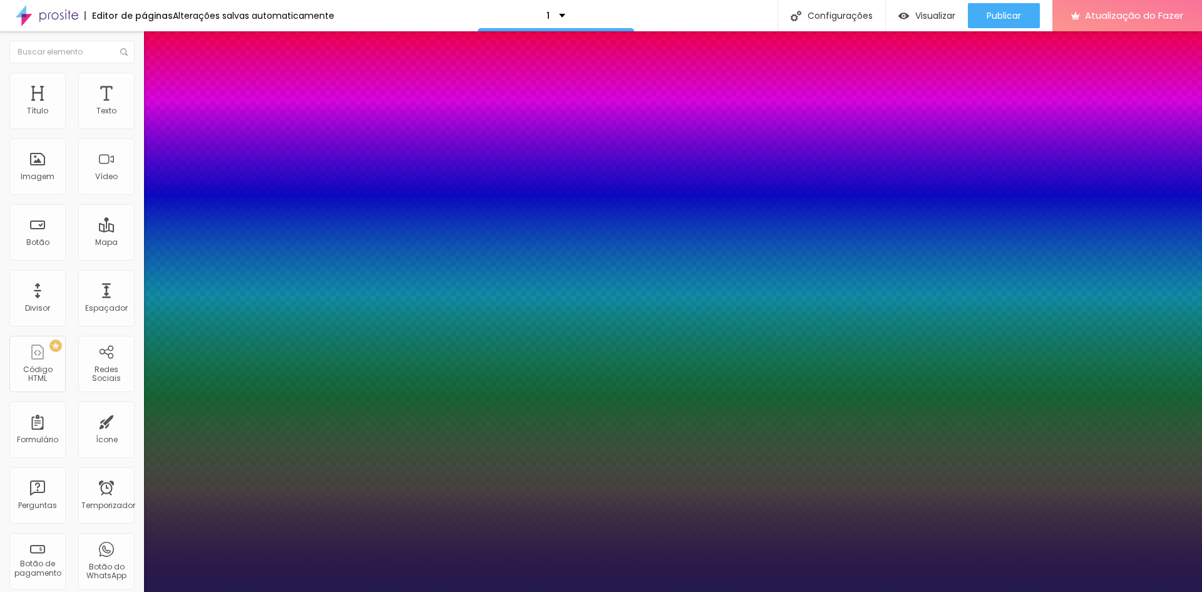
click at [242, 591] on div at bounding box center [601, 592] width 1202 height 0
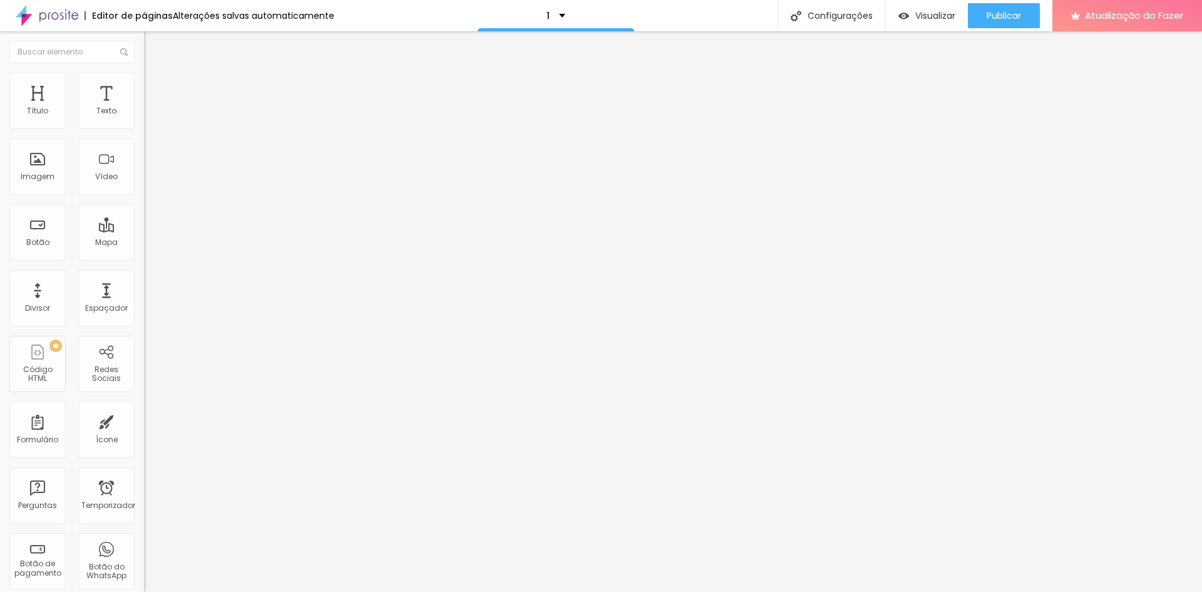
click at [155, 86] on font "Avançado" at bounding box center [175, 81] width 41 height 11
drag, startPoint x: 38, startPoint y: 121, endPoint x: 3, endPoint y: 125, distance: 35.3
click at [144, 230] on input "range" at bounding box center [184, 235] width 81 height 10
drag, startPoint x: 21, startPoint y: 148, endPoint x: 5, endPoint y: 148, distance: 16.3
click at [144, 408] on input "range" at bounding box center [184, 413] width 81 height 10
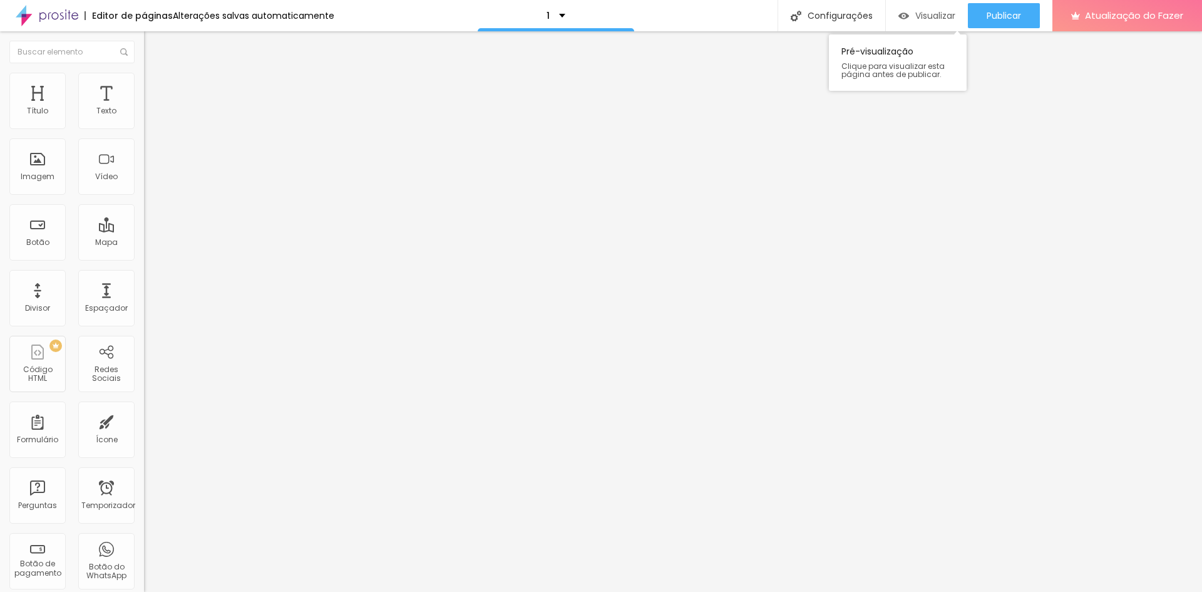
click at [939, 21] on font "Visualizar" at bounding box center [936, 15] width 40 height 13
click at [993, 18] on font "Publicar" at bounding box center [1004, 15] width 34 height 13
click at [931, 16] on font "Visualizar" at bounding box center [924, 15] width 40 height 13
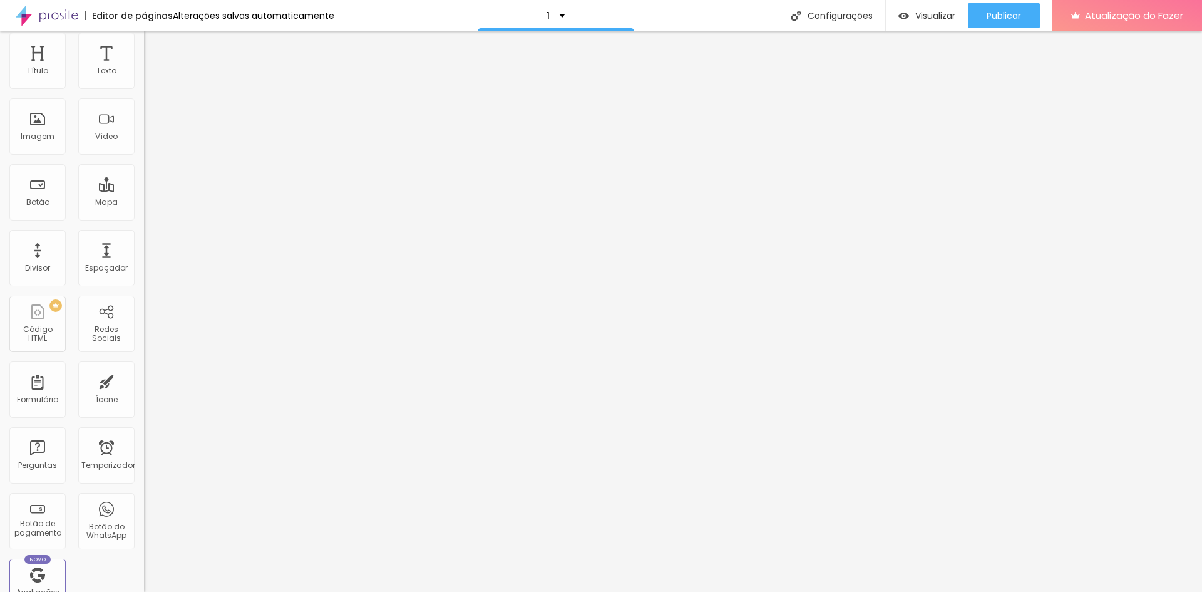
scroll to position [63, 0]
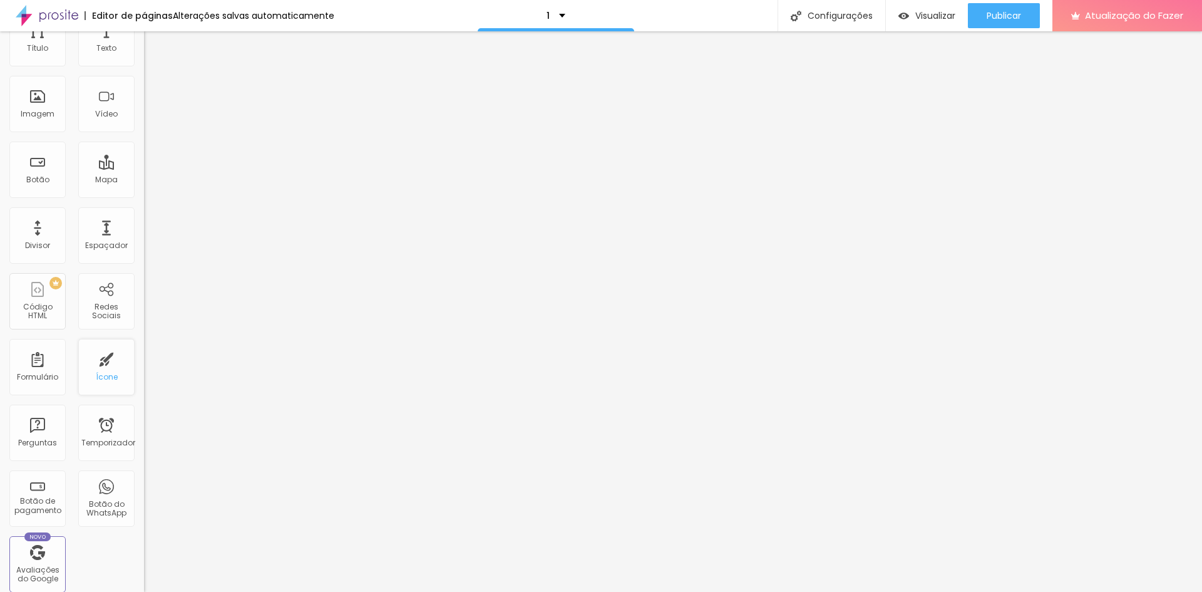
click at [98, 377] on font "Ícone" at bounding box center [107, 376] width 22 height 11
drag, startPoint x: 53, startPoint y: 230, endPoint x: 3, endPoint y: 236, distance: 49.9
click at [144, 145] on input "range" at bounding box center [184, 140] width 81 height 10
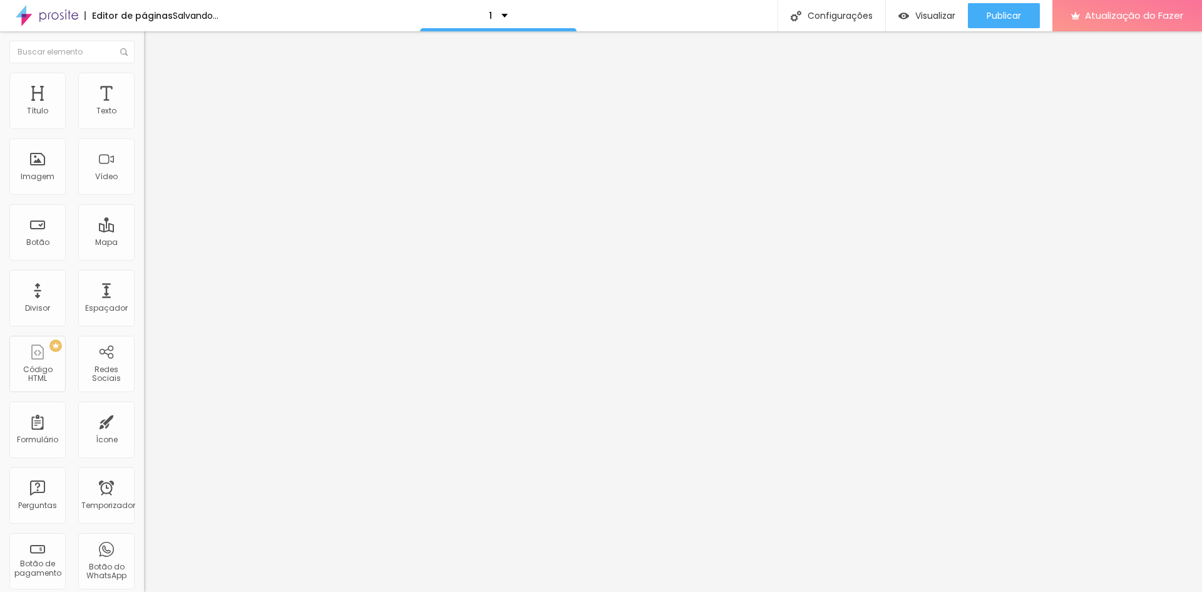
click at [144, 83] on li "Estilo" at bounding box center [216, 79] width 144 height 13
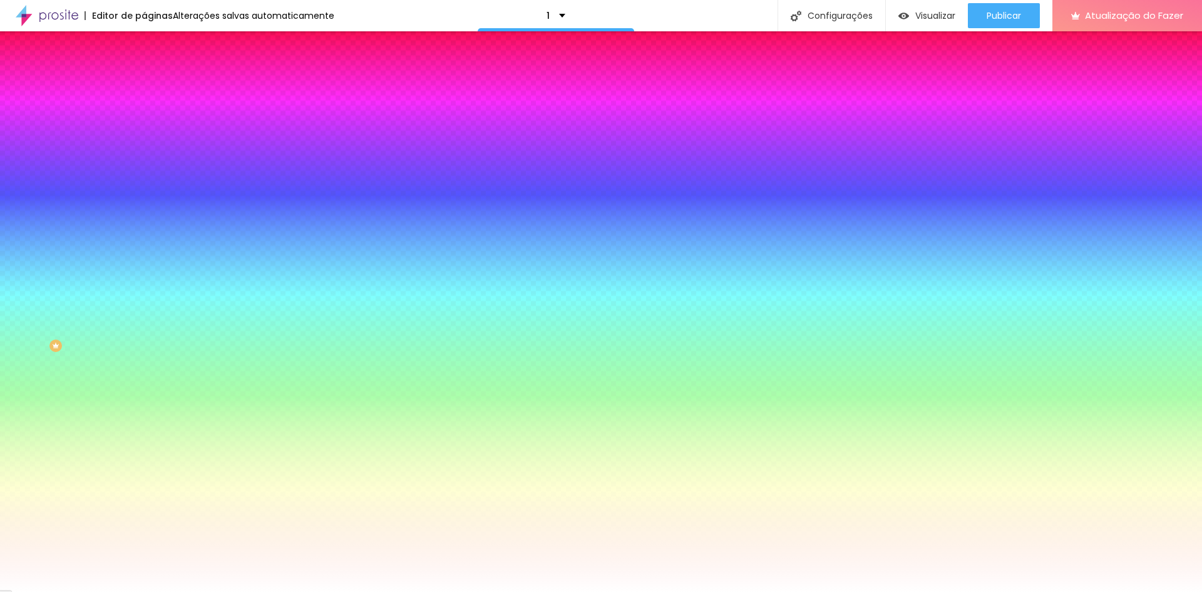
click at [144, 85] on img at bounding box center [149, 90] width 11 height 11
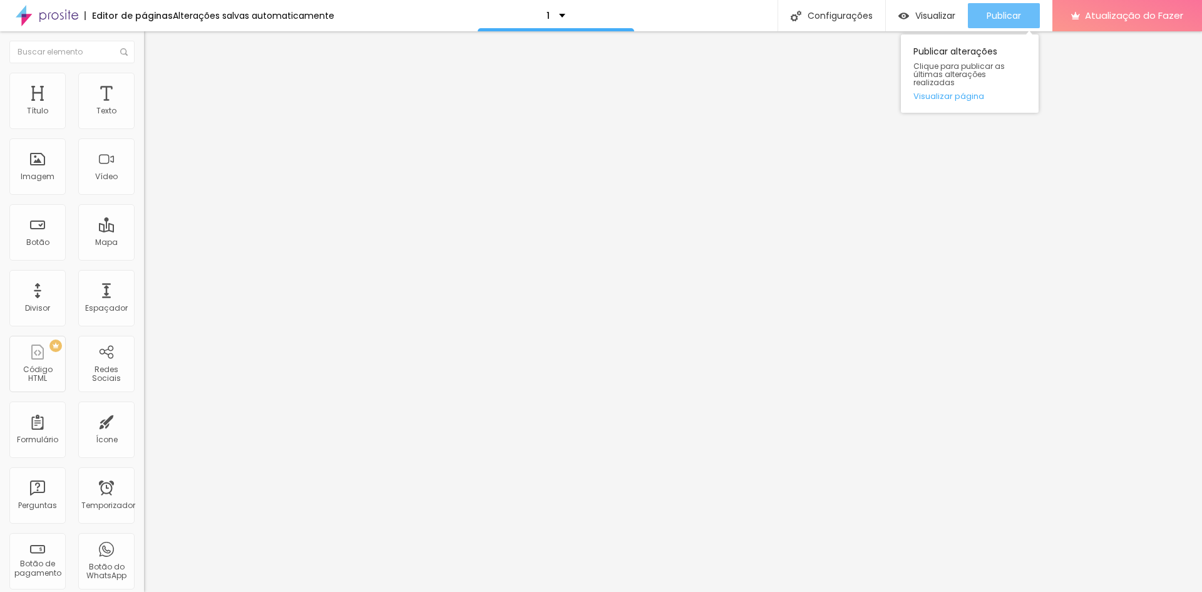
click at [994, 16] on font "Publicar" at bounding box center [1004, 15] width 34 height 13
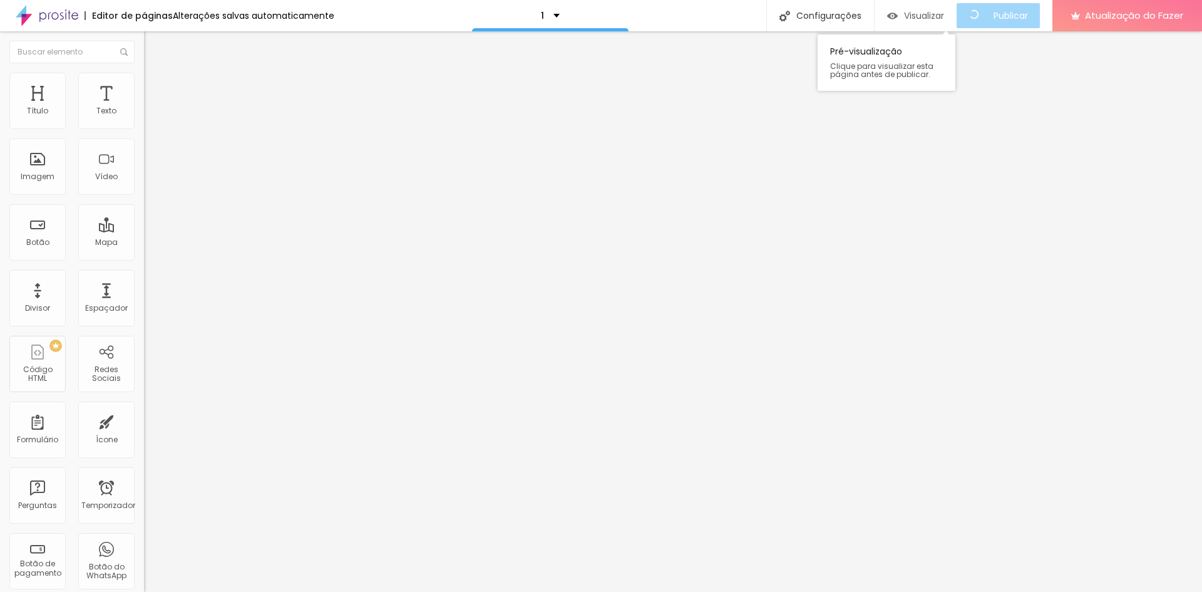
click at [922, 13] on font "Visualizar" at bounding box center [924, 15] width 40 height 13
click at [155, 88] on font "Avançado" at bounding box center [175, 93] width 41 height 11
drag, startPoint x: 29, startPoint y: 120, endPoint x: 38, endPoint y: 120, distance: 8.1
click at [144, 243] on input "range" at bounding box center [184, 248] width 81 height 10
drag, startPoint x: 29, startPoint y: 149, endPoint x: 0, endPoint y: 192, distance: 52.3
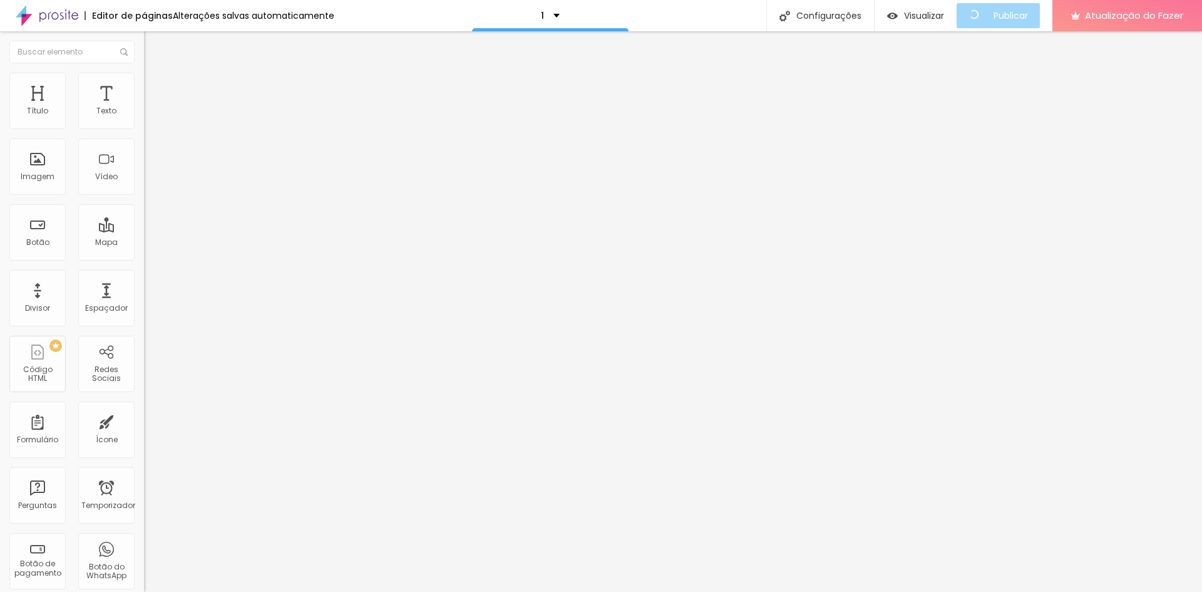
click at [144, 420] on input "range" at bounding box center [184, 425] width 81 height 10
click at [155, 86] on font "Estilo" at bounding box center [164, 81] width 19 height 11
drag, startPoint x: 84, startPoint y: 133, endPoint x: 126, endPoint y: 124, distance: 43.6
click at [144, 124] on input "range" at bounding box center [184, 123] width 81 height 10
drag, startPoint x: 125, startPoint y: 137, endPoint x: 63, endPoint y: 149, distance: 62.6
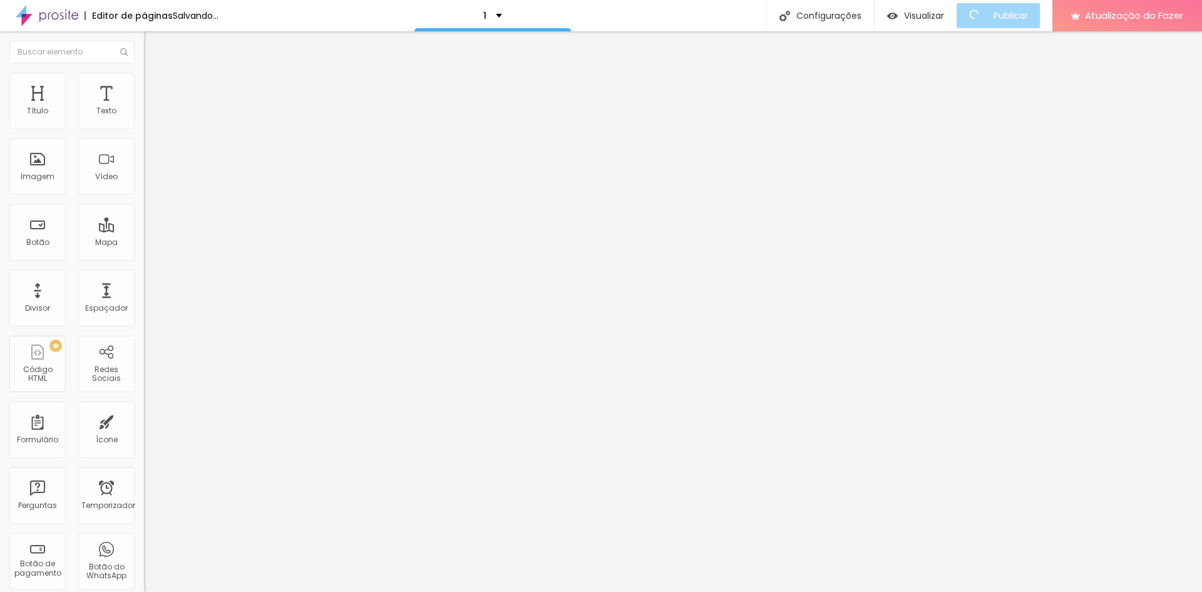
click at [144, 128] on input "range" at bounding box center [184, 123] width 81 height 10
drag, startPoint x: 59, startPoint y: 135, endPoint x: 85, endPoint y: 132, distance: 25.3
click at [144, 128] on input "range" at bounding box center [184, 123] width 81 height 10
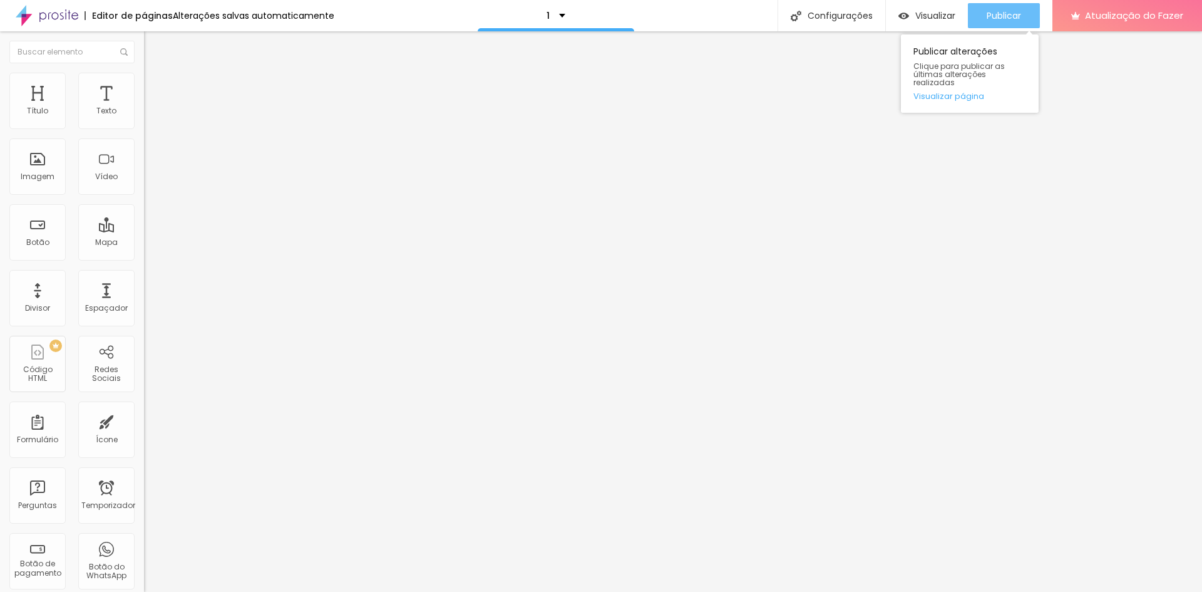
click at [1011, 9] on font "Publicar" at bounding box center [1004, 15] width 34 height 13
click at [1015, 14] on font "Publicar" at bounding box center [1004, 15] width 34 height 13
